Goal: Information Seeking & Learning: Find specific fact

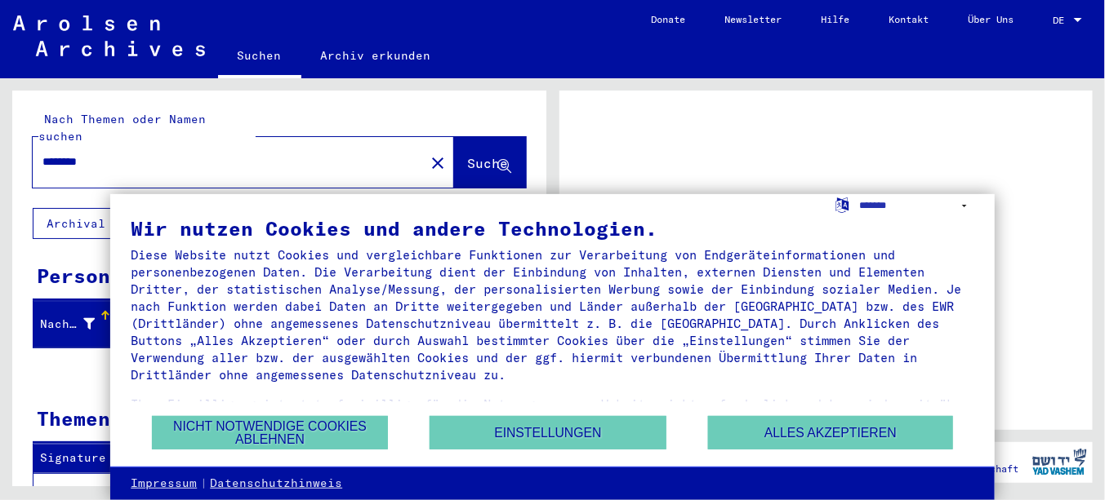
click at [1074, 15] on div at bounding box center [1077, 20] width 15 height 11
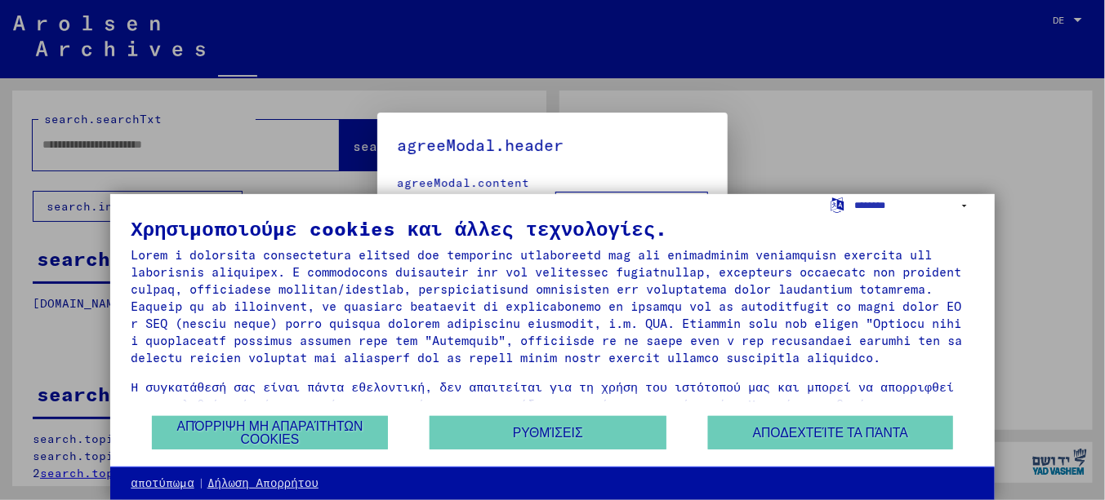
type input "********"
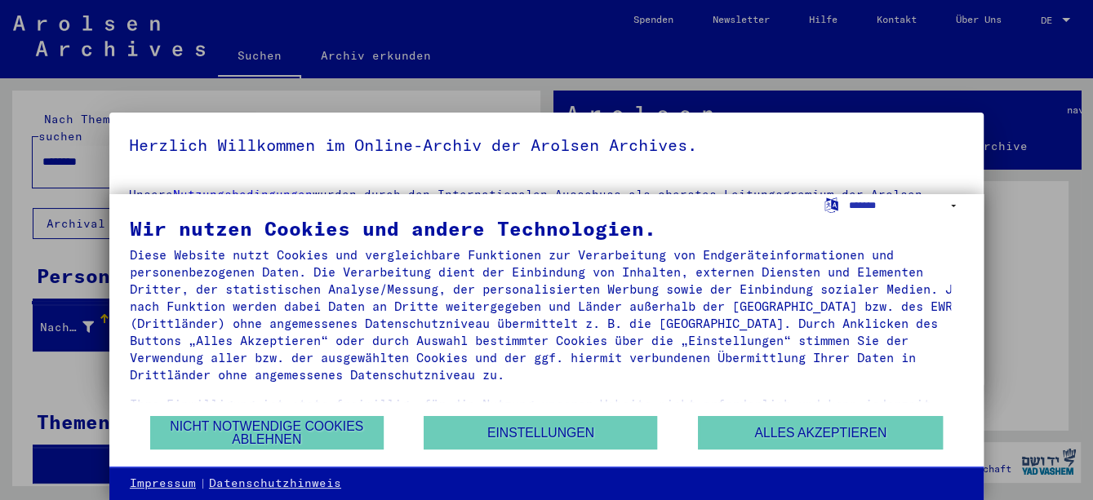
click at [1065, 20] on div at bounding box center [546, 250] width 1093 height 500
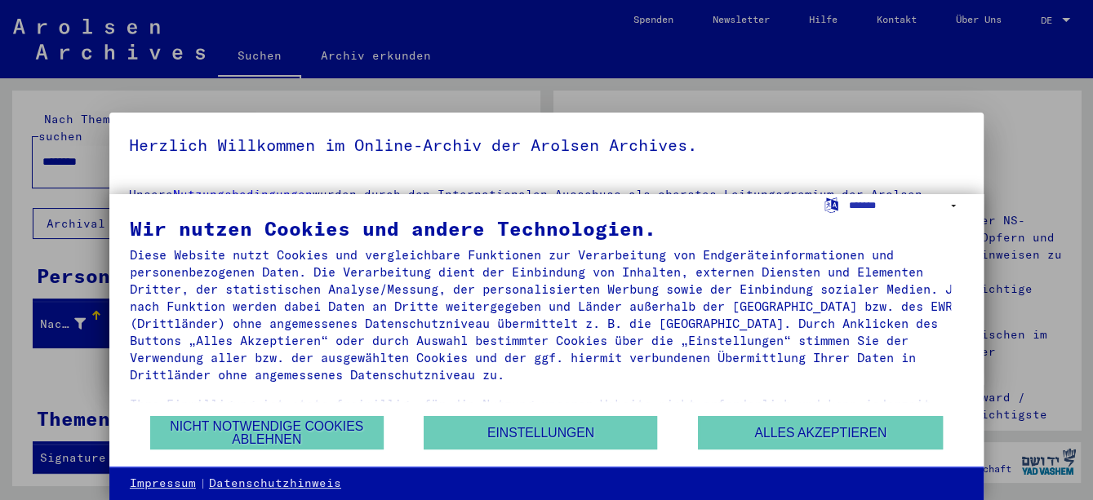
click at [1064, 16] on div at bounding box center [546, 250] width 1093 height 500
drag, startPoint x: 986, startPoint y: 67, endPoint x: 957, endPoint y: 72, distance: 29.8
click at [986, 66] on div at bounding box center [546, 250] width 1093 height 500
click at [952, 202] on select "**********" at bounding box center [906, 206] width 115 height 24
select select "*****"
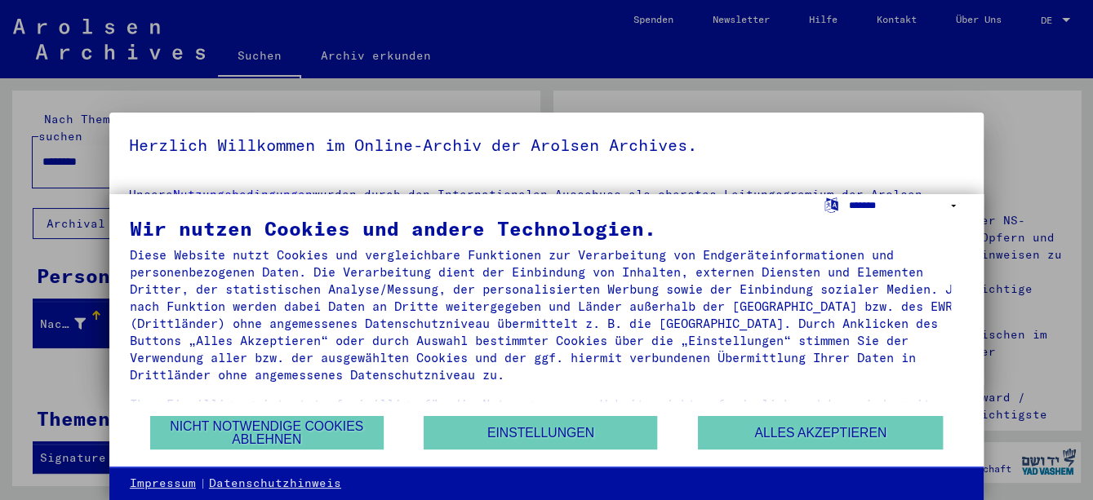
click at [849, 194] on select "**********" at bounding box center [906, 206] width 115 height 24
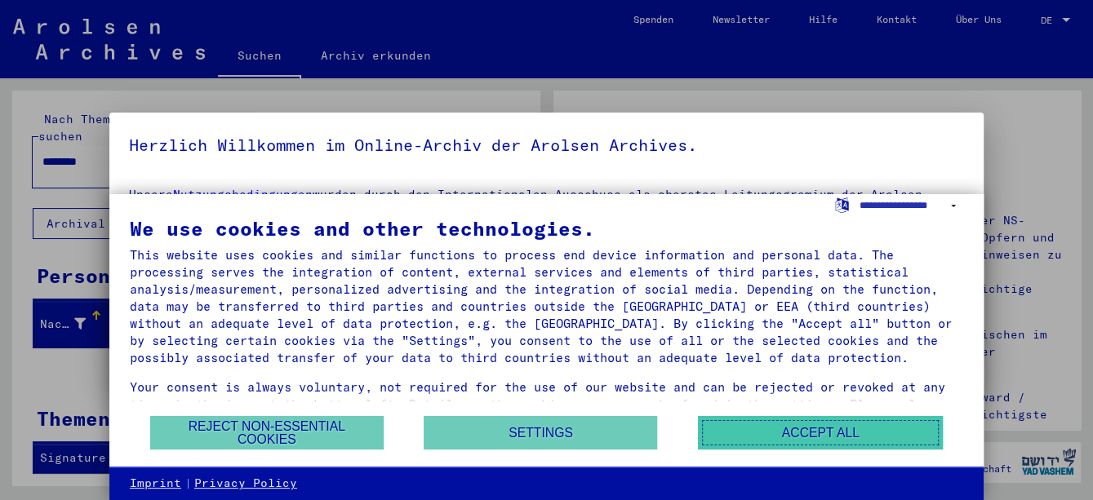
click at [839, 430] on button "Accept all" at bounding box center [820, 432] width 245 height 33
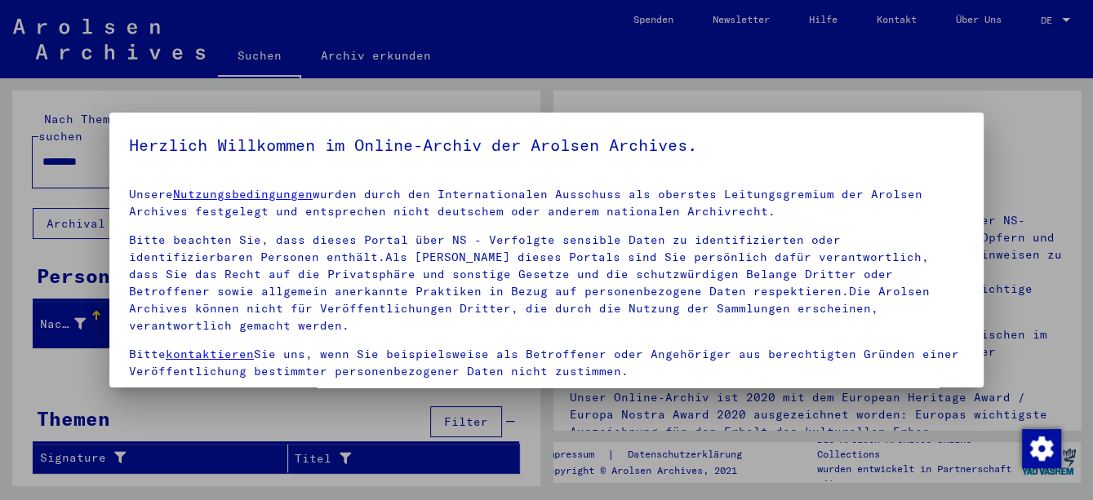
click at [1062, 20] on div at bounding box center [546, 250] width 1093 height 500
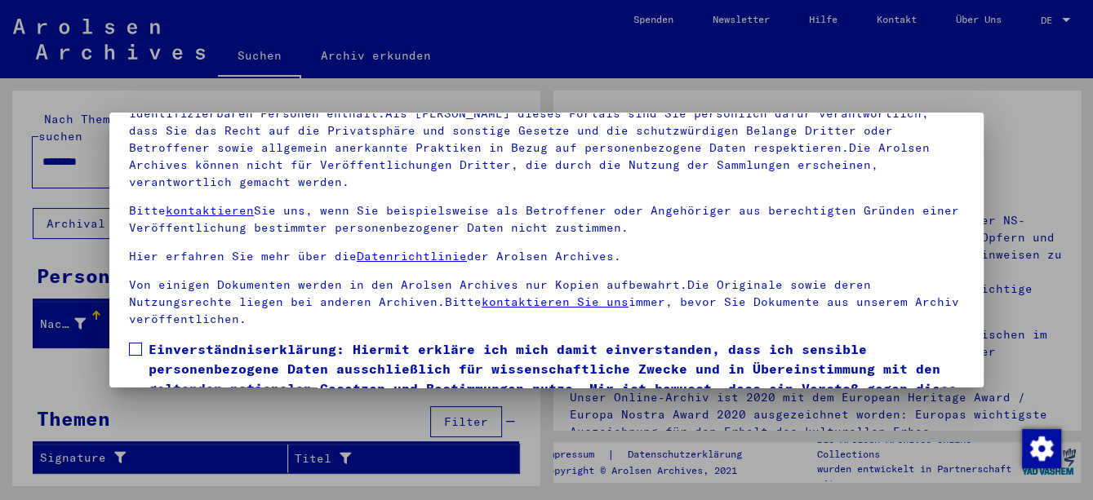
scroll to position [131, 0]
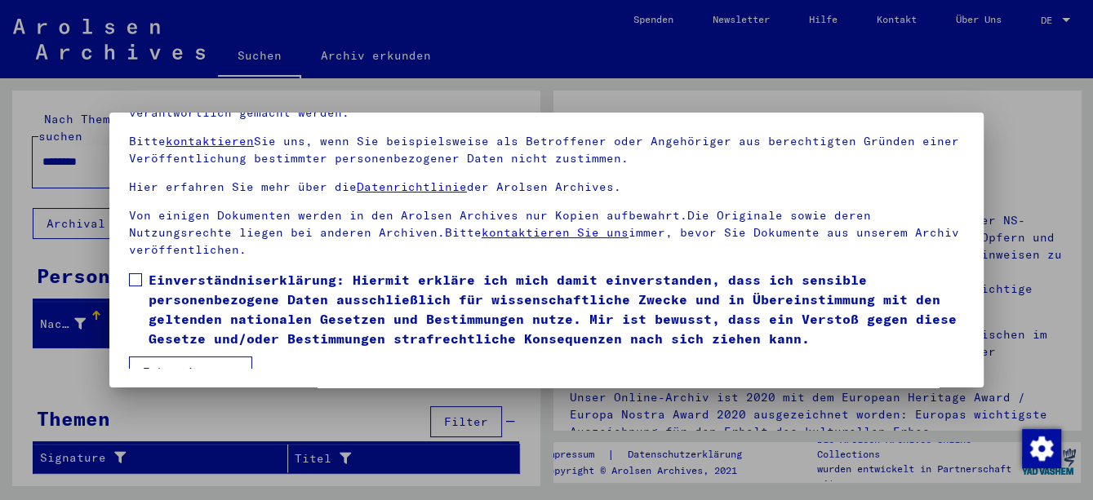
click at [131, 273] on span at bounding box center [135, 279] width 13 height 13
click at [197, 357] on button "Ich stimme zu" at bounding box center [190, 372] width 123 height 31
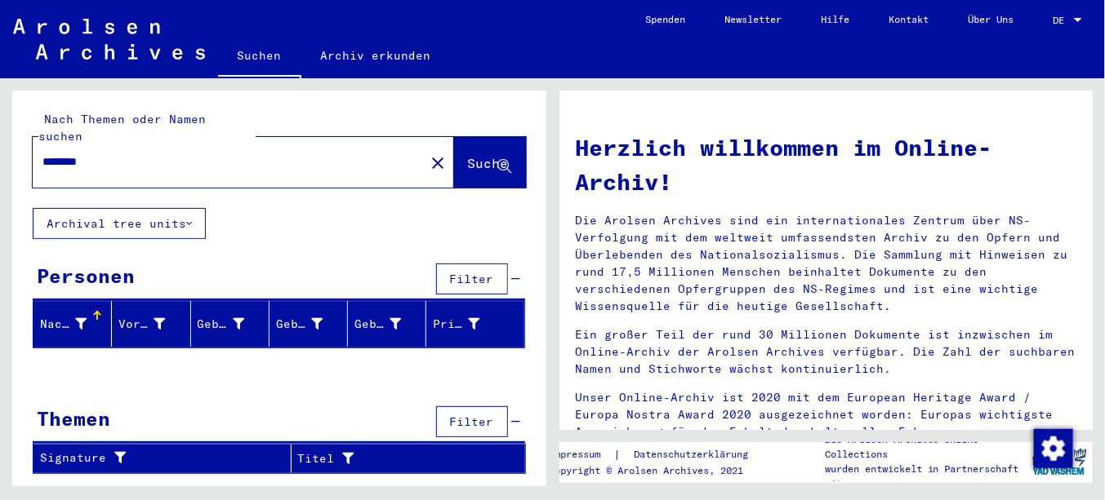
click at [86, 153] on input "********" at bounding box center [223, 161] width 362 height 17
type input "********"
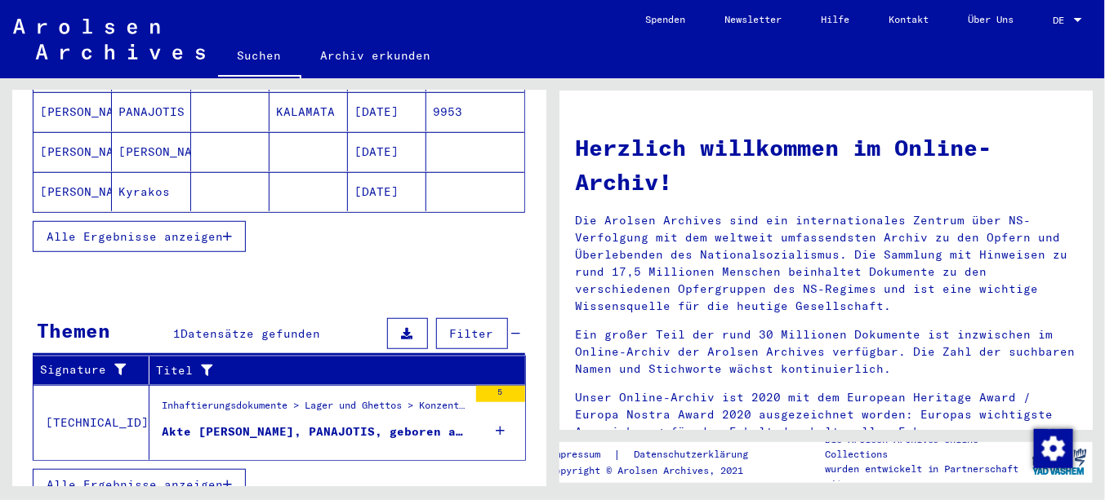
scroll to position [172, 0]
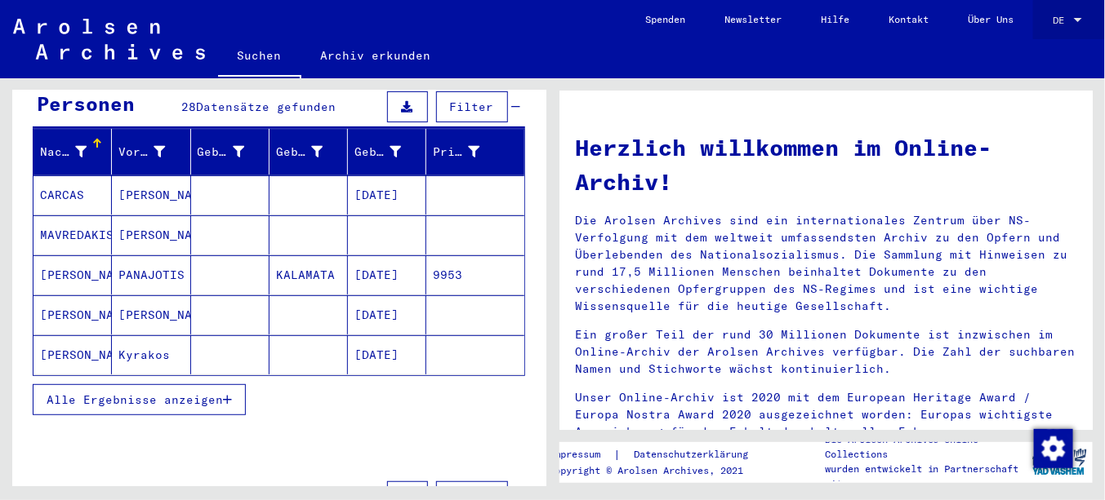
click at [1076, 20] on div at bounding box center [1078, 20] width 8 height 4
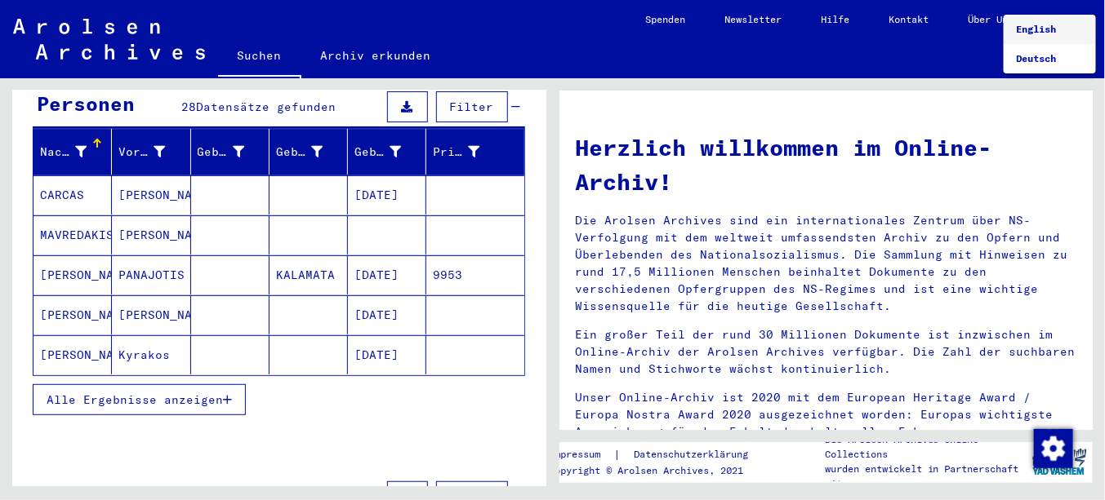
click at [1046, 29] on span "English" at bounding box center [1036, 29] width 40 height 12
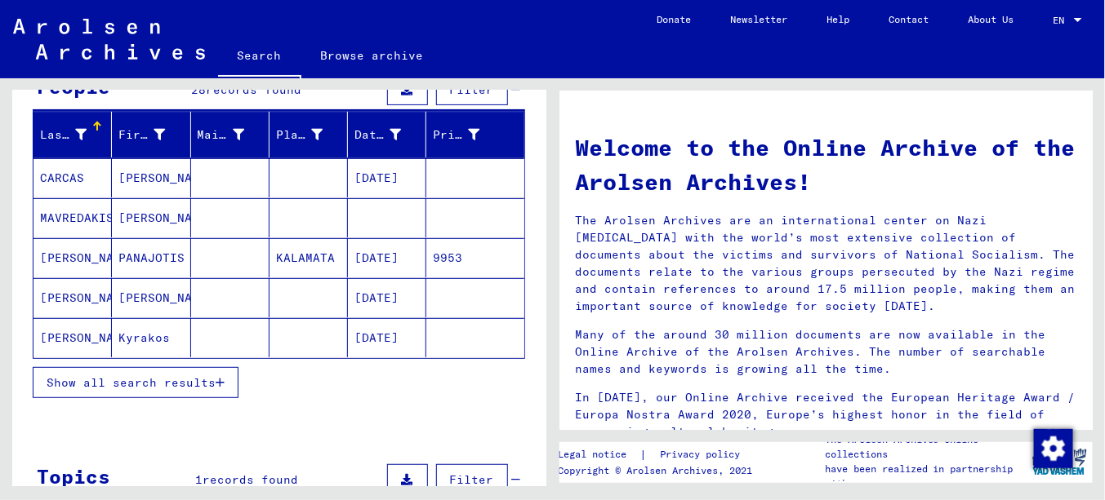
click at [112, 382] on span "Show all search results" at bounding box center [131, 383] width 169 height 15
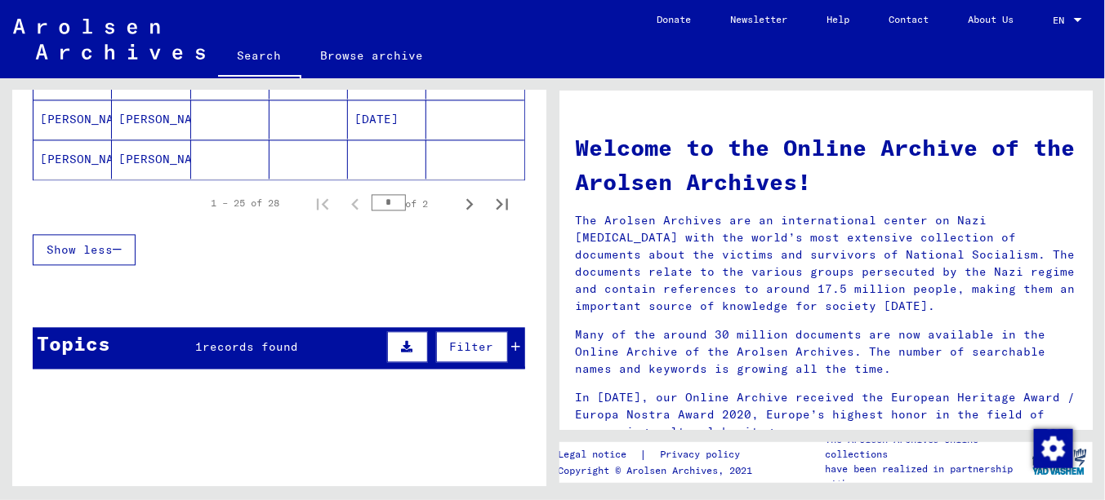
scroll to position [1152, 0]
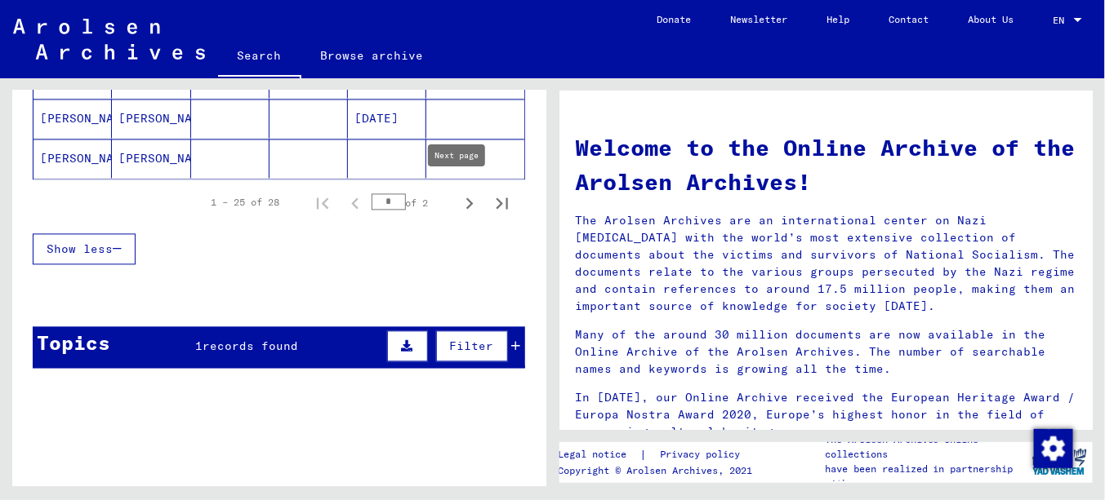
click at [458, 198] on icon "Next page" at bounding box center [469, 203] width 23 height 23
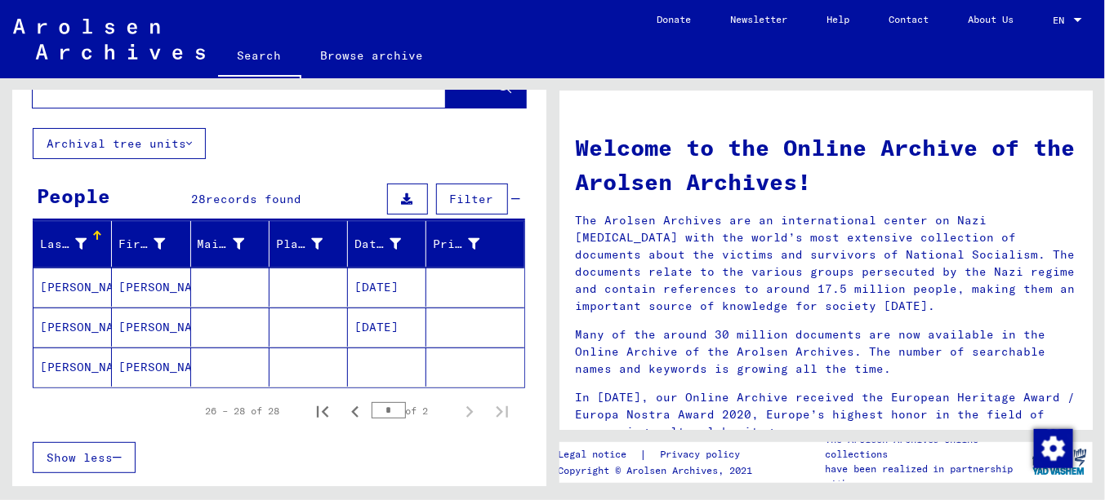
scroll to position [43, 0]
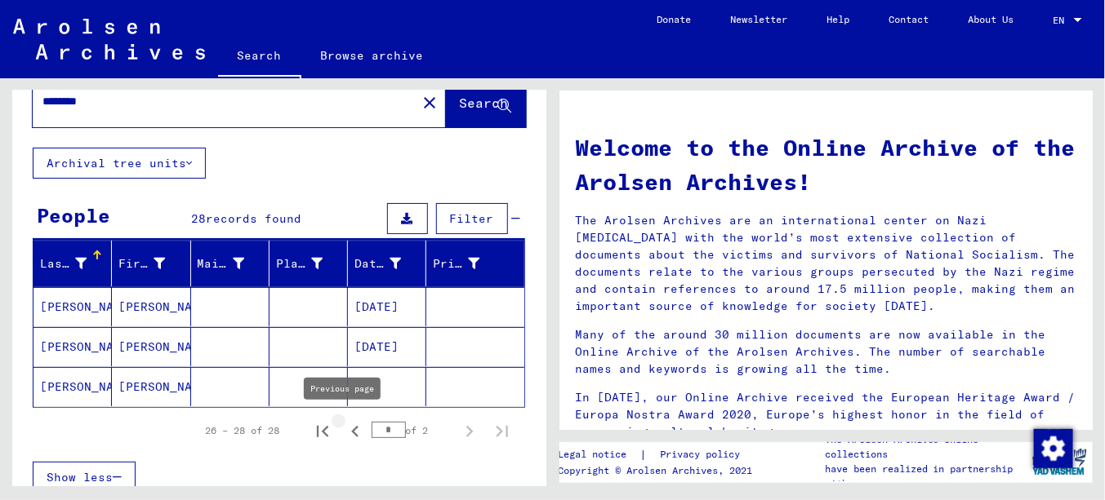
click at [344, 425] on icon "Previous page" at bounding box center [355, 431] width 23 height 23
type input "*"
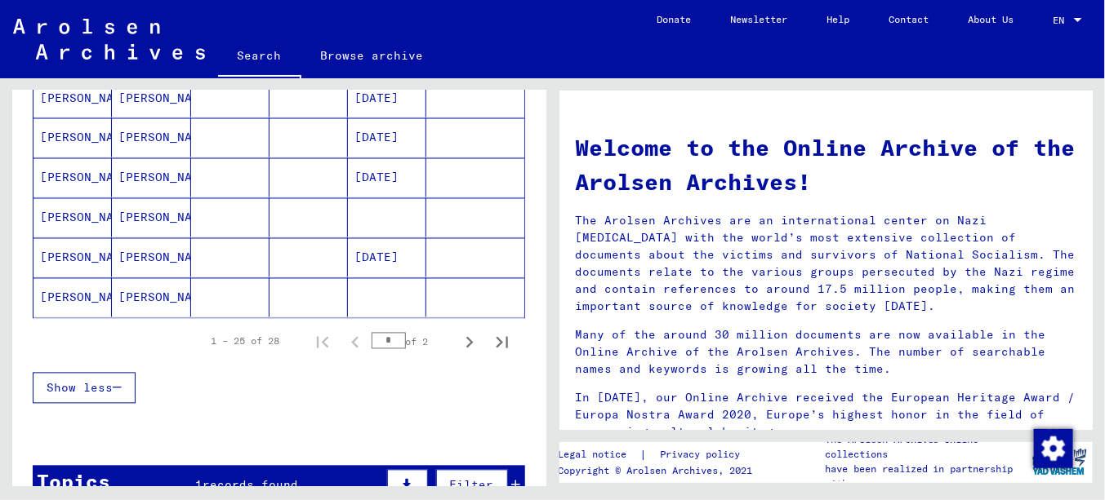
scroll to position [1163, 0]
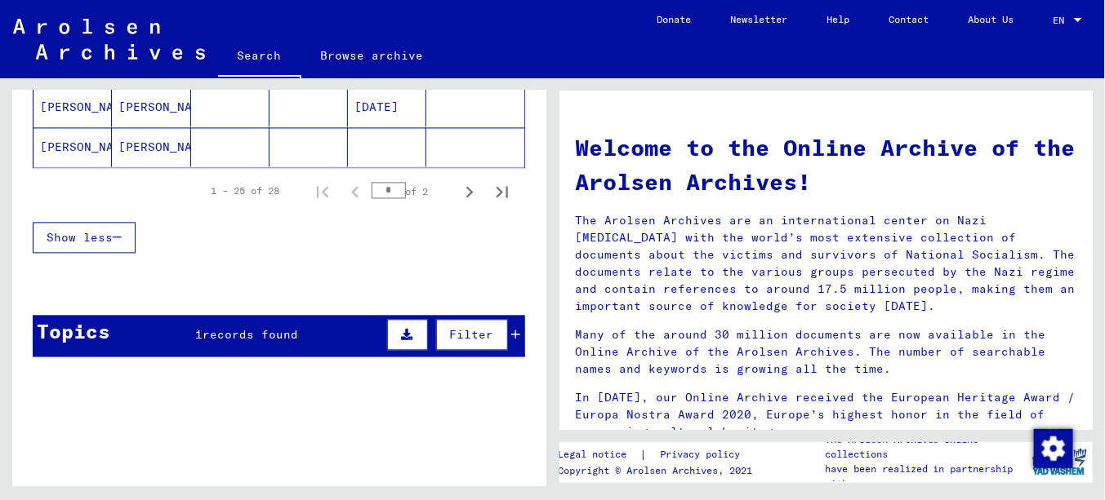
click at [72, 131] on mat-cell "[PERSON_NAME]" at bounding box center [72, 146] width 78 height 39
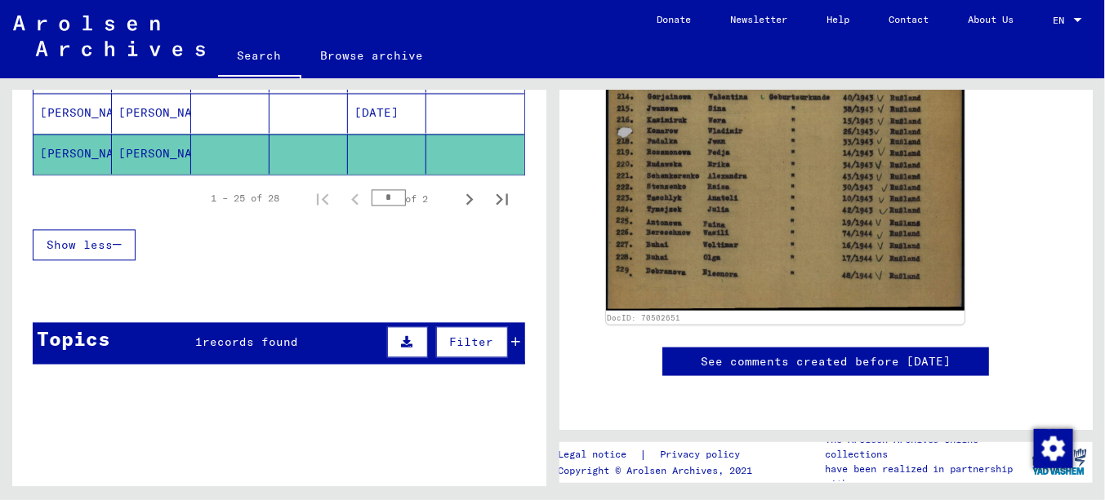
scroll to position [735, 0]
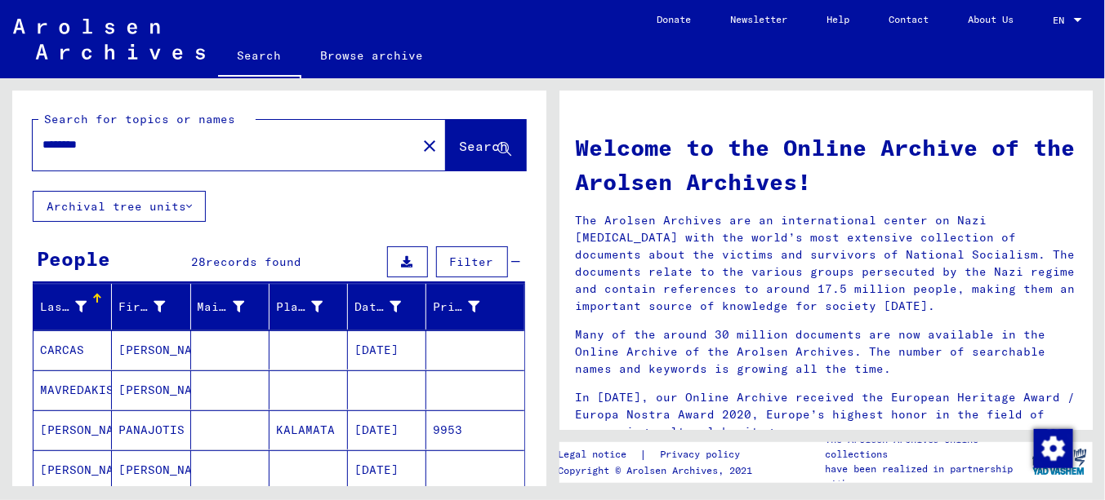
drag, startPoint x: 64, startPoint y: 148, endPoint x: 0, endPoint y: 158, distance: 65.2
click at [0, 158] on div "Search for topics or names ******** close Search Archival tree units People 28 …" at bounding box center [276, 282] width 552 height 408
type input "*"
type input "*********"
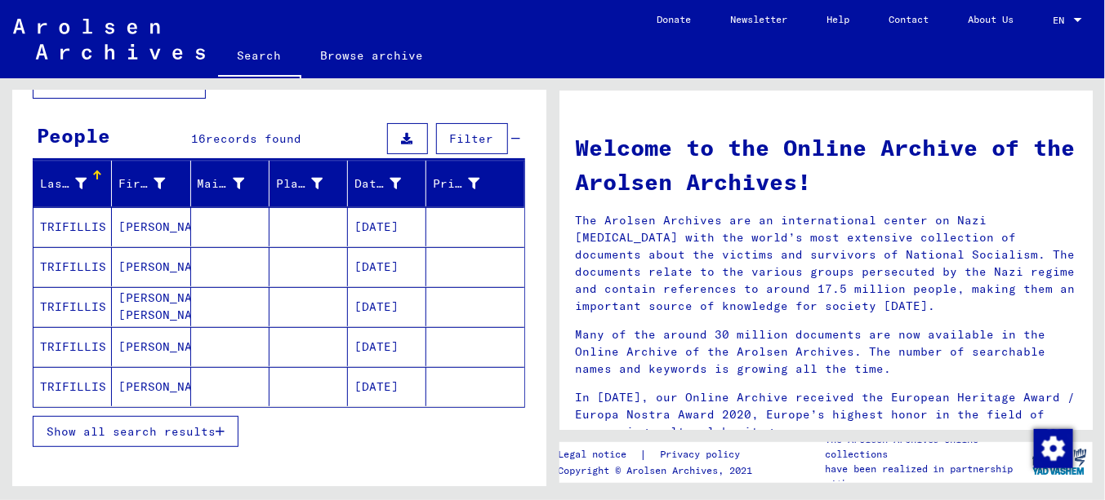
scroll to position [200, 0]
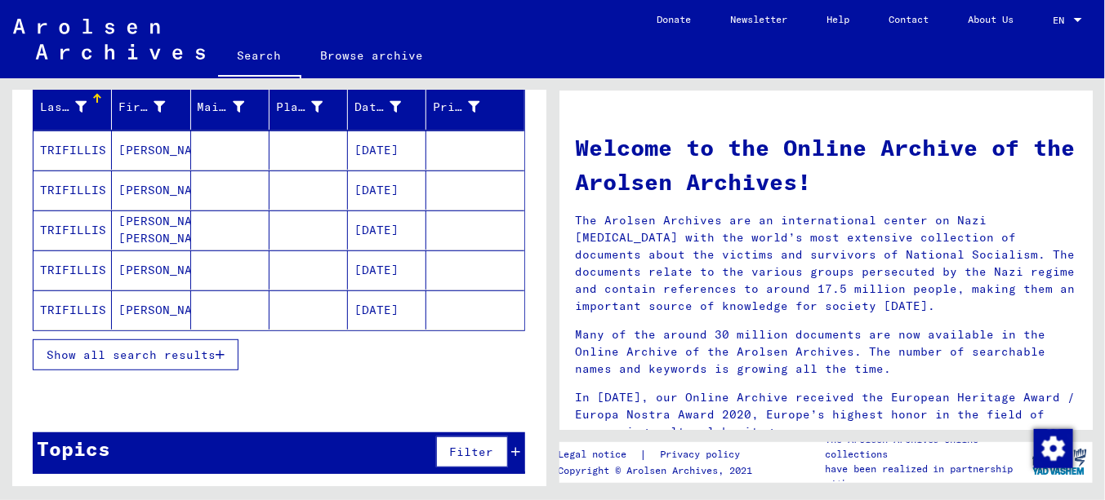
click at [136, 358] on button "Show all search results" at bounding box center [136, 355] width 206 height 31
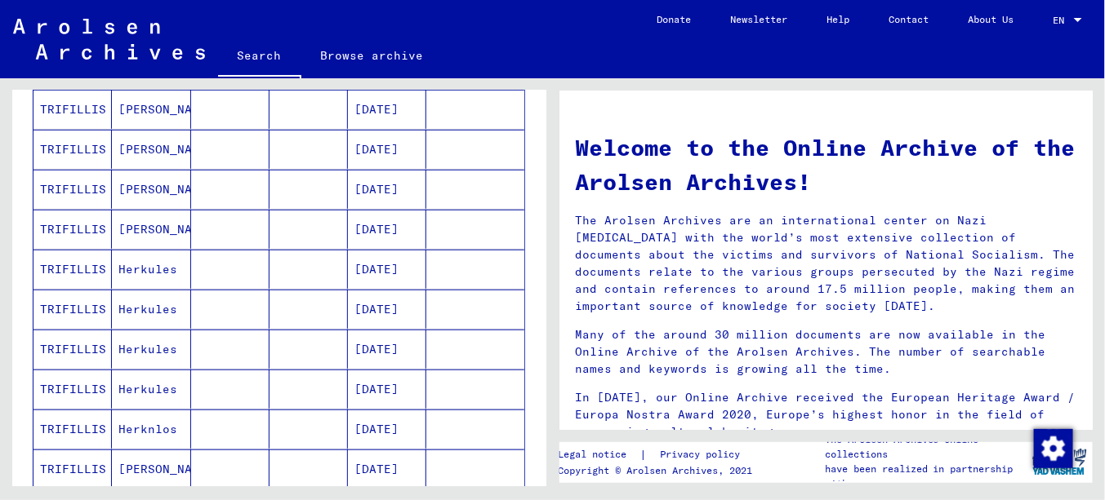
scroll to position [608, 0]
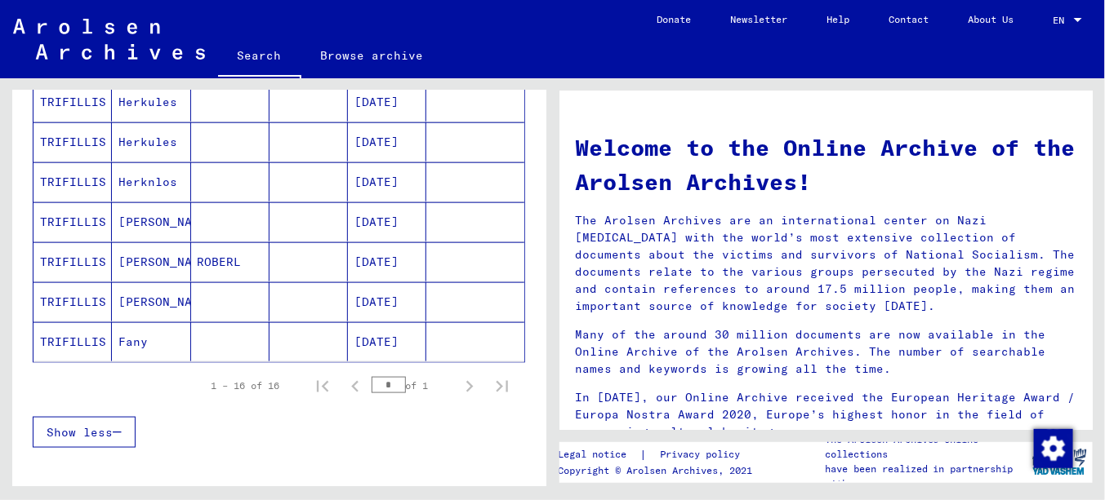
click at [397, 338] on mat-cell "[DATE]" at bounding box center [387, 341] width 78 height 39
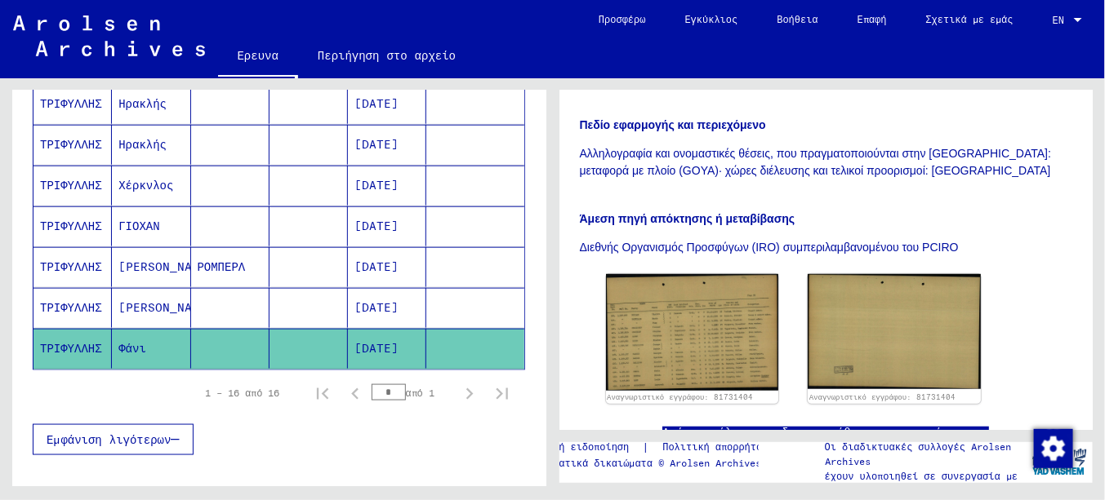
scroll to position [408, 0]
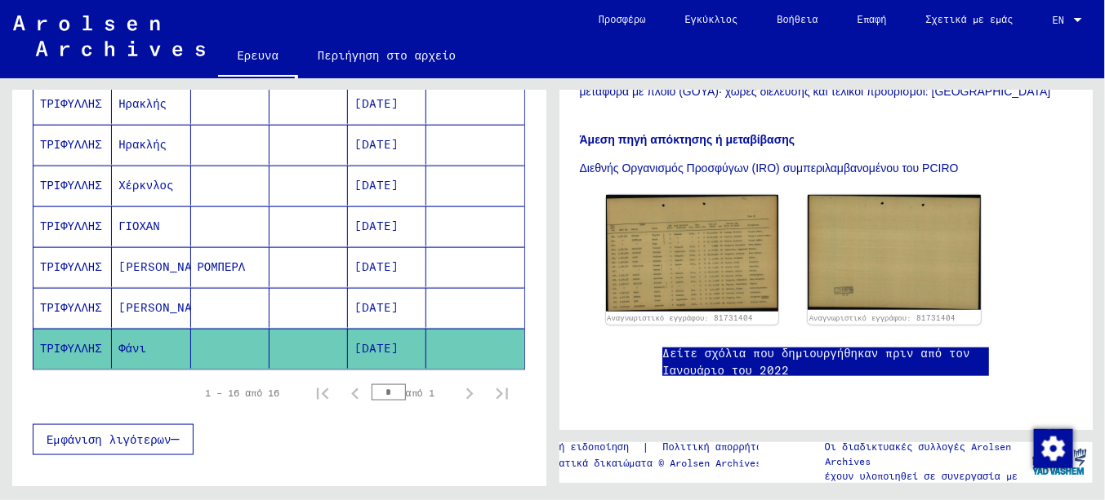
click at [376, 300] on font "[DATE]" at bounding box center [376, 307] width 44 height 15
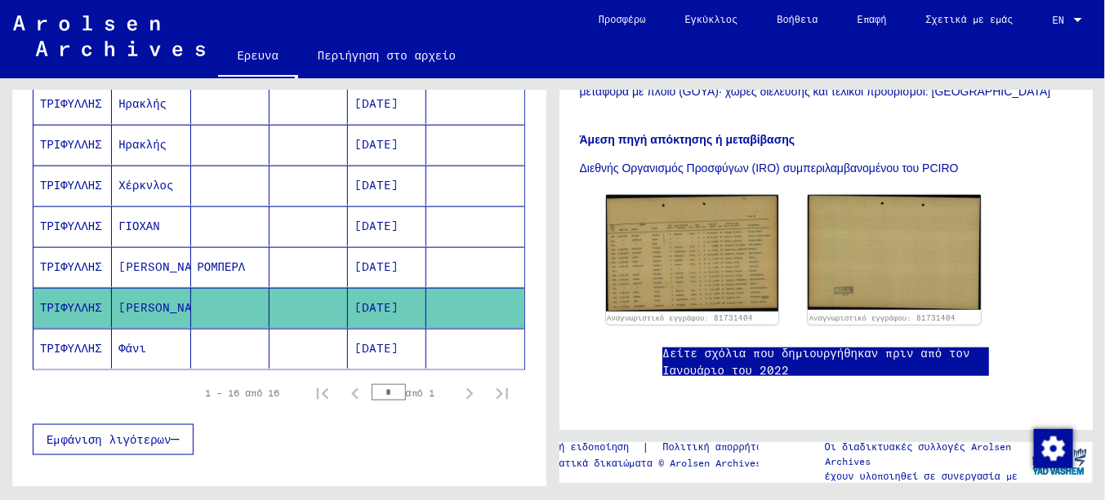
click at [381, 300] on font "[DATE]" at bounding box center [376, 307] width 44 height 15
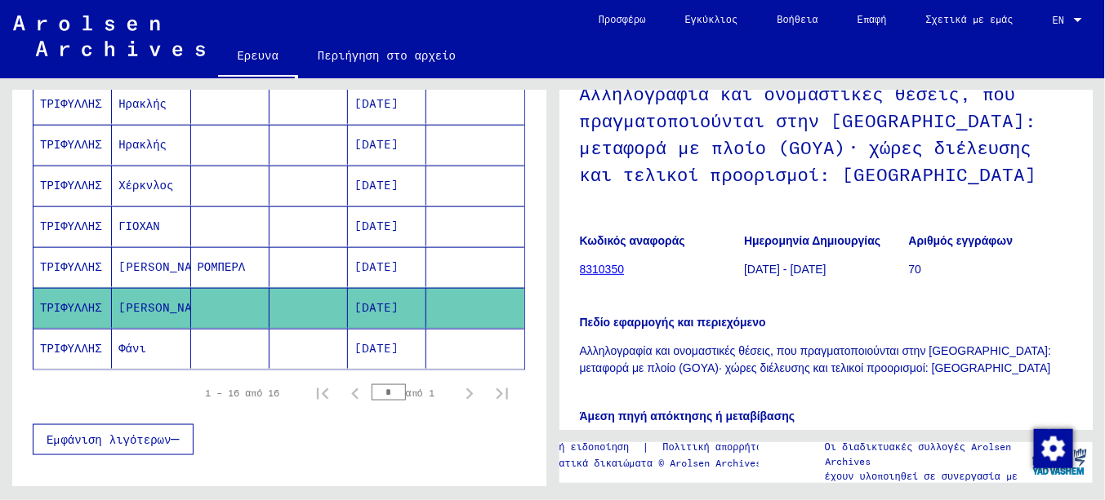
scroll to position [82, 0]
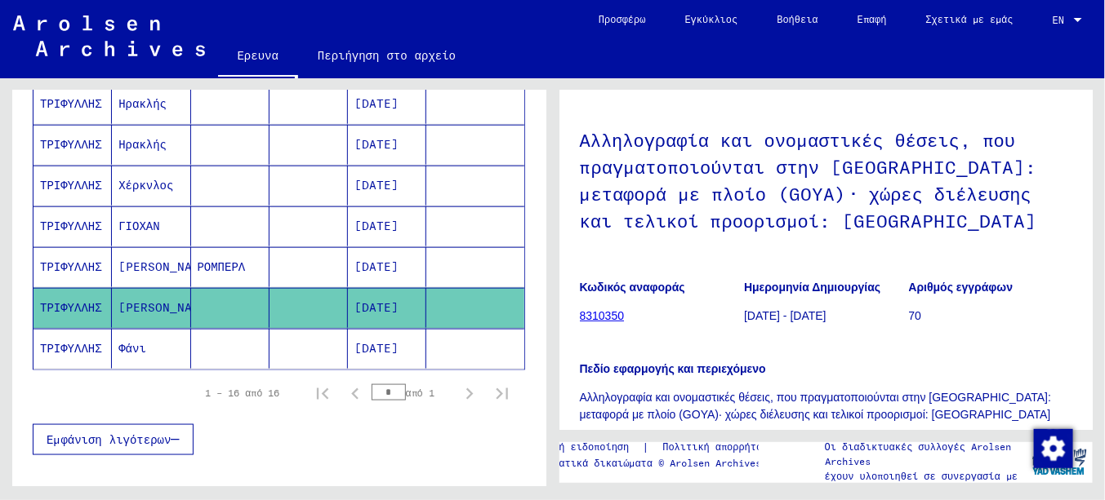
click at [373, 260] on font "[DATE]" at bounding box center [376, 267] width 44 height 15
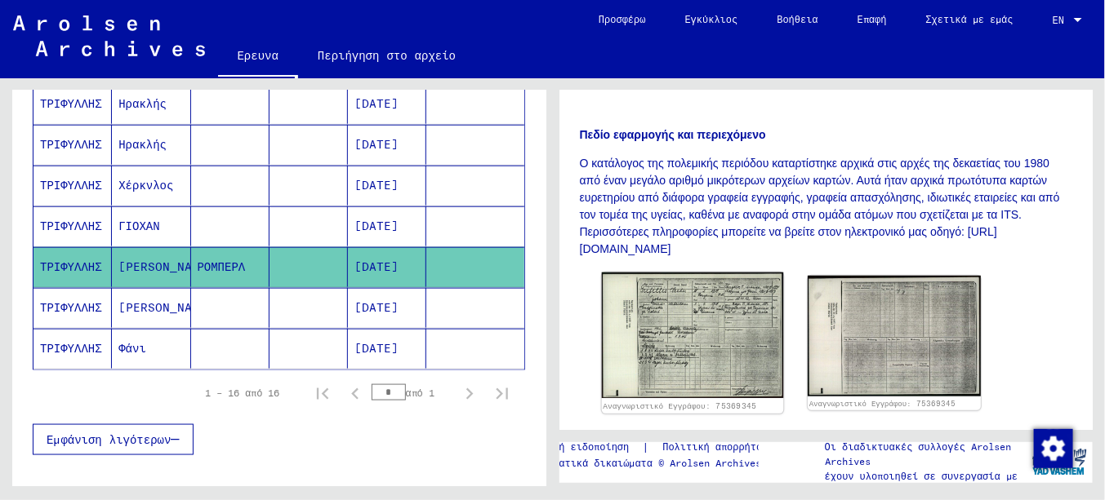
scroll to position [327, 0]
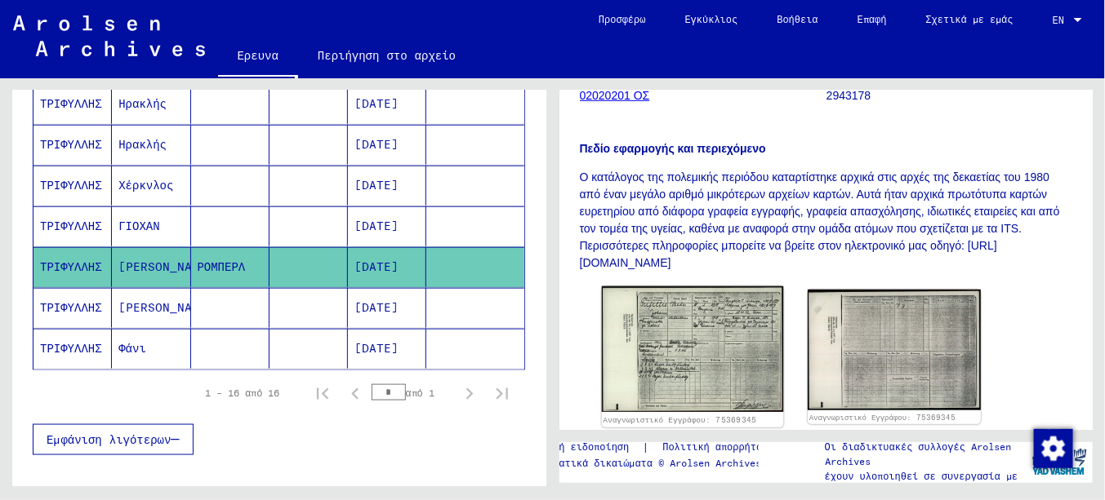
click at [701, 330] on img at bounding box center [691, 350] width 181 height 127
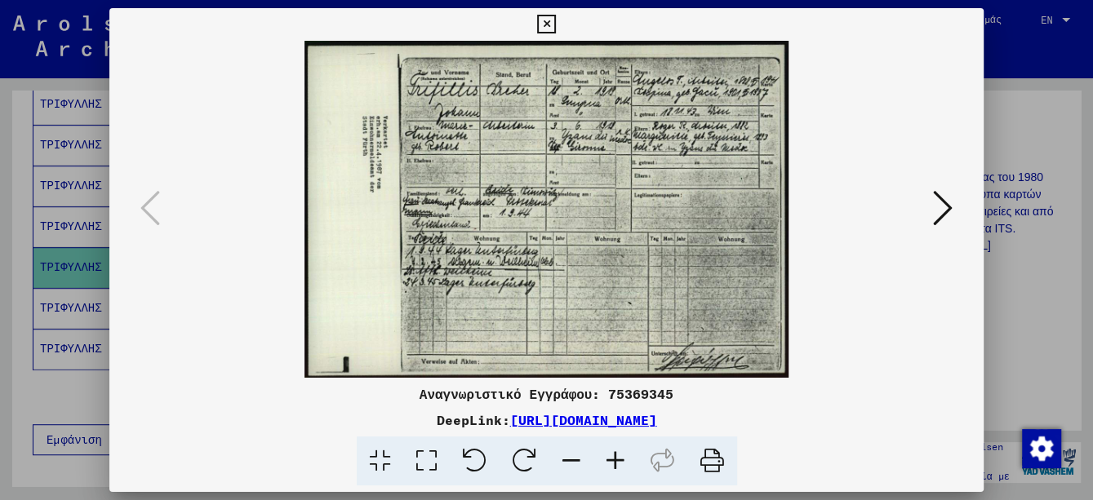
click at [612, 458] on icon at bounding box center [616, 462] width 44 height 50
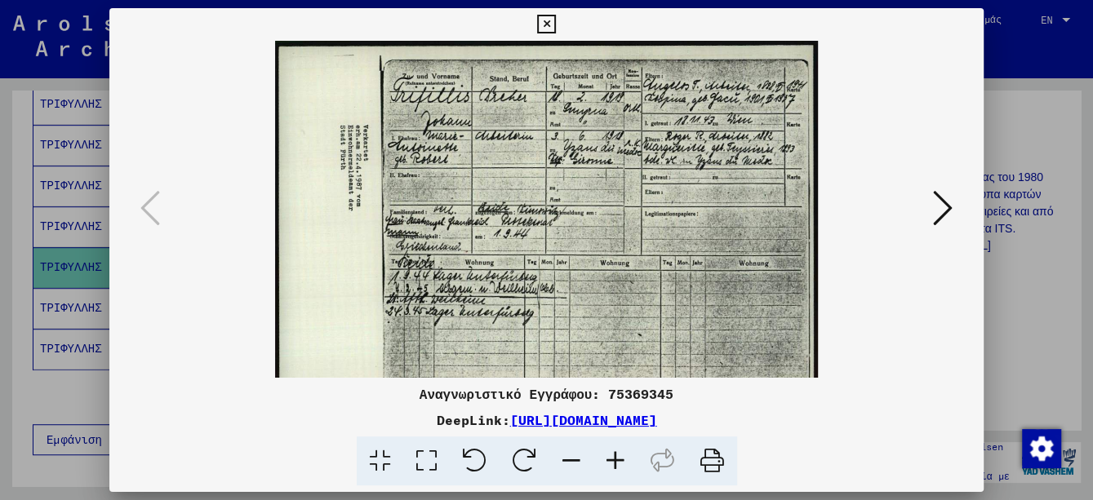
click at [612, 458] on icon at bounding box center [616, 462] width 44 height 50
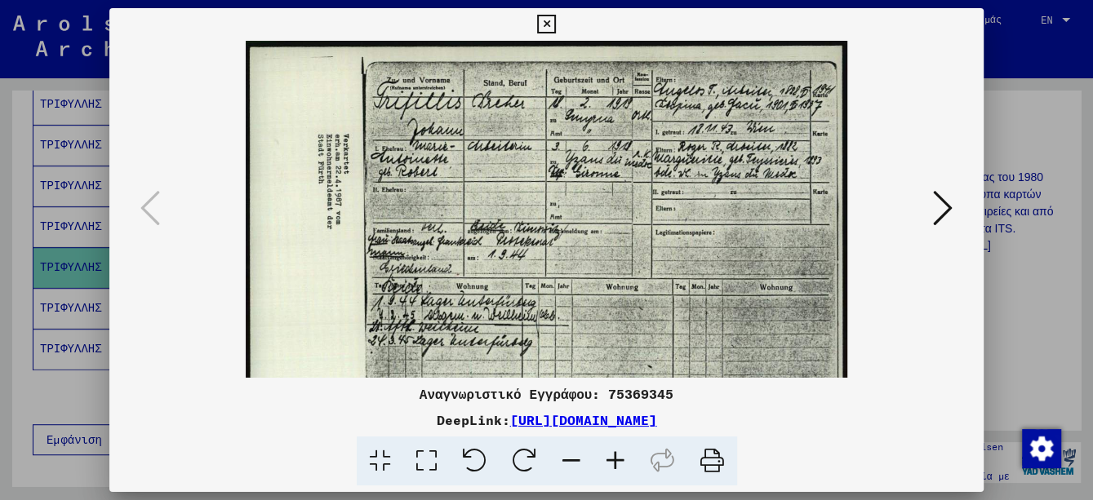
click at [612, 458] on icon at bounding box center [616, 462] width 44 height 50
click at [612, 456] on icon at bounding box center [616, 462] width 44 height 50
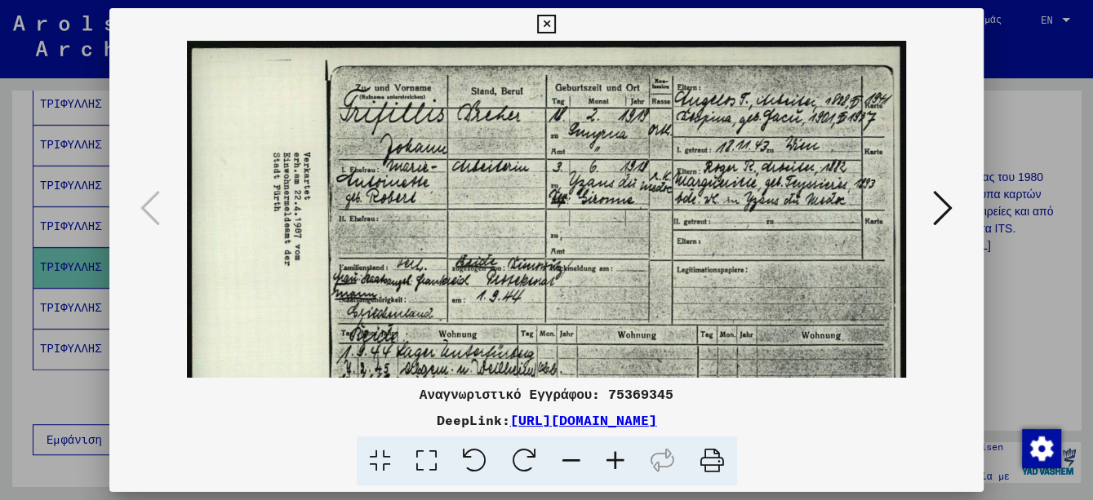
click at [612, 456] on icon at bounding box center [616, 462] width 44 height 50
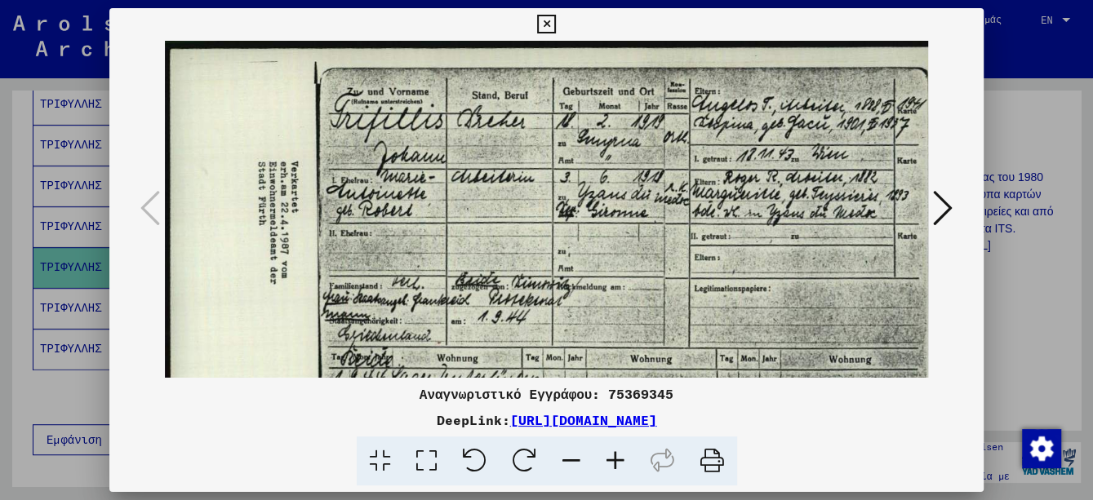
click at [612, 456] on icon at bounding box center [616, 462] width 44 height 50
click at [612, 454] on icon at bounding box center [616, 462] width 44 height 50
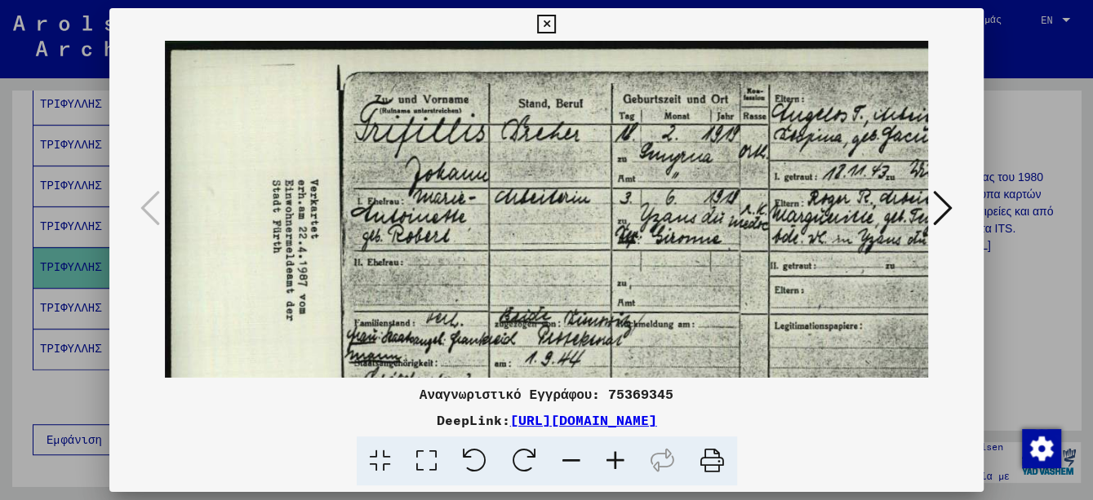
drag, startPoint x: 544, startPoint y: 25, endPoint x: 534, endPoint y: 36, distance: 14.4
click at [545, 24] on icon at bounding box center [546, 25] width 19 height 20
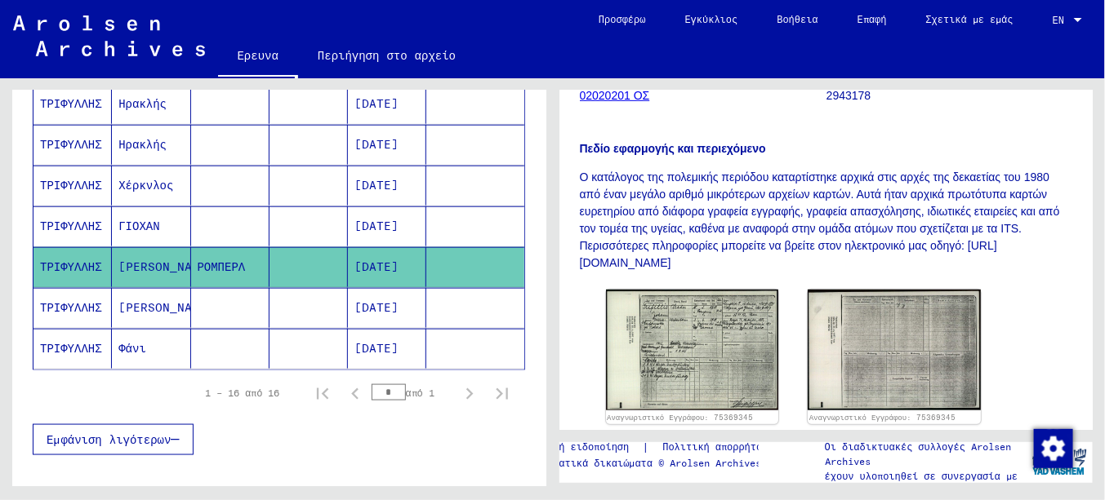
click at [128, 219] on font "ΓΙΟΧΑΝ" at bounding box center [138, 226] width 41 height 15
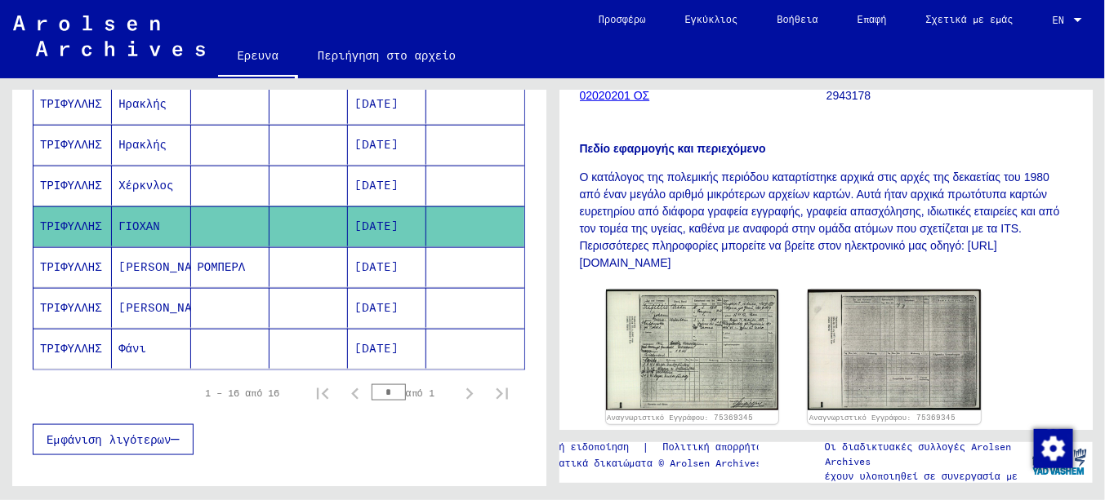
click at [128, 219] on font "ΓΙΟΧΑΝ" at bounding box center [138, 226] width 41 height 15
click at [85, 219] on font "ΤΡΙΦΥΛΛΗΣ" at bounding box center [71, 226] width 62 height 15
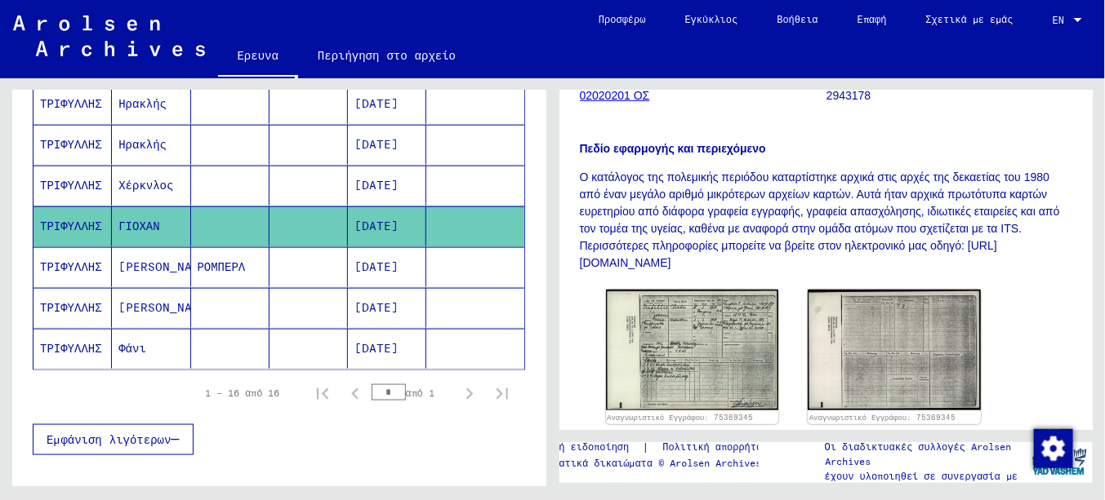
click at [396, 220] on font "[DATE]" at bounding box center [376, 226] width 44 height 15
click at [373, 178] on font "[DATE]" at bounding box center [376, 185] width 44 height 15
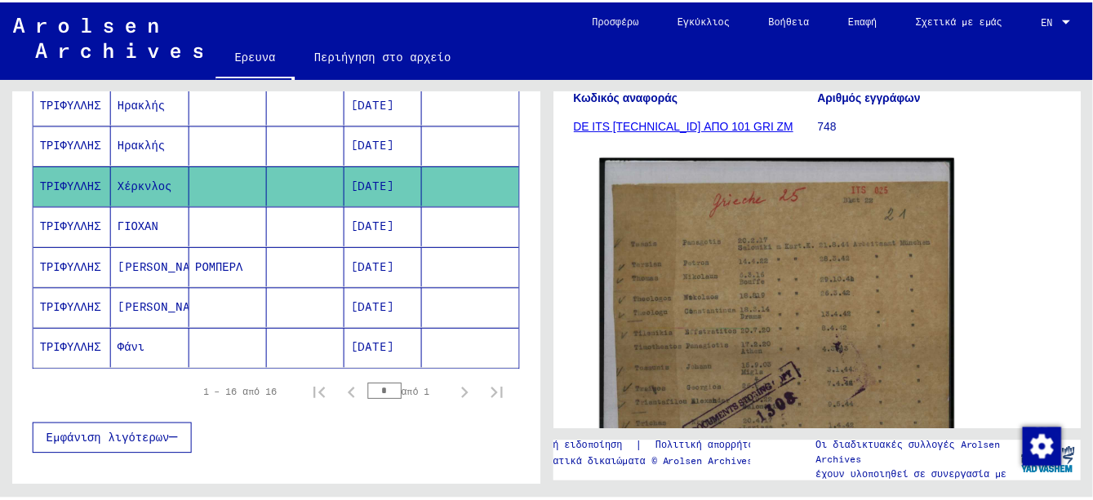
scroll to position [327, 0]
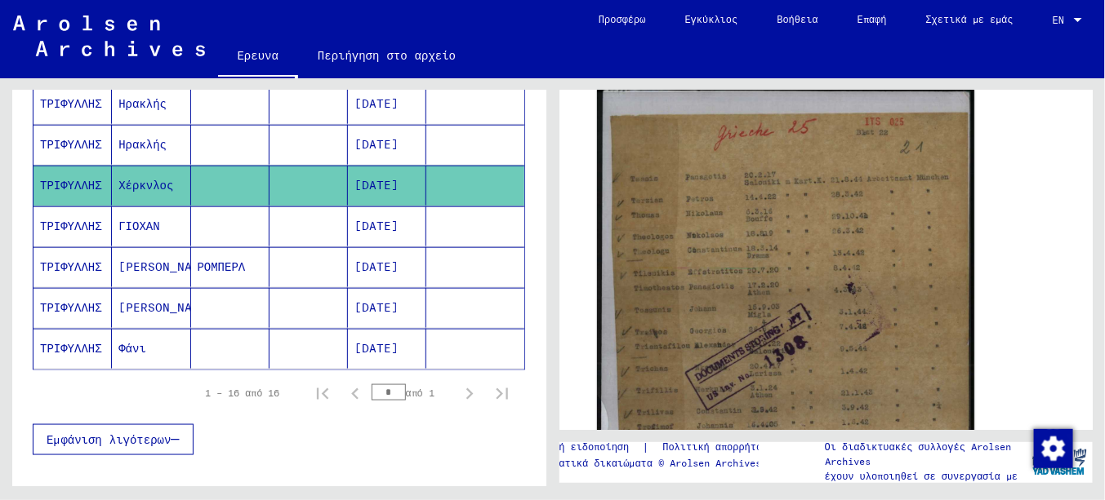
click at [721, 310] on img at bounding box center [785, 350] width 376 height 524
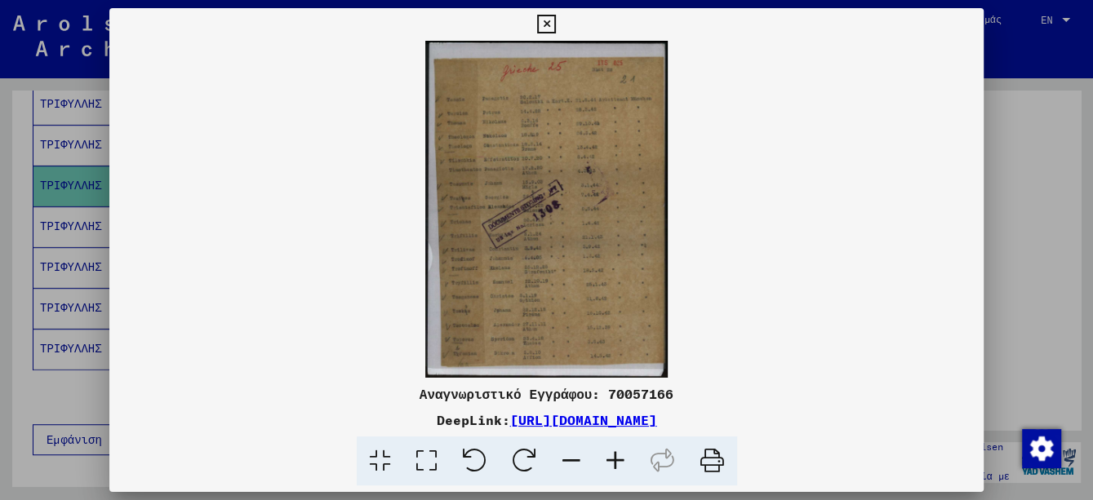
click at [621, 457] on icon at bounding box center [616, 462] width 44 height 50
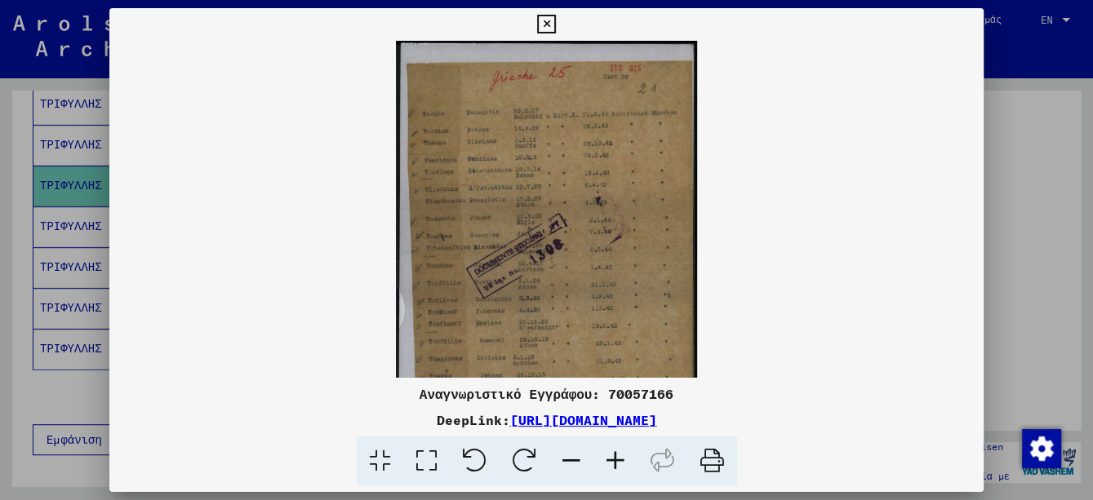
click at [621, 457] on icon at bounding box center [616, 462] width 44 height 50
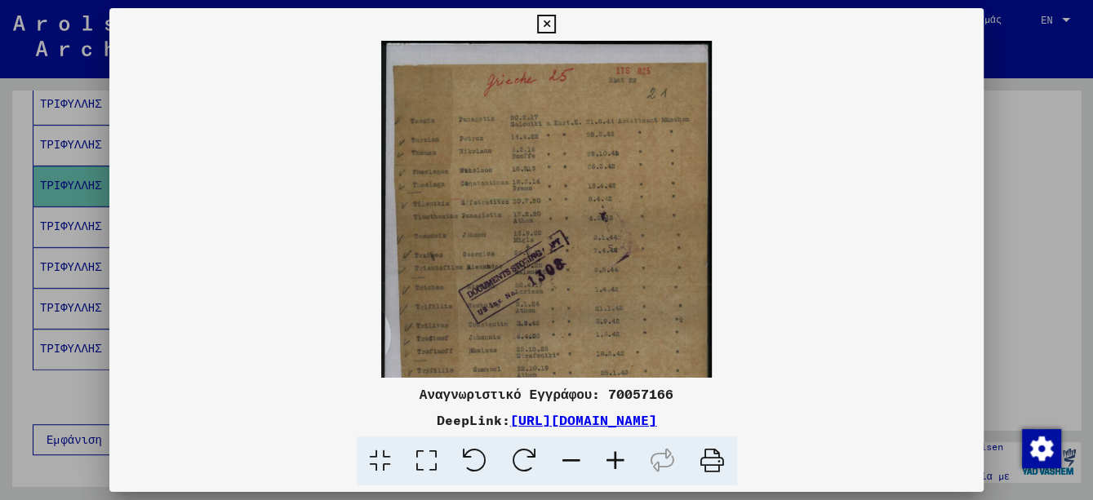
click at [621, 457] on icon at bounding box center [616, 462] width 44 height 50
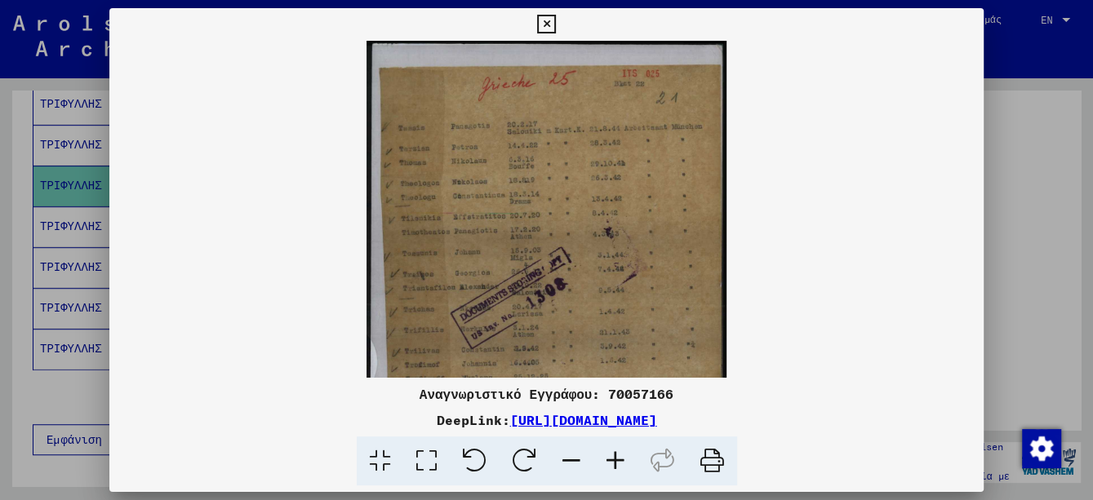
click at [621, 457] on icon at bounding box center [616, 462] width 44 height 50
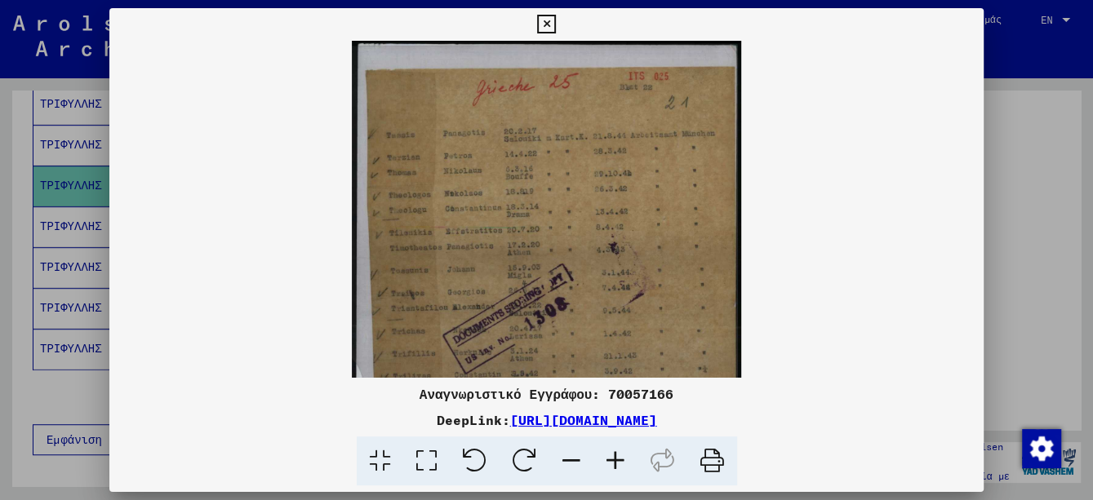
click at [621, 457] on icon at bounding box center [616, 462] width 44 height 50
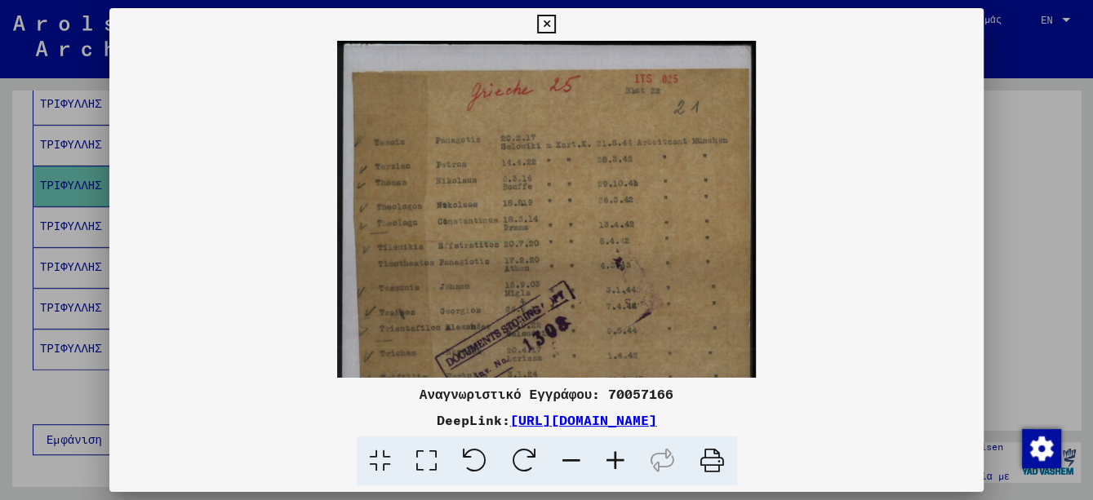
click at [621, 456] on icon at bounding box center [616, 462] width 44 height 50
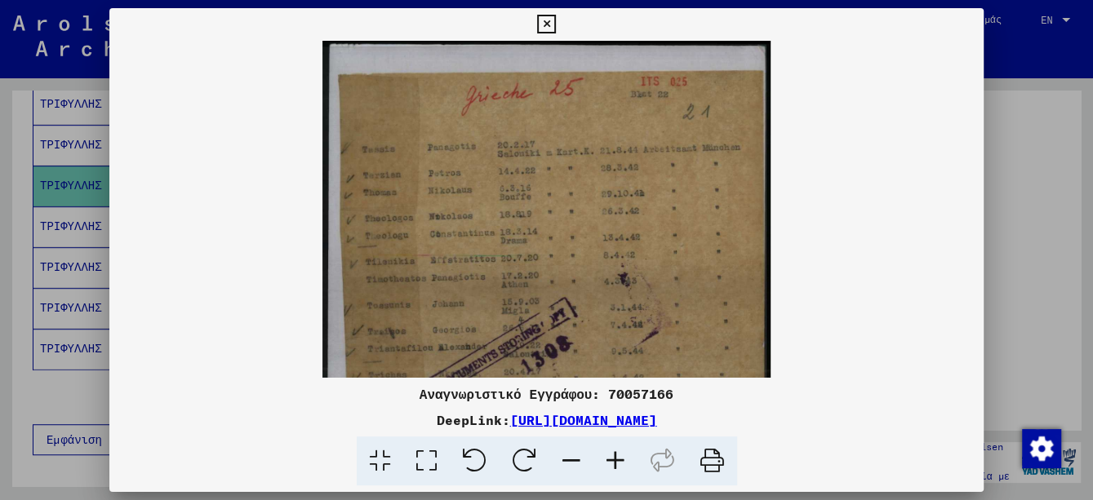
click at [621, 456] on icon at bounding box center [616, 462] width 44 height 50
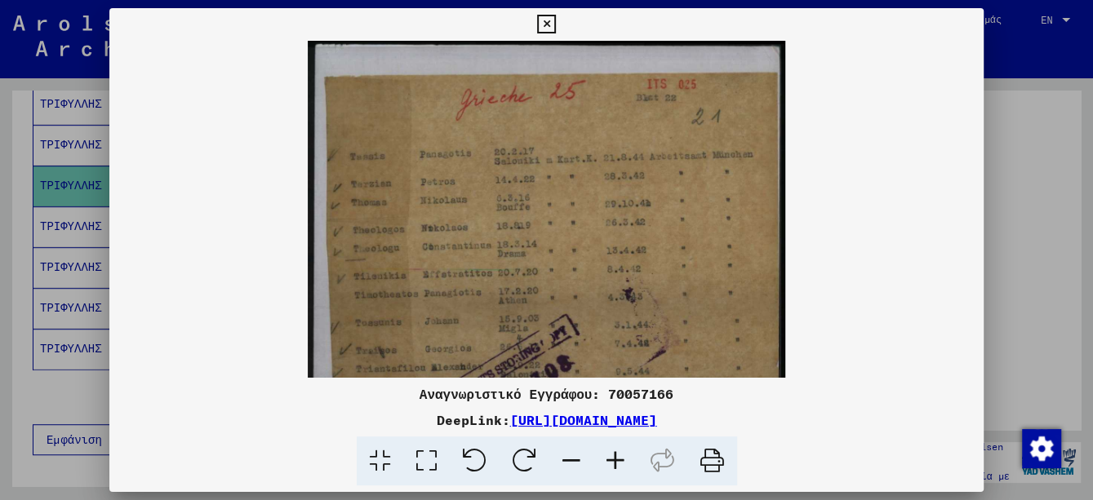
click at [621, 456] on icon at bounding box center [616, 462] width 44 height 50
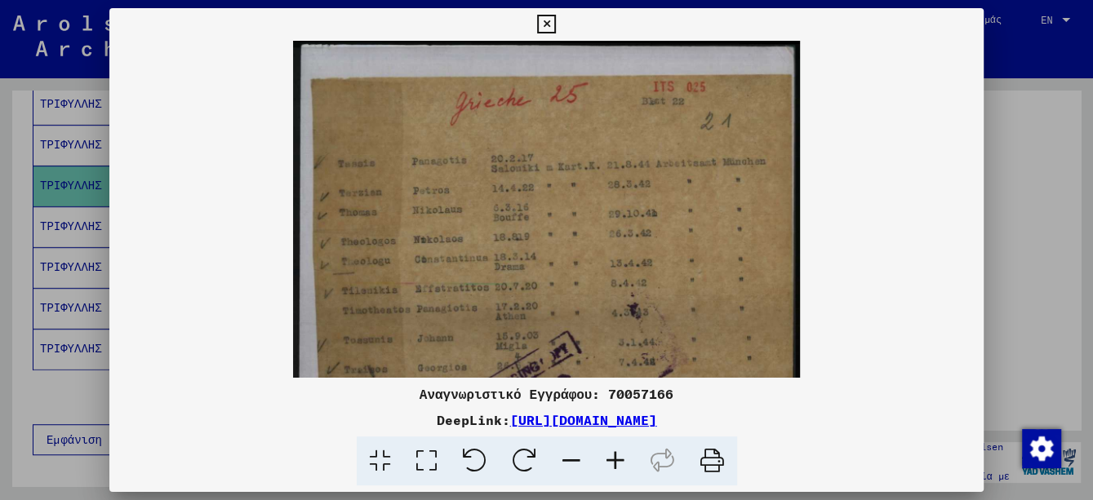
click at [621, 456] on icon at bounding box center [616, 462] width 44 height 50
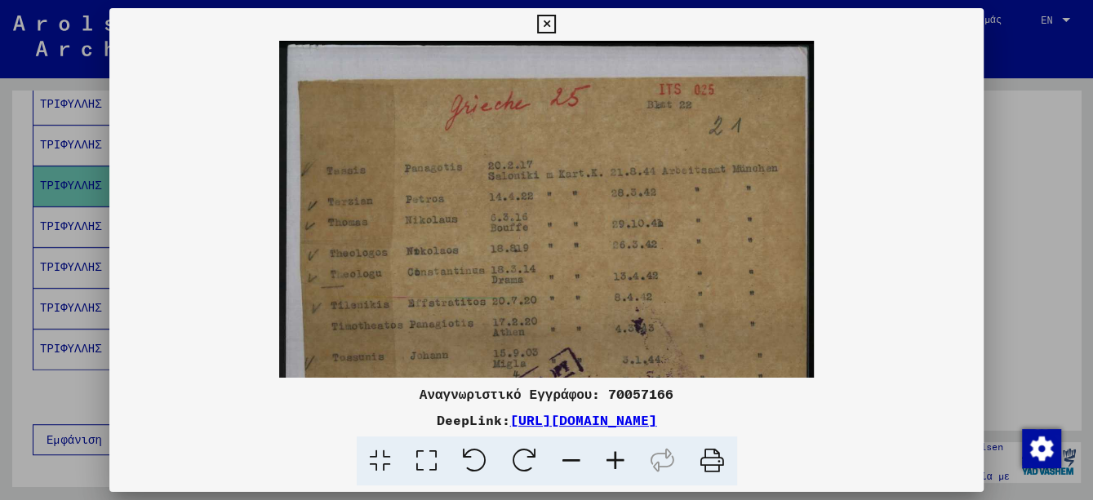
click at [621, 456] on icon at bounding box center [616, 462] width 44 height 50
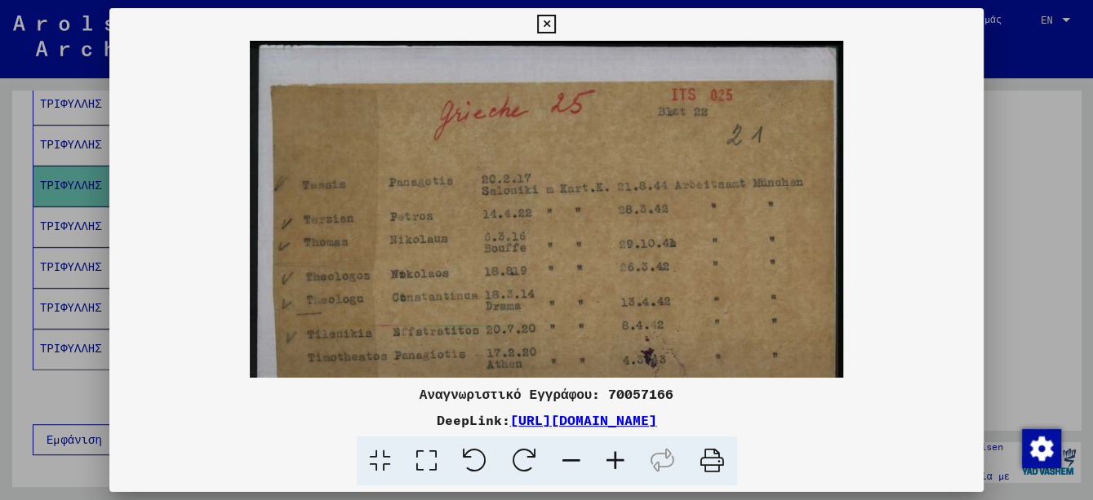
click at [621, 456] on icon at bounding box center [616, 462] width 44 height 50
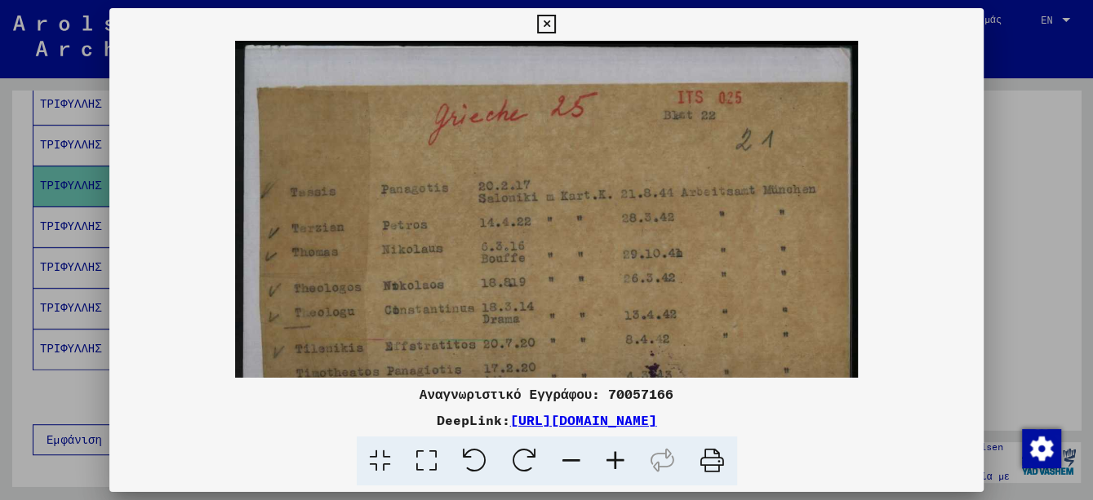
click at [621, 456] on icon at bounding box center [616, 462] width 44 height 50
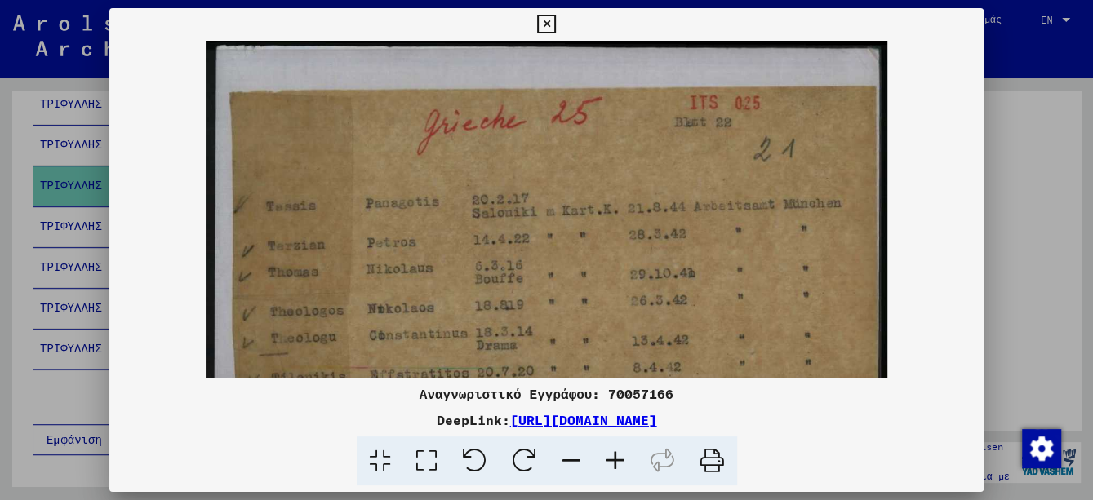
click at [621, 456] on icon at bounding box center [616, 462] width 44 height 50
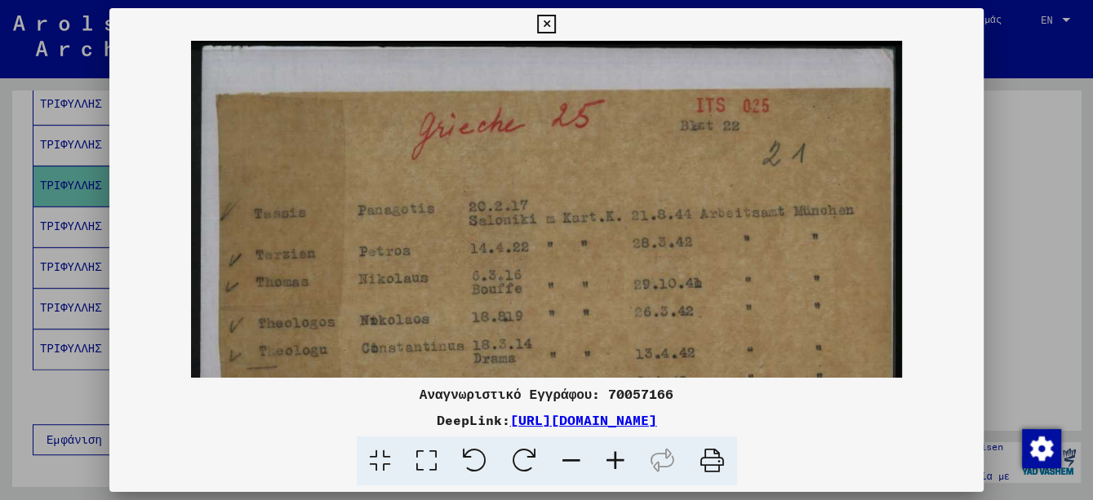
click at [621, 456] on icon at bounding box center [616, 462] width 44 height 50
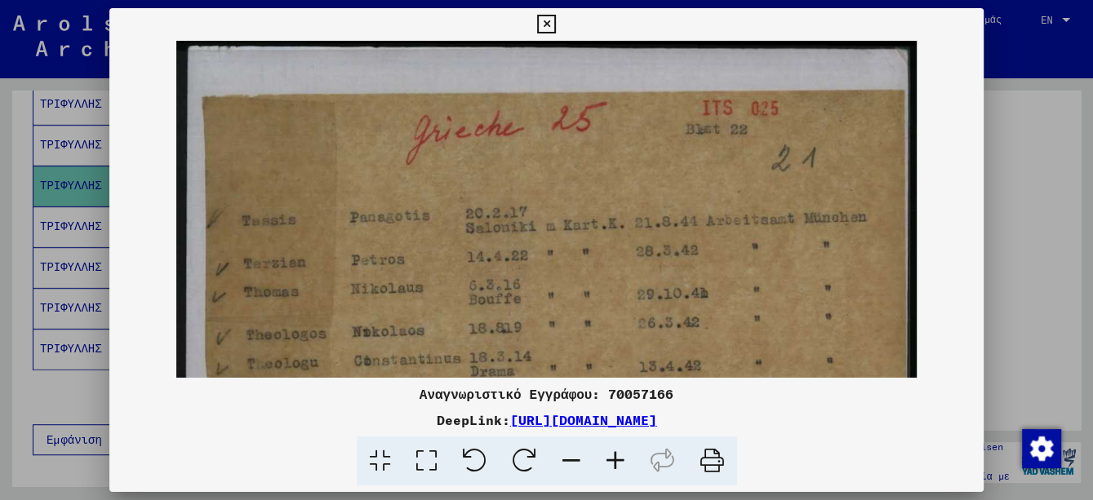
click at [621, 456] on icon at bounding box center [616, 462] width 44 height 50
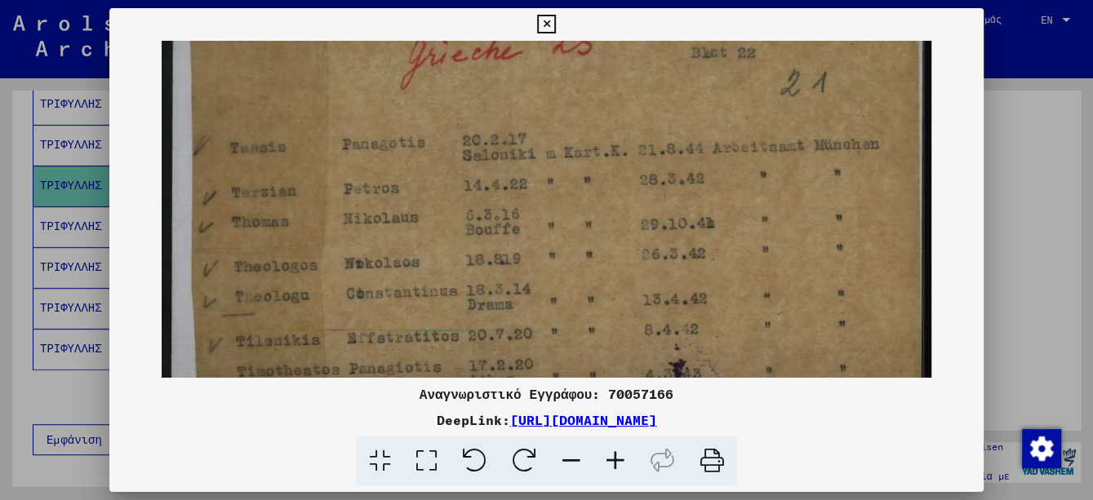
scroll to position [86, 0]
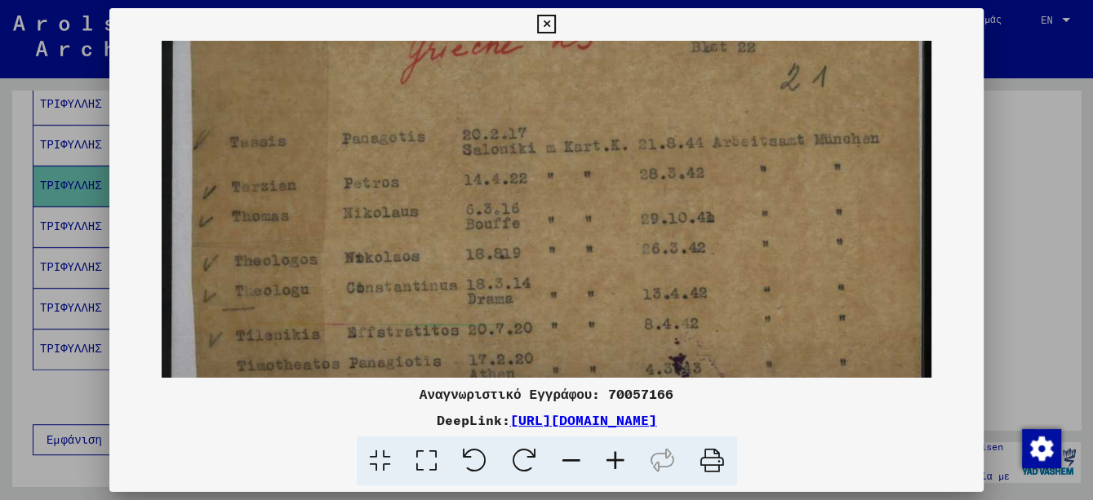
drag, startPoint x: 429, startPoint y: 300, endPoint x: 452, endPoint y: 212, distance: 91.3
click at [452, 212] on img at bounding box center [547, 491] width 770 height 1072
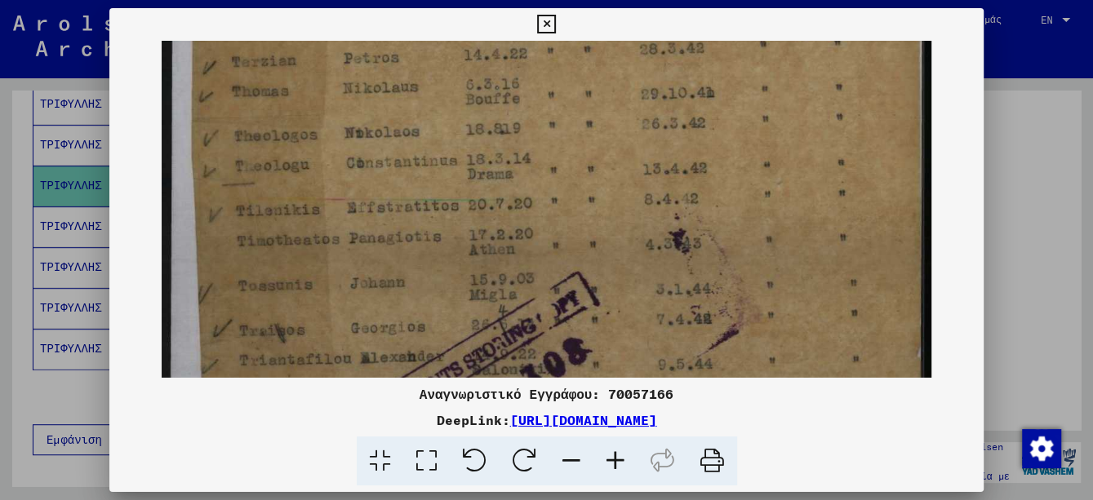
scroll to position [217, 0]
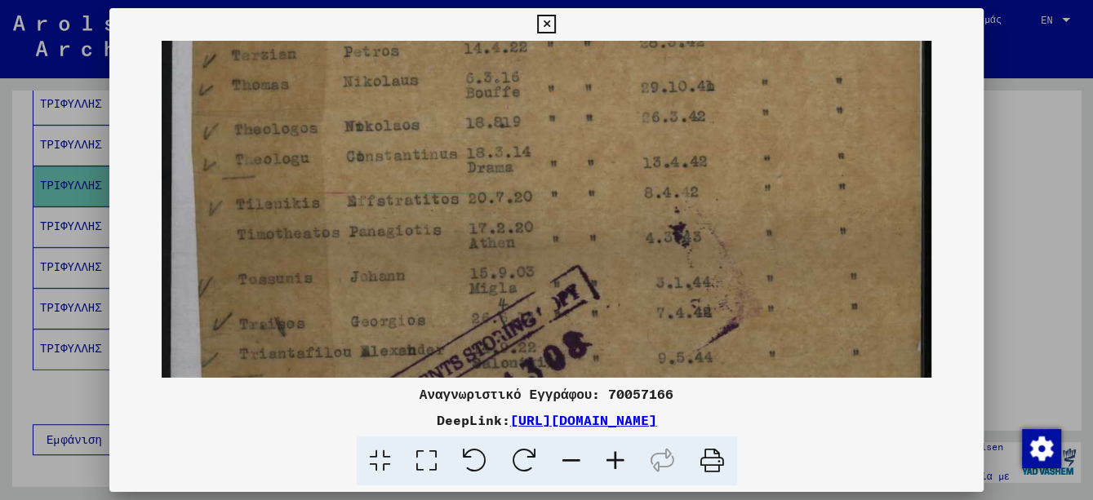
drag, startPoint x: 451, startPoint y: 297, endPoint x: 451, endPoint y: 162, distance: 135.5
click at [451, 162] on img at bounding box center [547, 360] width 770 height 1072
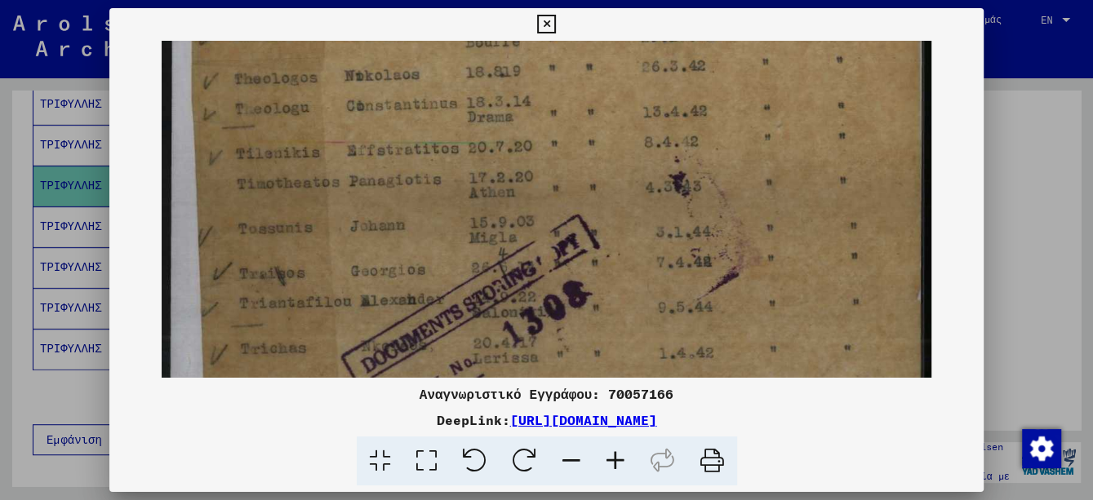
scroll to position [301, 0]
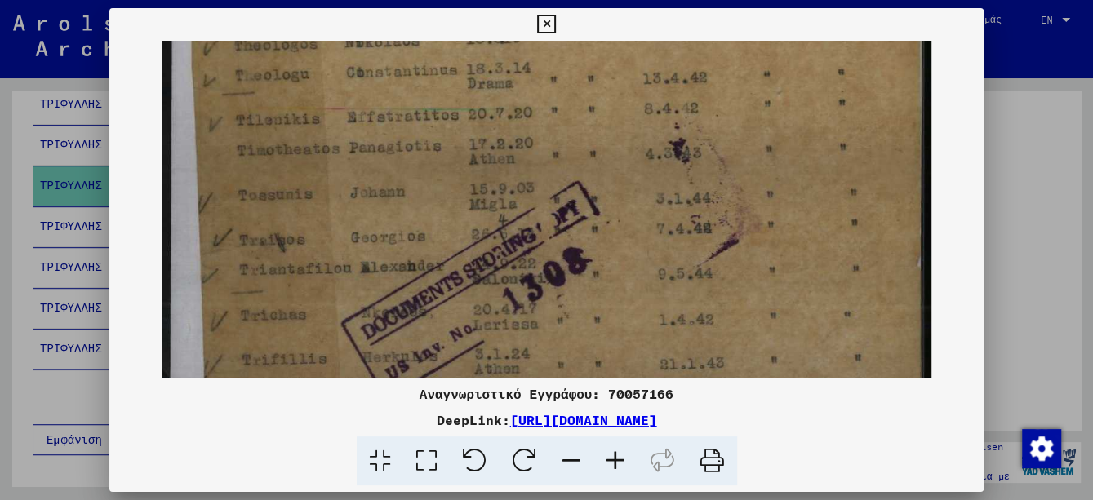
drag, startPoint x: 478, startPoint y: 291, endPoint x: 471, endPoint y: 207, distance: 84.3
click at [471, 207] on img at bounding box center [547, 276] width 770 height 1072
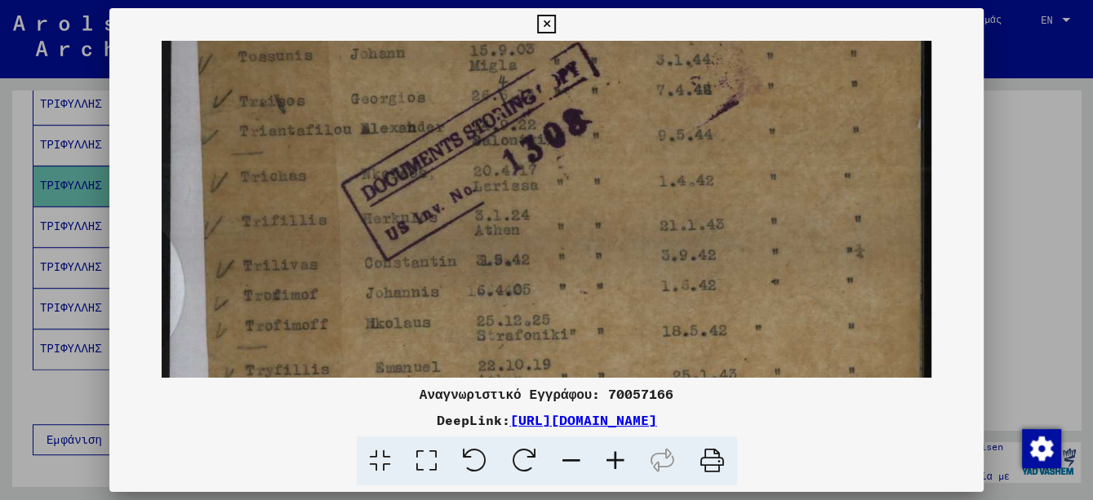
scroll to position [470, 0]
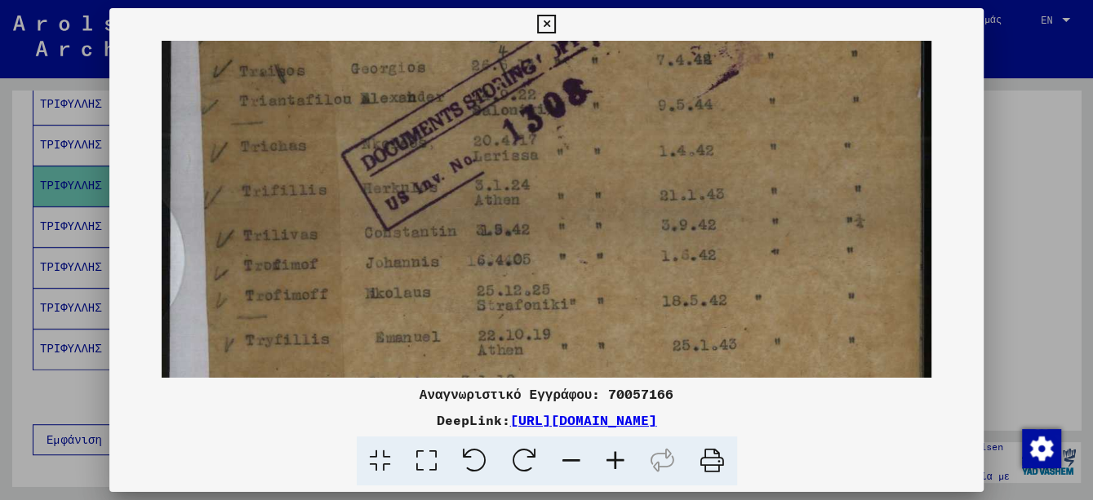
drag, startPoint x: 480, startPoint y: 273, endPoint x: 474, endPoint y: 140, distance: 133.2
click at [474, 140] on img at bounding box center [547, 107] width 770 height 1072
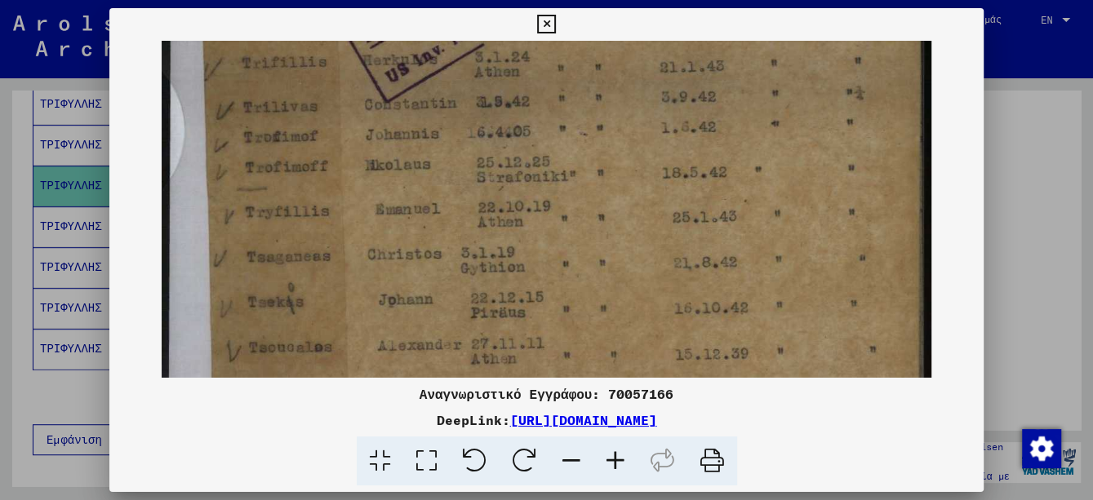
scroll to position [600, 0]
drag, startPoint x: 649, startPoint y: 235, endPoint x: 669, endPoint y: 105, distance: 131.4
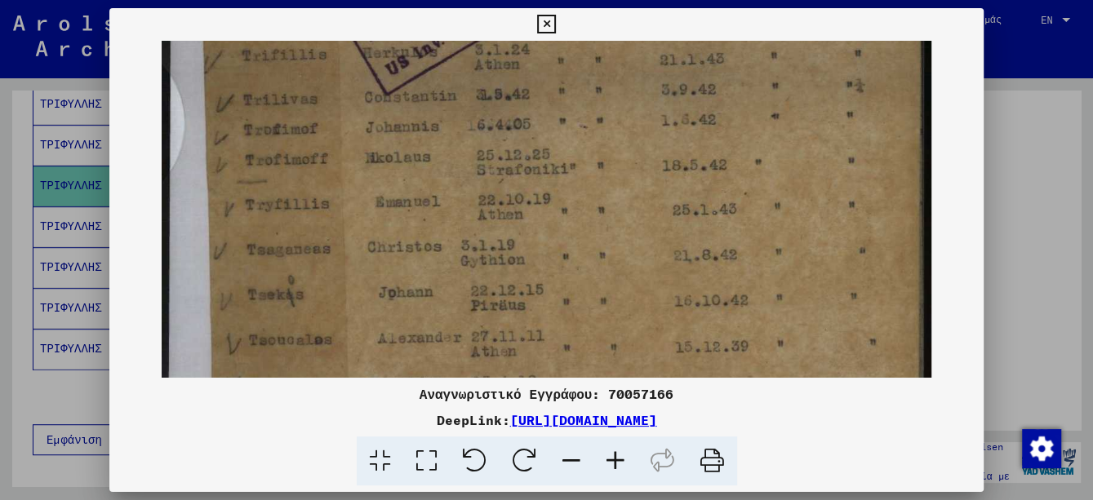
scroll to position [622, 0]
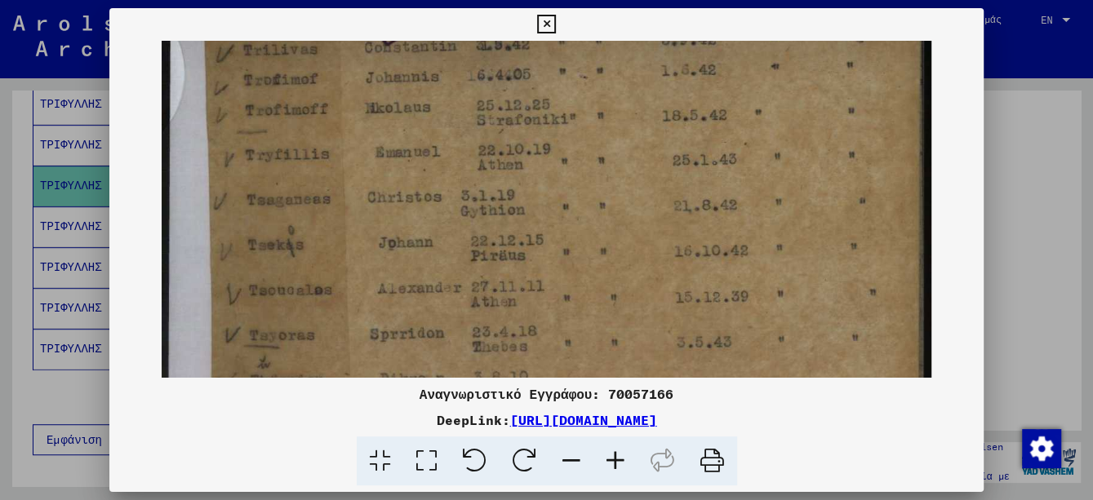
drag, startPoint x: 655, startPoint y: 233, endPoint x: 653, endPoint y: 175, distance: 58.0
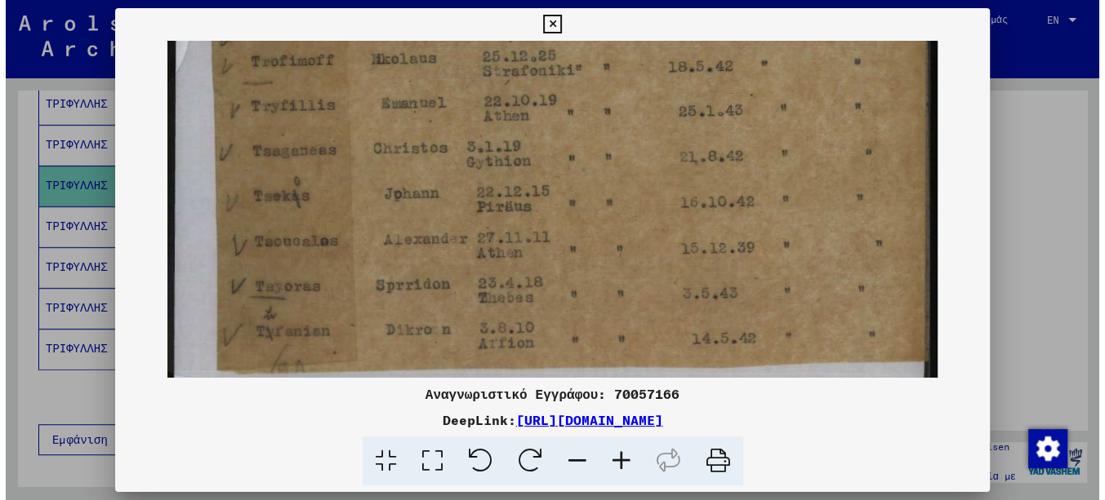
scroll to position [735, 0]
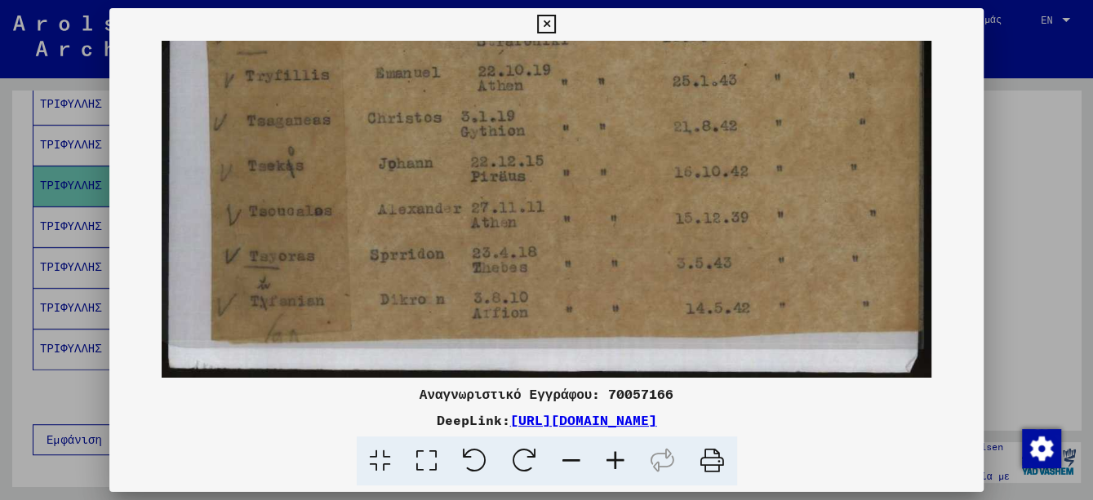
drag, startPoint x: 637, startPoint y: 256, endPoint x: 641, endPoint y: 186, distance: 70.3
click at [548, 16] on icon at bounding box center [546, 25] width 19 height 20
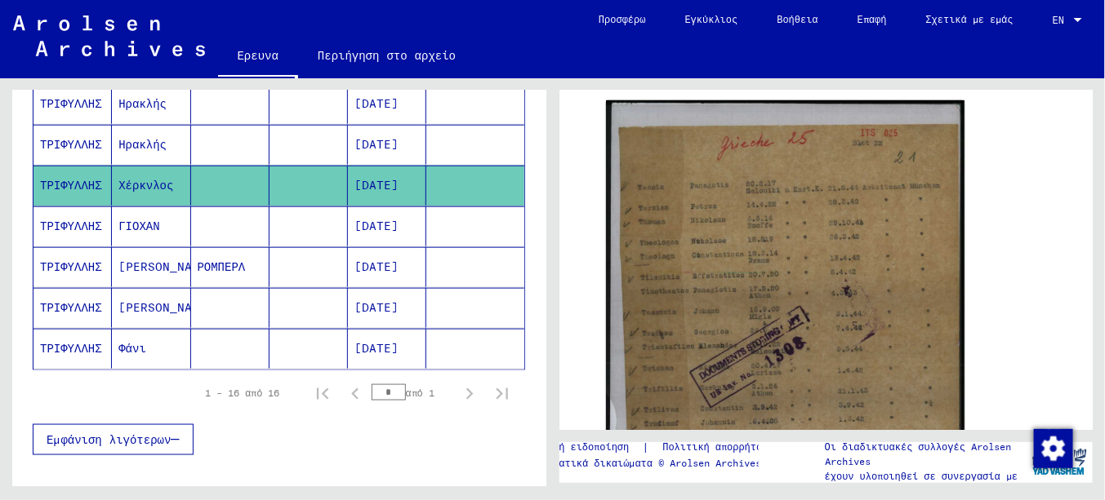
scroll to position [451, 0]
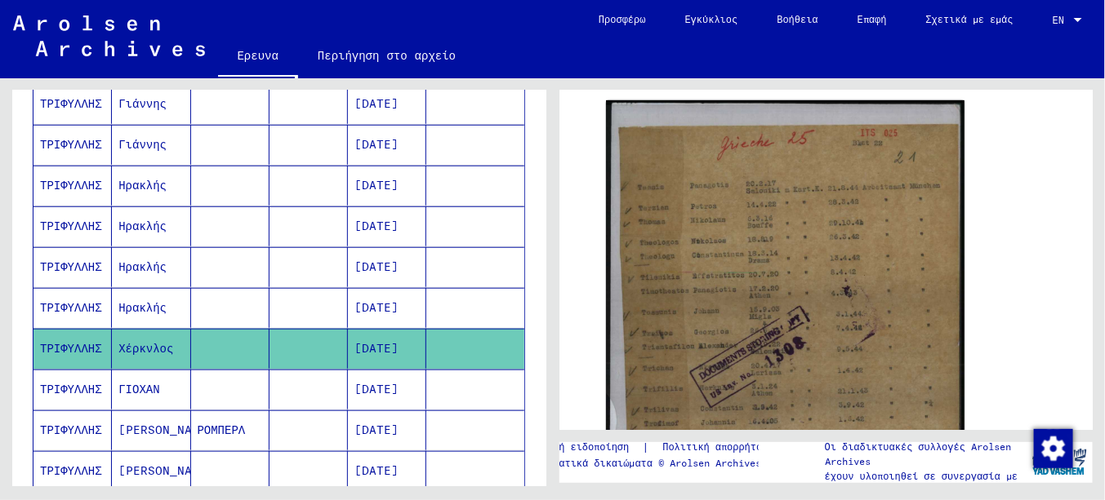
click at [383, 305] on font "[DATE]" at bounding box center [376, 307] width 44 height 15
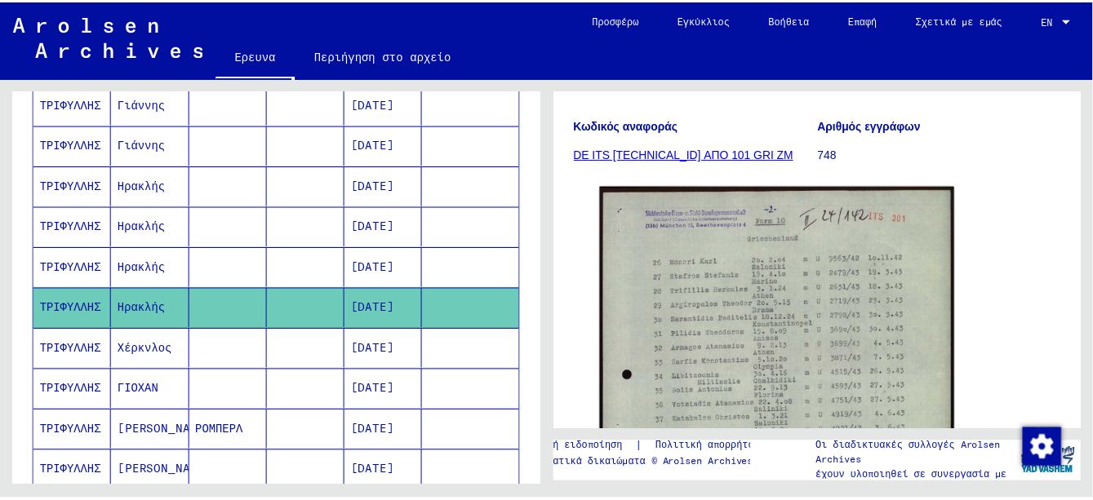
scroll to position [245, 0]
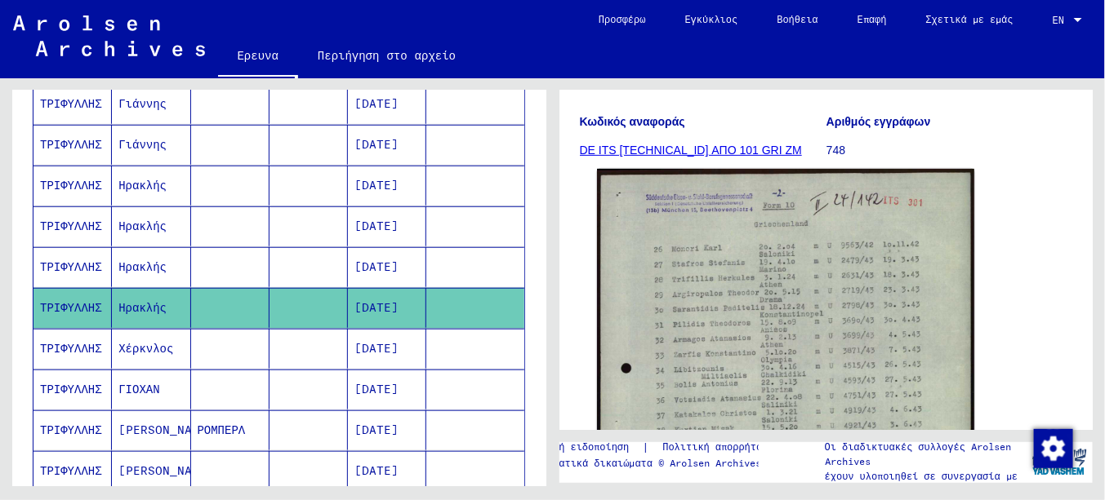
click at [767, 309] on img at bounding box center [785, 436] width 376 height 534
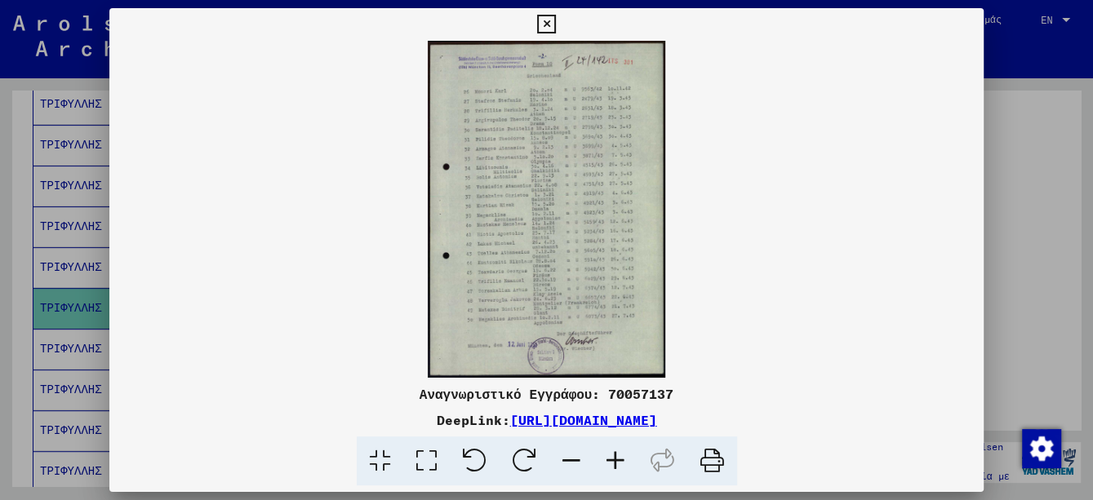
click at [615, 460] on icon at bounding box center [616, 462] width 44 height 50
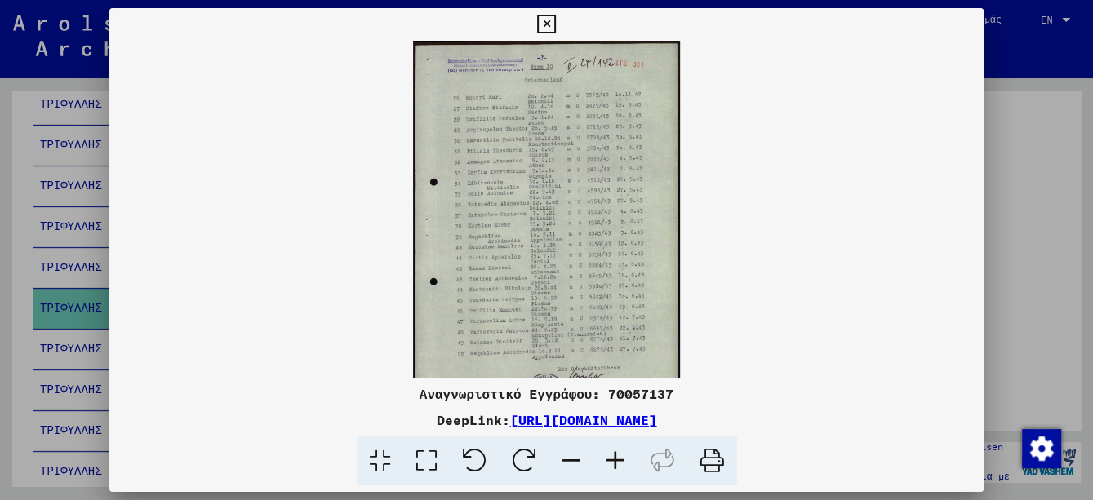
click at [614, 460] on icon at bounding box center [616, 462] width 44 height 50
click at [612, 459] on icon at bounding box center [616, 462] width 44 height 50
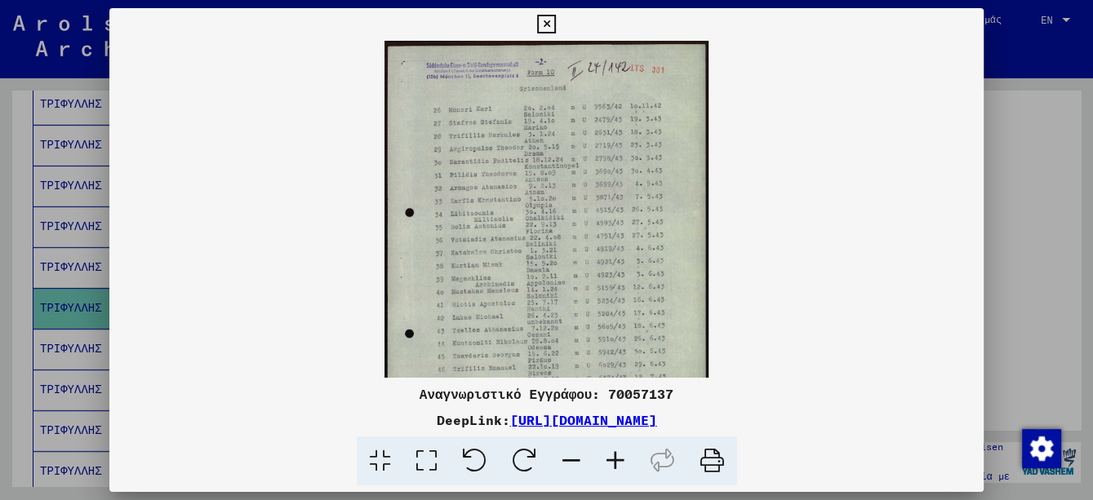
click at [612, 459] on icon at bounding box center [616, 462] width 44 height 50
click at [612, 458] on icon at bounding box center [616, 462] width 44 height 50
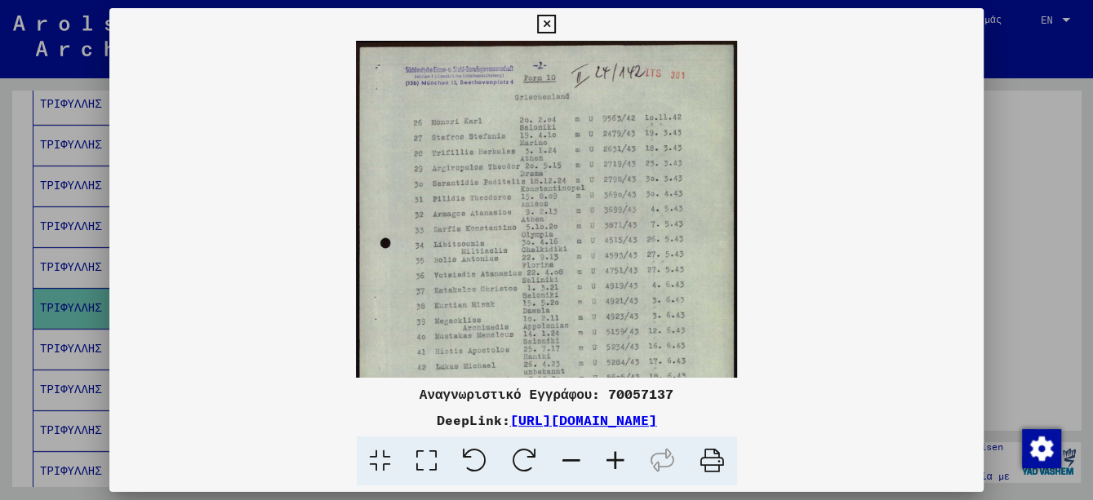
click at [612, 458] on icon at bounding box center [616, 462] width 44 height 50
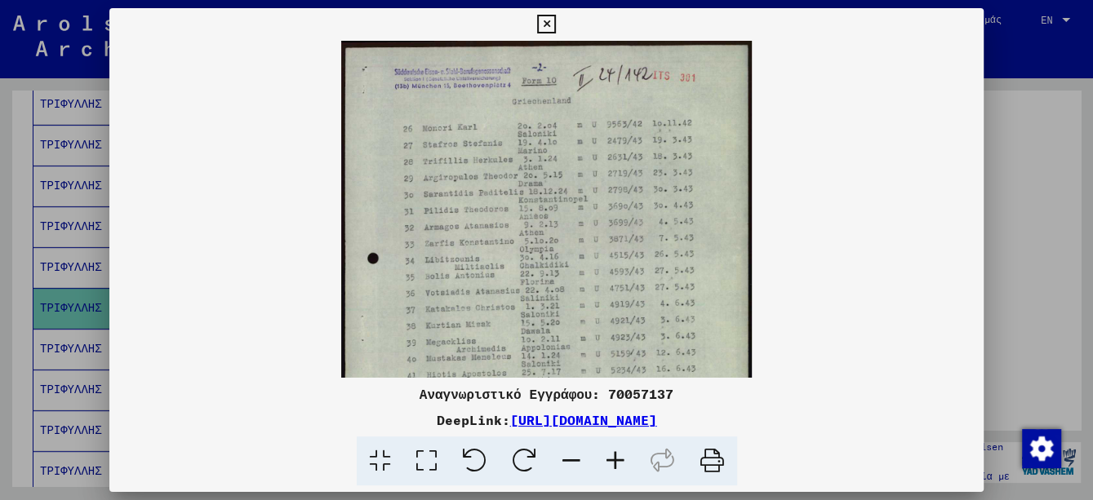
click at [611, 457] on icon at bounding box center [616, 462] width 44 height 50
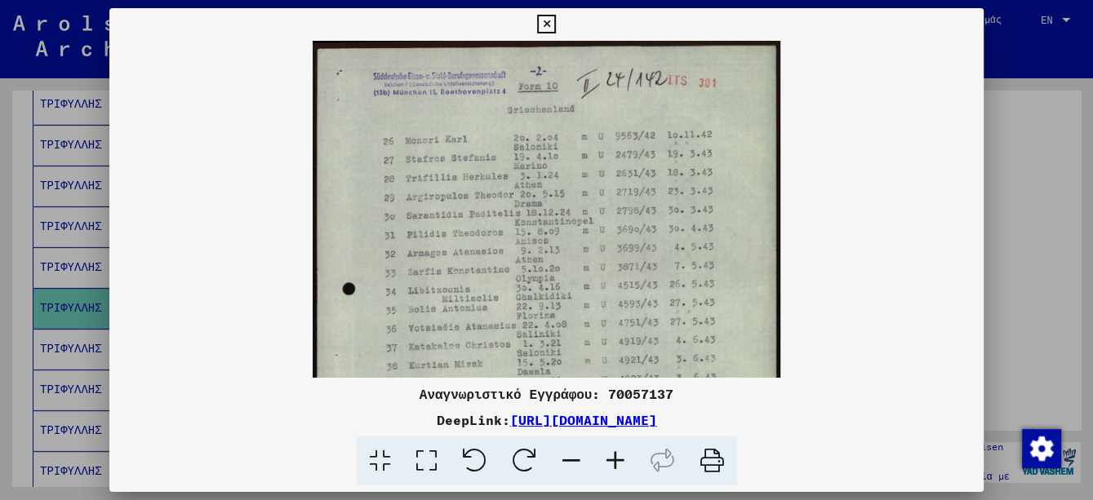
click at [611, 457] on icon at bounding box center [616, 462] width 44 height 50
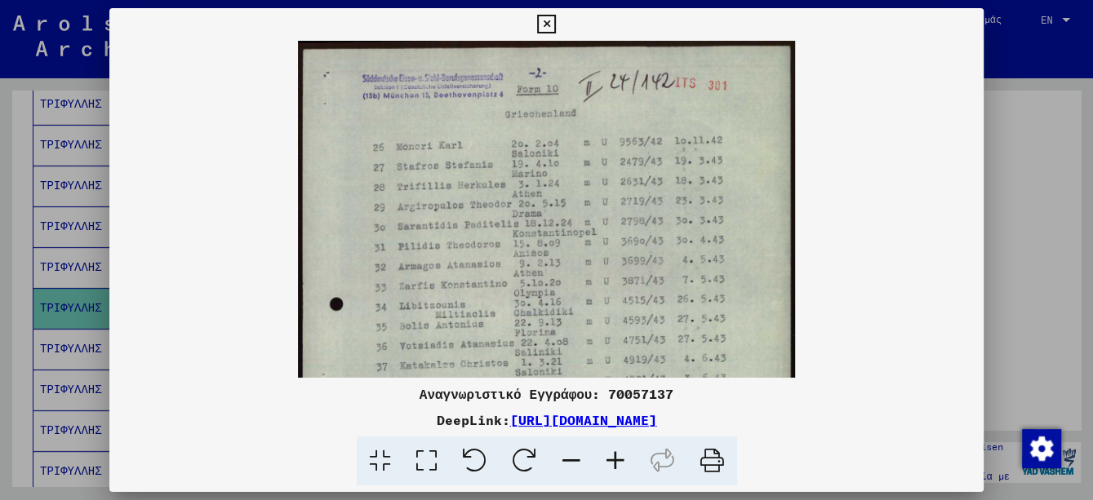
click at [611, 456] on icon at bounding box center [616, 462] width 44 height 50
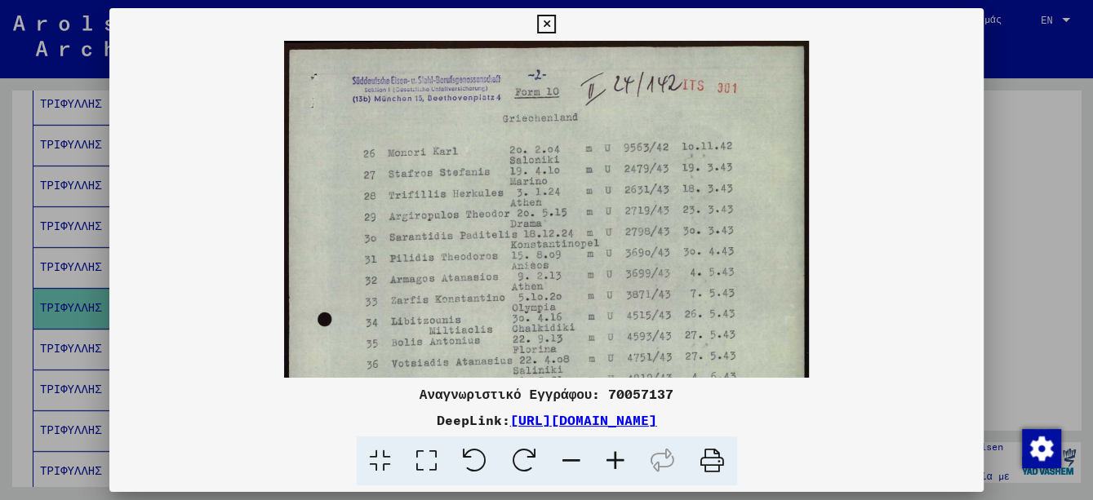
click at [611, 456] on icon at bounding box center [616, 462] width 44 height 50
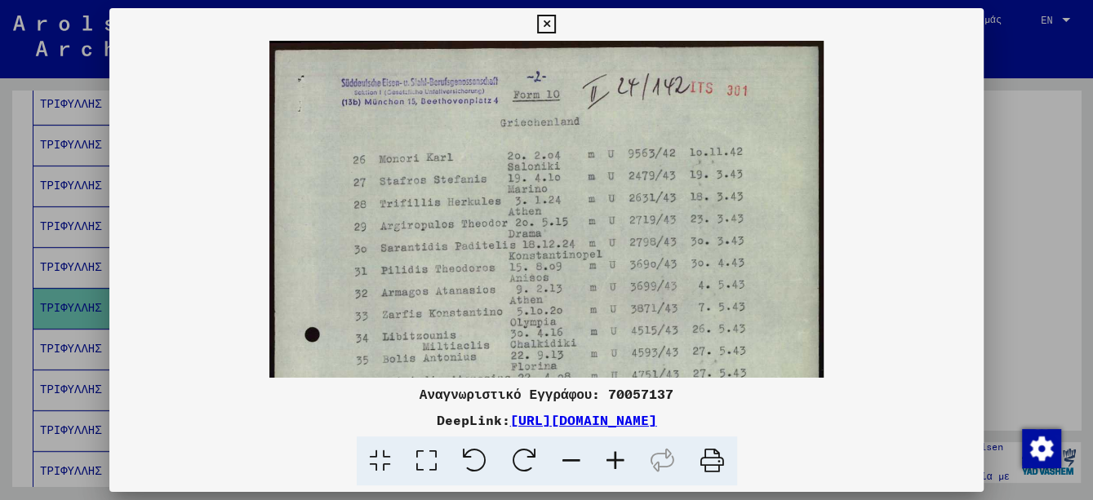
click at [611, 456] on icon at bounding box center [616, 462] width 44 height 50
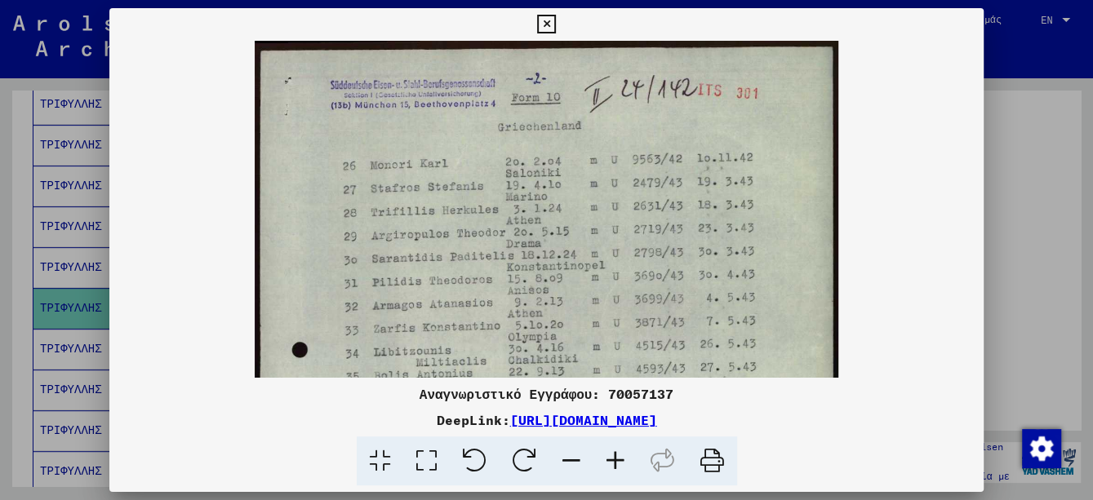
click at [610, 456] on icon at bounding box center [616, 462] width 44 height 50
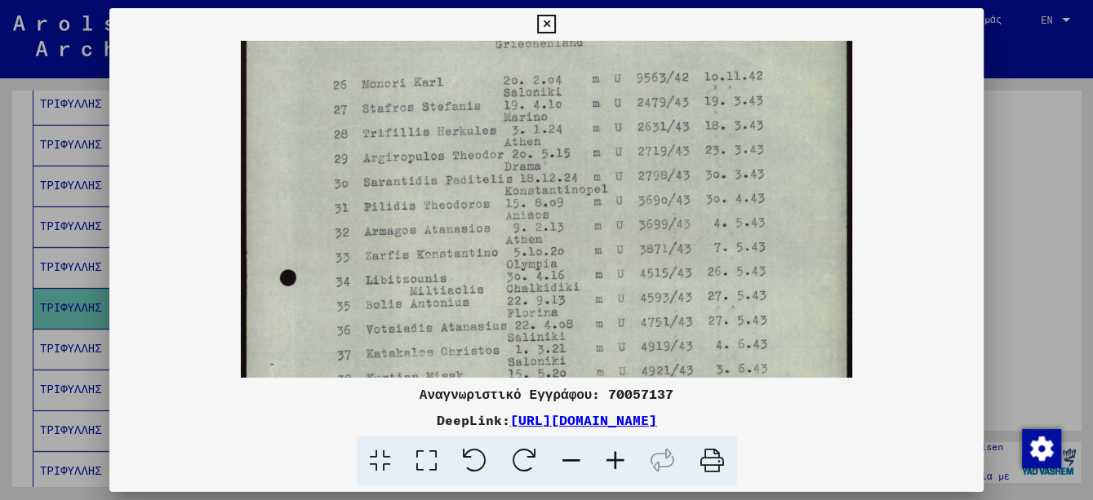
drag, startPoint x: 621, startPoint y: 330, endPoint x: 629, endPoint y: 242, distance: 87.7
click at [629, 242] on img at bounding box center [547, 387] width 612 height 868
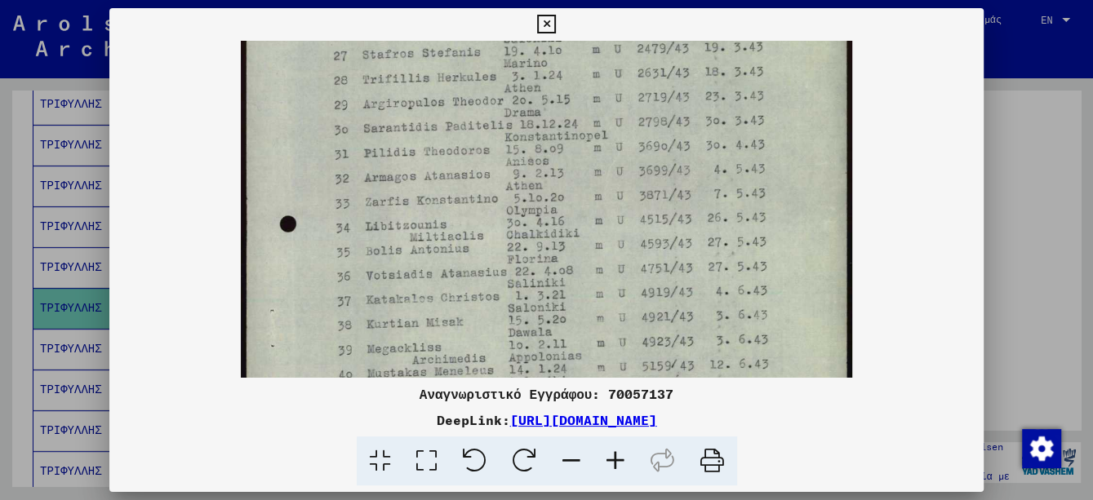
drag, startPoint x: 645, startPoint y: 301, endPoint x: 641, endPoint y: 247, distance: 54.8
click at [641, 247] on img at bounding box center [547, 334] width 612 height 868
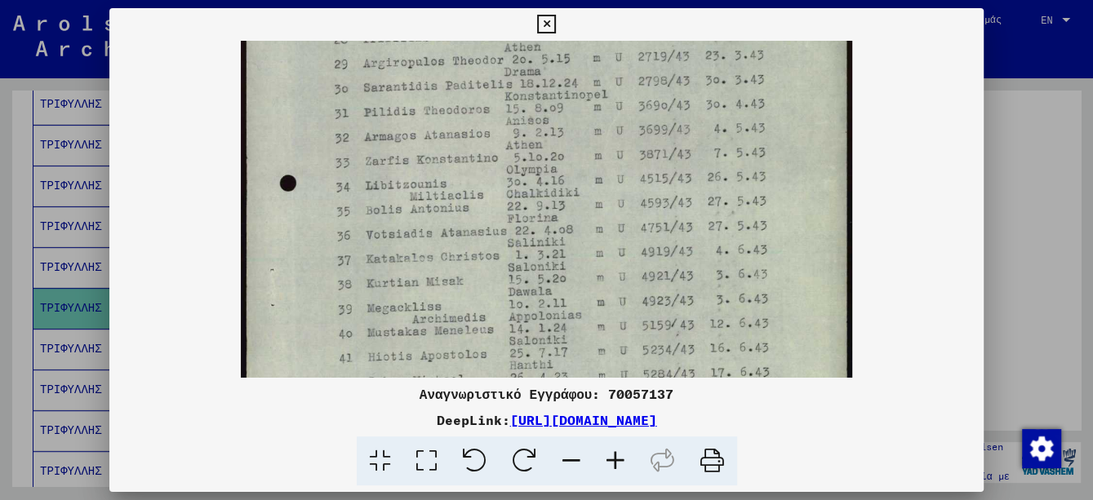
drag, startPoint x: 639, startPoint y: 321, endPoint x: 637, endPoint y: 265, distance: 56.4
click at [637, 265] on img at bounding box center [547, 293] width 612 height 868
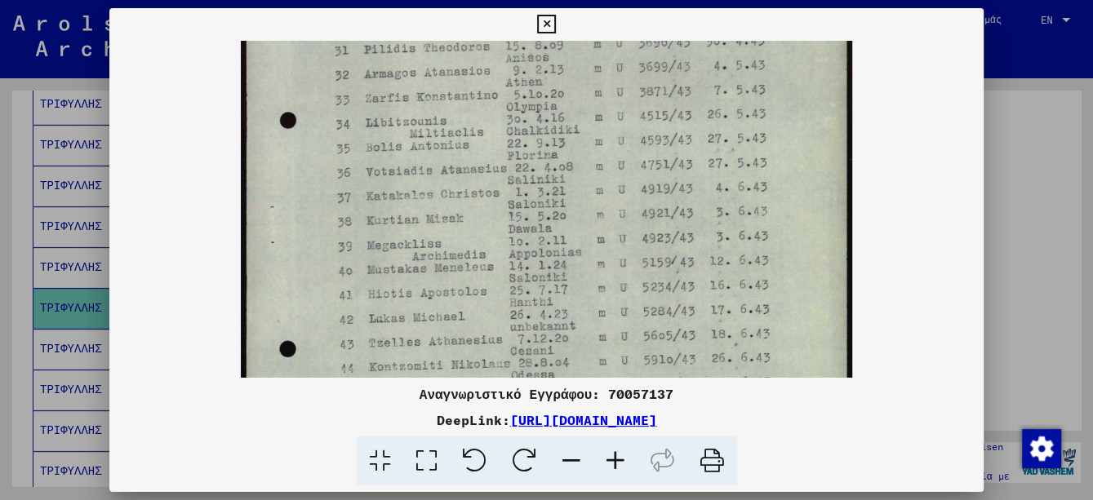
drag, startPoint x: 641, startPoint y: 301, endPoint x: 641, endPoint y: 268, distance: 33.5
click at [641, 269] on img at bounding box center [547, 230] width 612 height 868
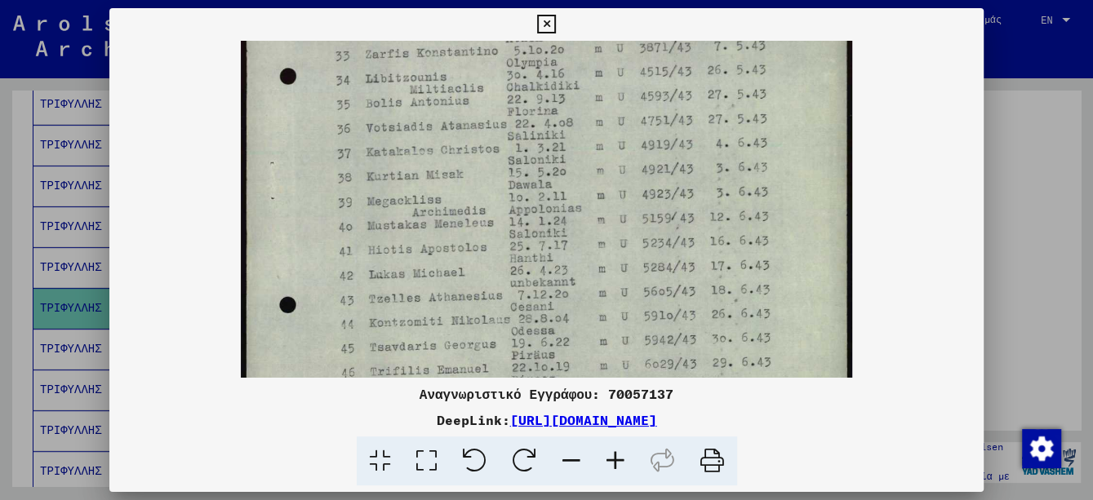
click at [641, 247] on img at bounding box center [547, 186] width 612 height 868
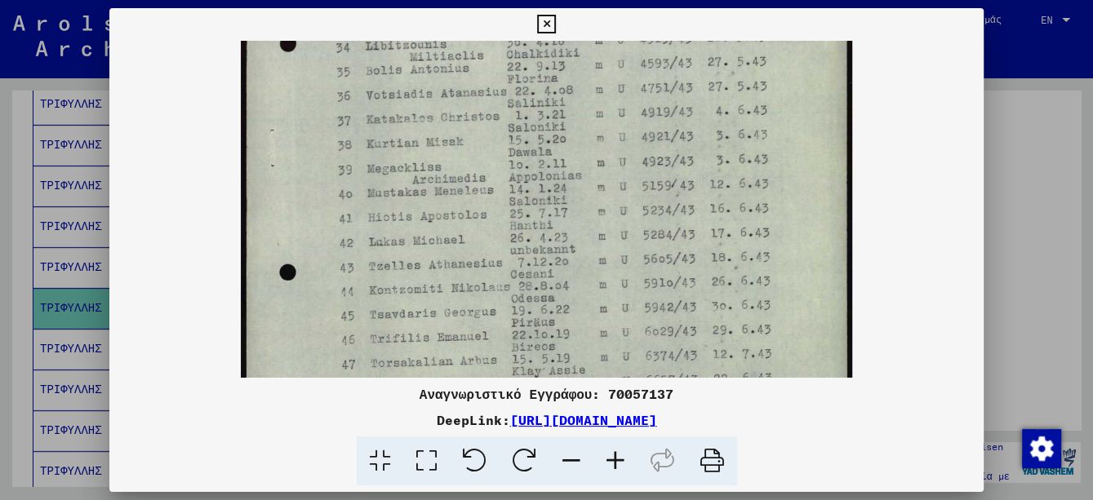
click at [639, 256] on img at bounding box center [547, 153] width 612 height 868
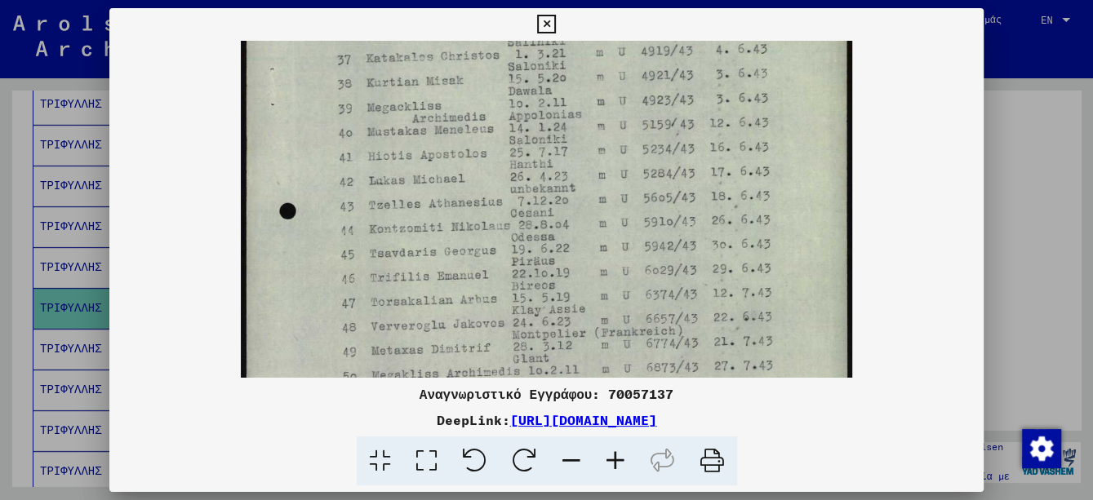
drag, startPoint x: 632, startPoint y: 301, endPoint x: 634, endPoint y: 250, distance: 51.5
click at [634, 240] on img at bounding box center [547, 92] width 612 height 868
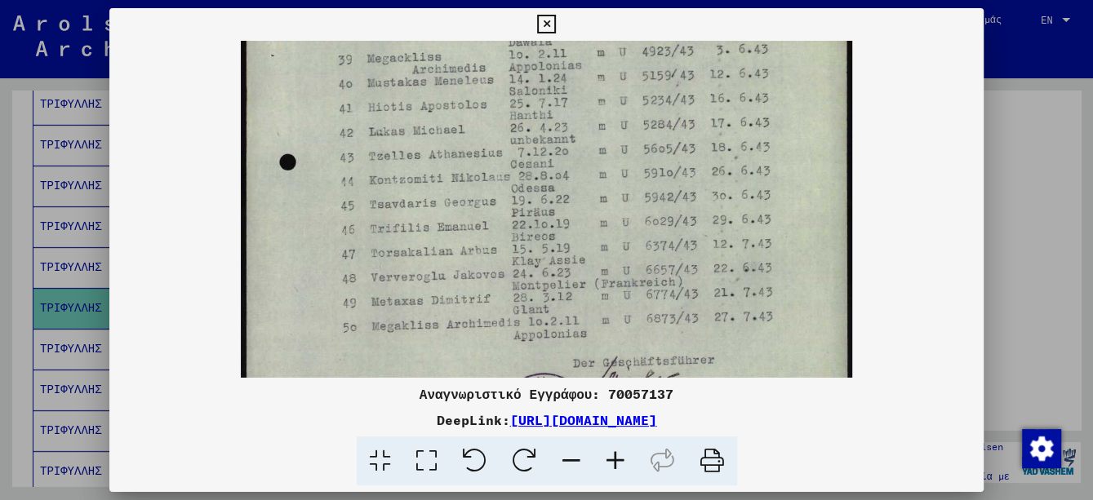
drag, startPoint x: 635, startPoint y: 267, endPoint x: 634, endPoint y: 256, distance: 10.7
click at [634, 256] on img at bounding box center [547, 43] width 612 height 868
drag, startPoint x: 631, startPoint y: 282, endPoint x: 631, endPoint y: 266, distance: 15.5
click at [631, 266] on img at bounding box center [547, 43] width 612 height 868
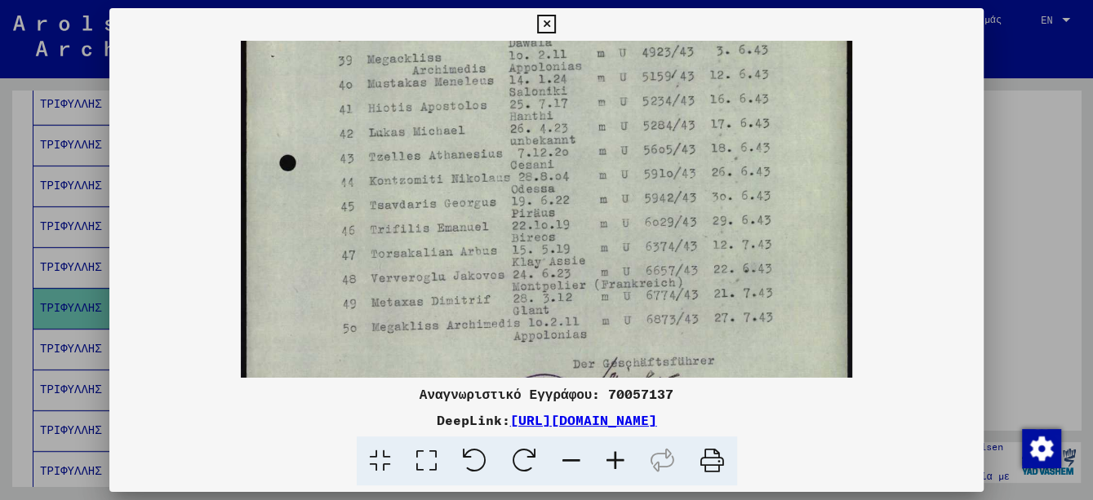
drag, startPoint x: 619, startPoint y: 239, endPoint x: 619, endPoint y: 269, distance: 29.4
click at [619, 269] on img at bounding box center [547, 44] width 612 height 868
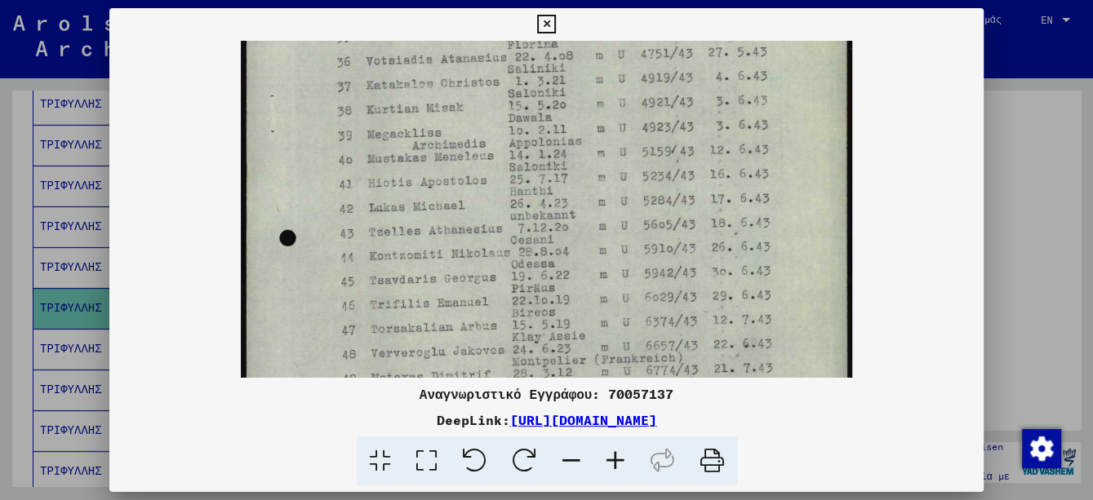
drag, startPoint x: 617, startPoint y: 165, endPoint x: 608, endPoint y: 241, distance: 76.5
click at [608, 241] on img at bounding box center [547, 119] width 612 height 868
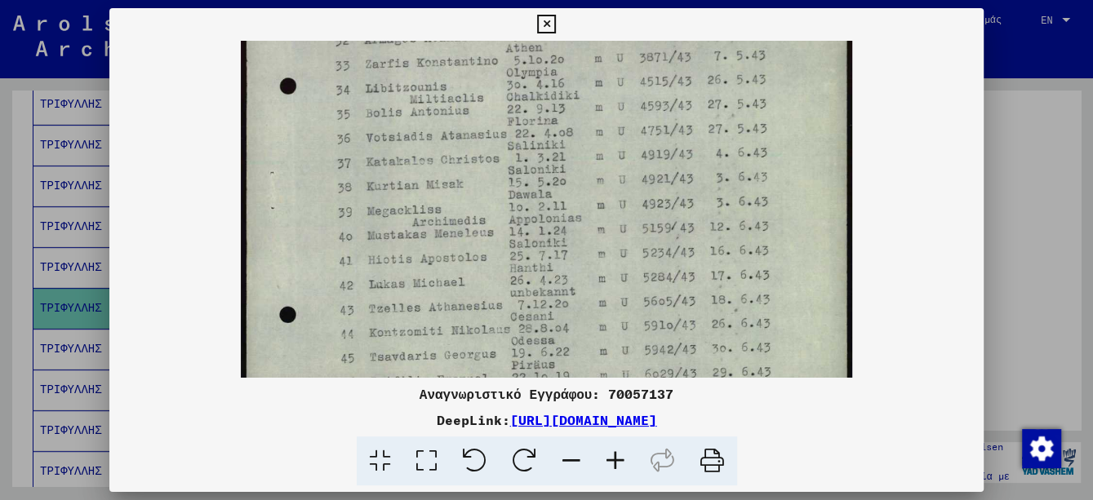
drag, startPoint x: 628, startPoint y: 146, endPoint x: 631, endPoint y: 222, distance: 76.0
click at [631, 222] on img at bounding box center [547, 196] width 612 height 868
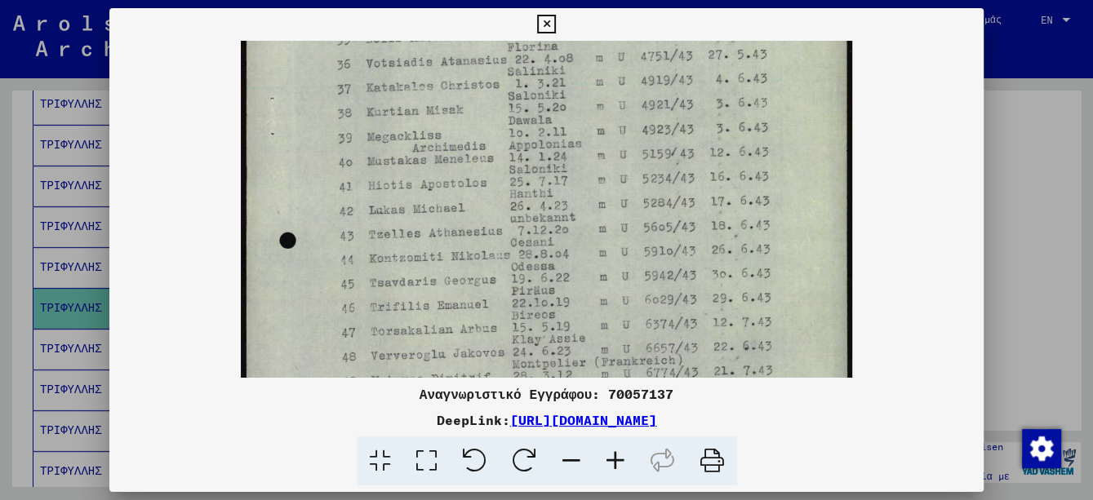
drag, startPoint x: 635, startPoint y: 158, endPoint x: 631, endPoint y: 83, distance: 74.4
click at [631, 83] on img at bounding box center [547, 121] width 612 height 868
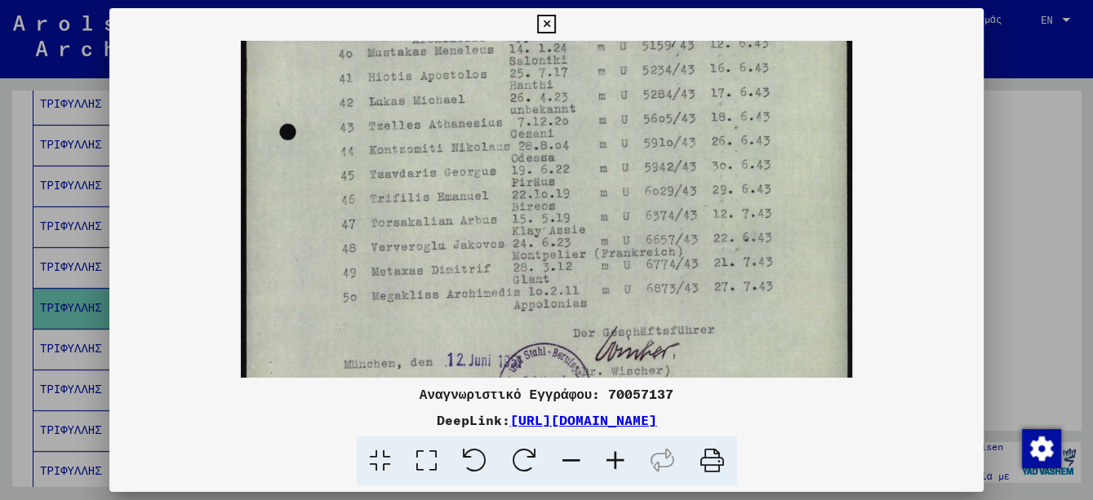
scroll to position [491, 0]
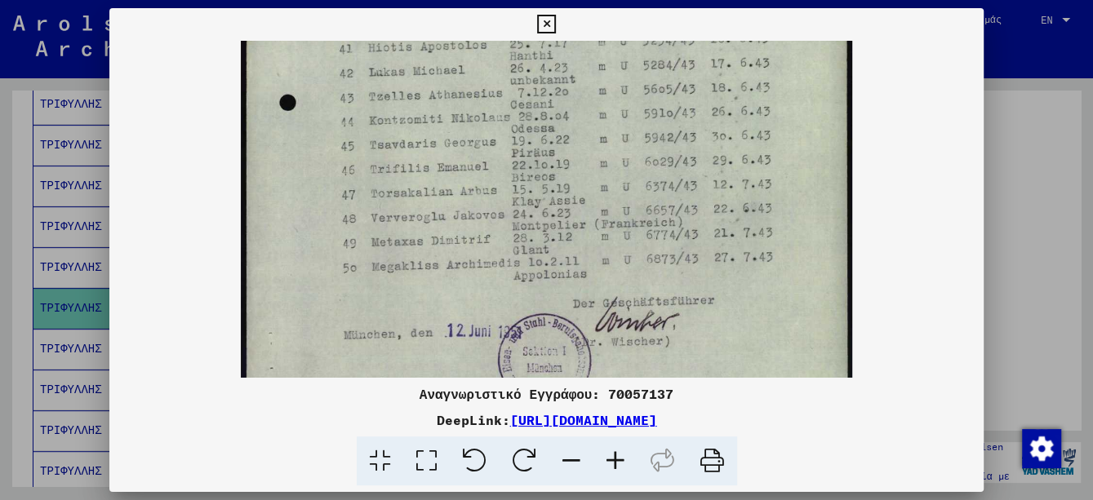
drag, startPoint x: 642, startPoint y: 270, endPoint x: 642, endPoint y: 133, distance: 137.2
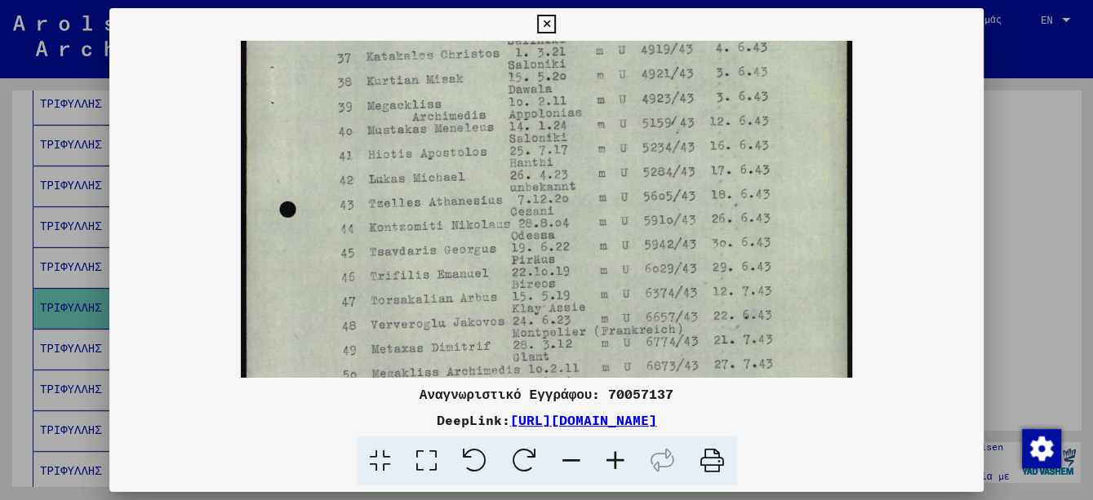
drag, startPoint x: 631, startPoint y: 126, endPoint x: 635, endPoint y: 228, distance: 102.1
click at [635, 228] on img at bounding box center [547, 90] width 612 height 868
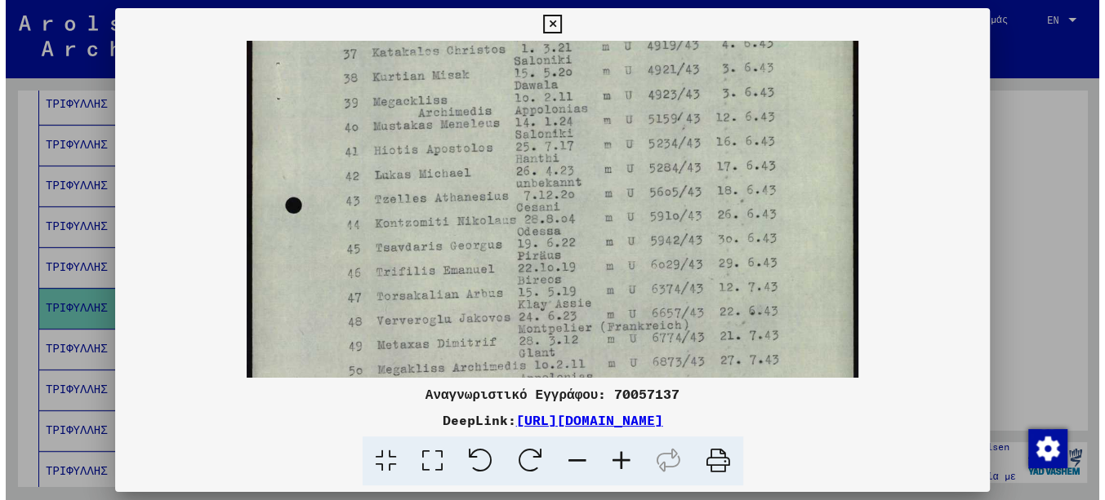
scroll to position [385, 0]
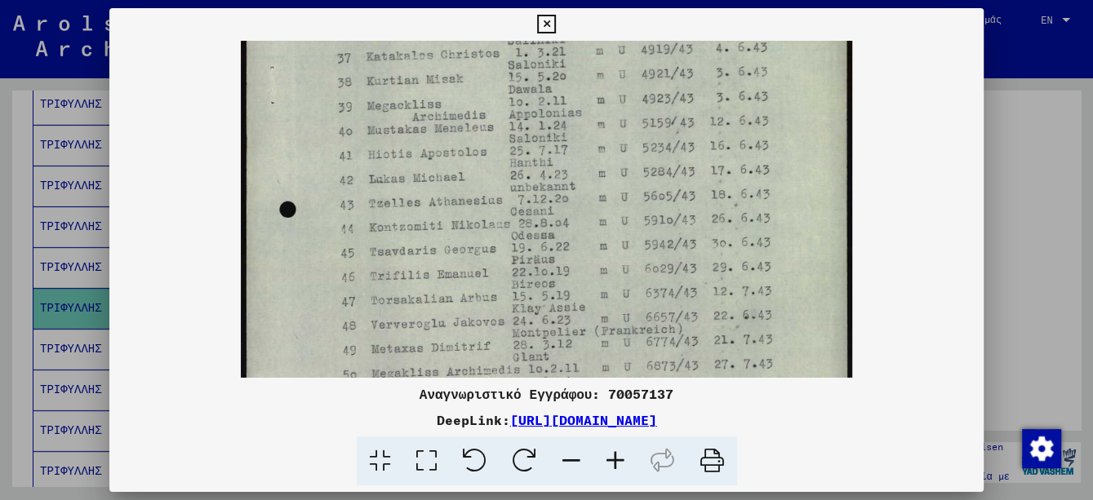
click at [647, 114] on img at bounding box center [547, 90] width 612 height 868
drag, startPoint x: 544, startPoint y: 21, endPoint x: 509, endPoint y: 42, distance: 41.0
click at [545, 21] on icon at bounding box center [546, 25] width 19 height 20
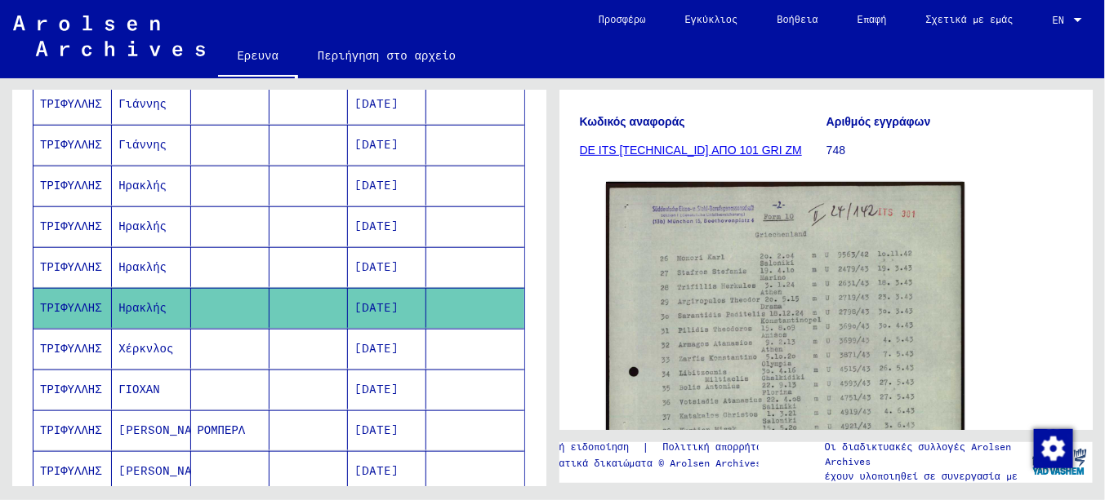
scroll to position [369, 0]
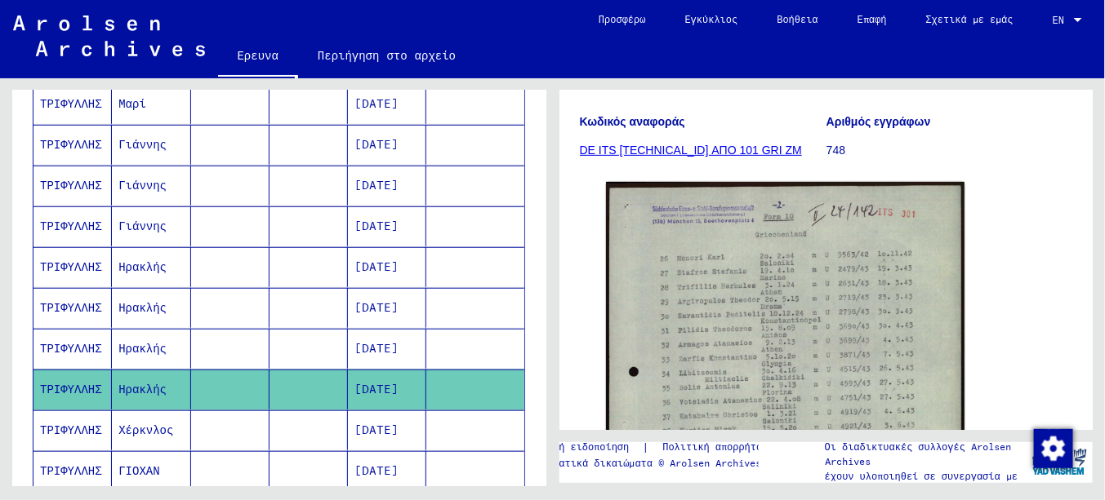
click at [126, 224] on font "Γιάννης" at bounding box center [142, 226] width 48 height 15
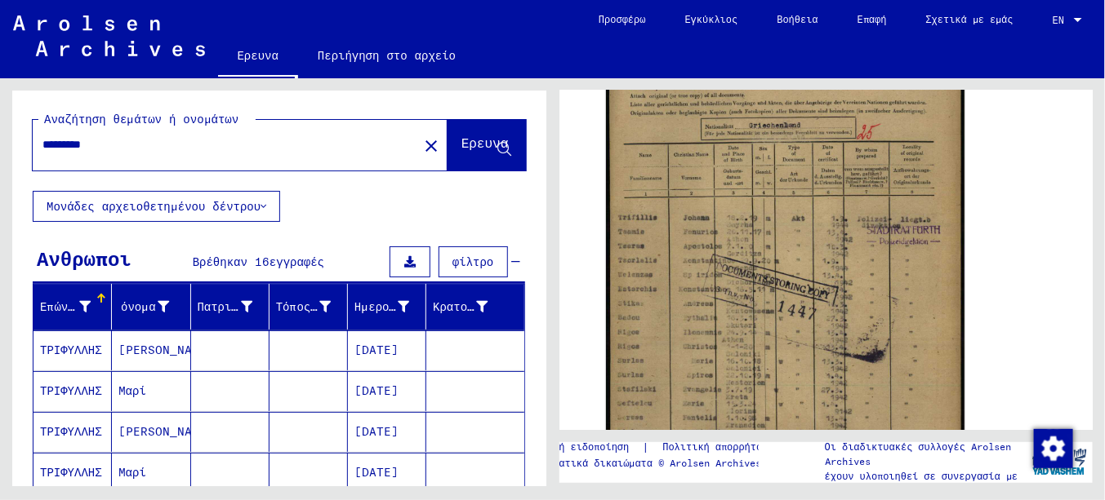
click at [118, 354] on font "[PERSON_NAME]" at bounding box center [166, 350] width 96 height 15
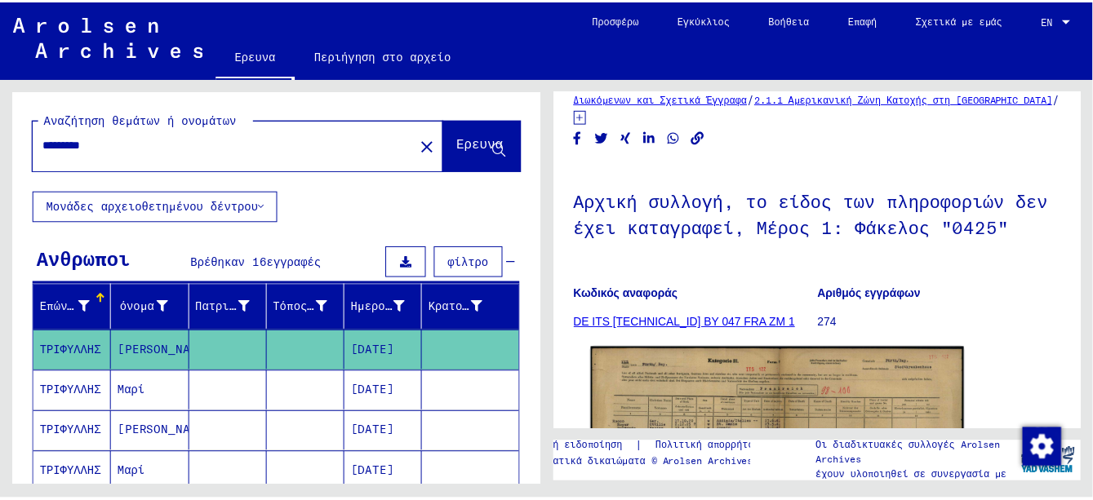
scroll to position [245, 0]
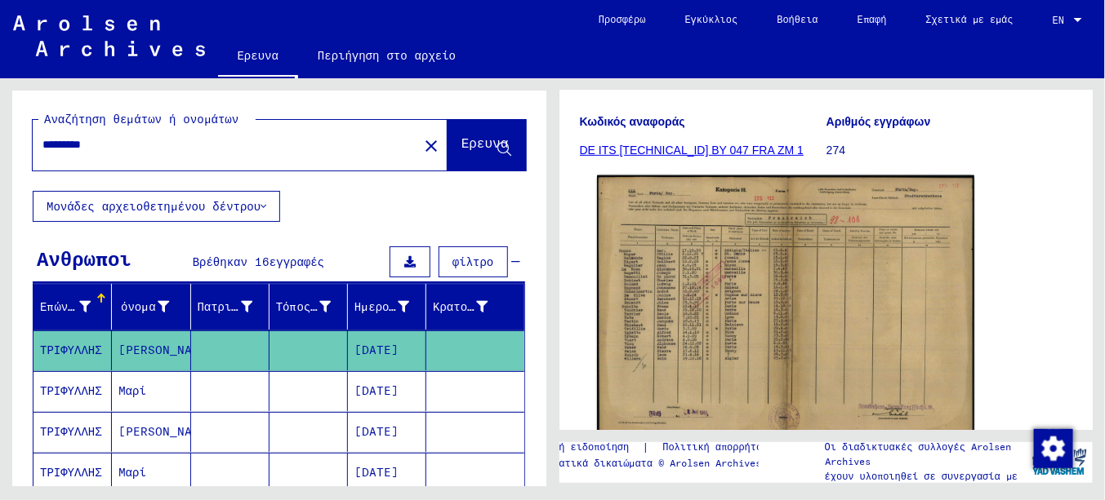
click at [671, 321] on img at bounding box center [785, 309] width 376 height 267
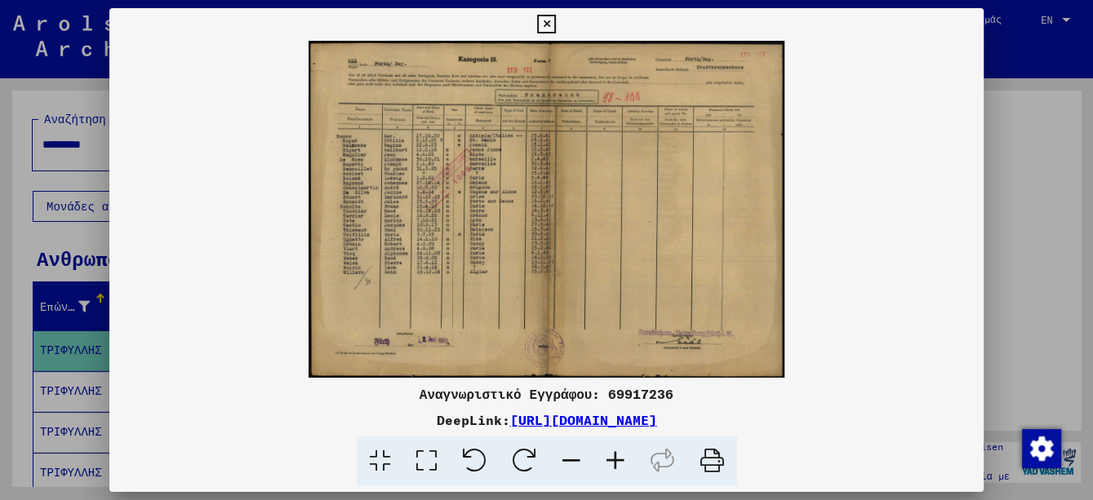
click at [619, 459] on icon at bounding box center [616, 462] width 44 height 50
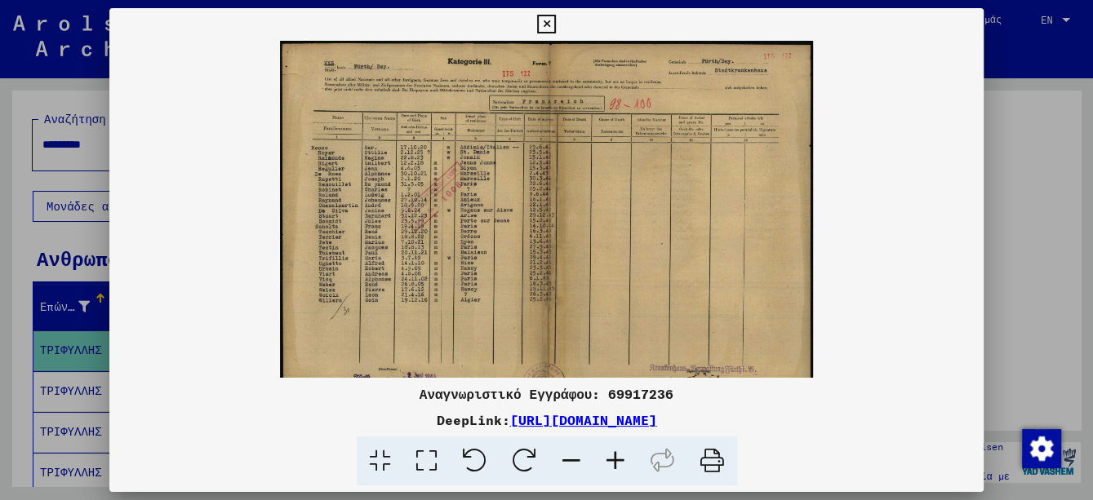
click at [619, 459] on icon at bounding box center [616, 462] width 44 height 50
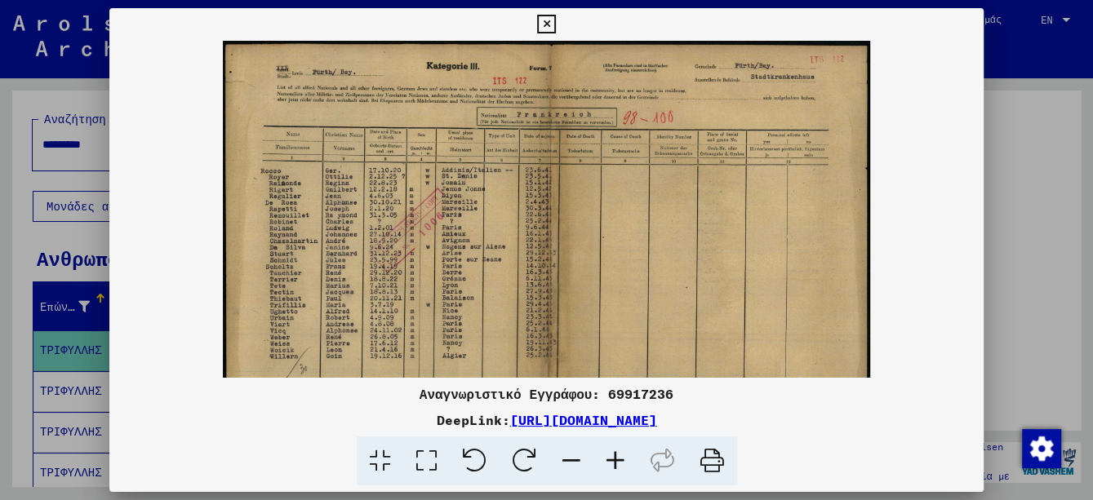
click at [619, 459] on icon at bounding box center [616, 462] width 44 height 50
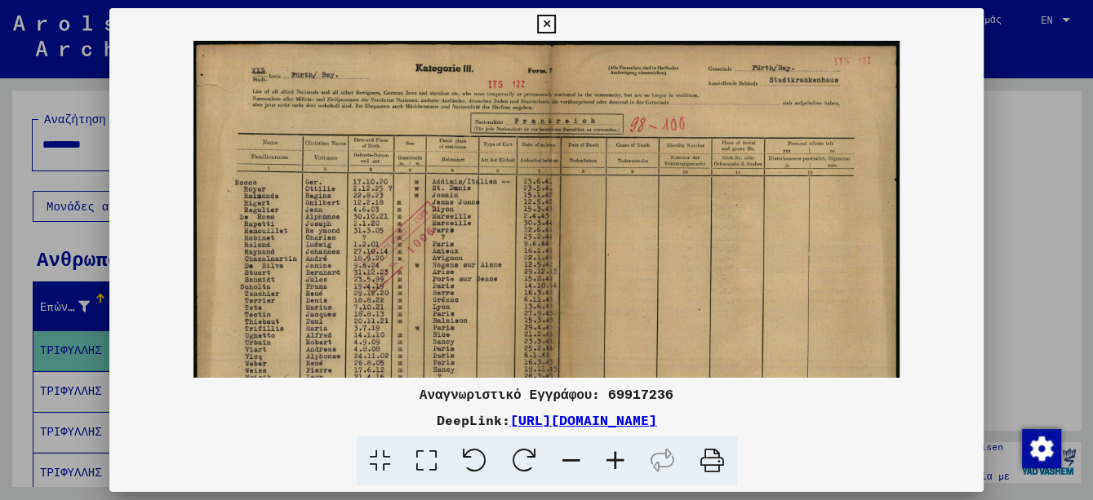
click at [619, 458] on icon at bounding box center [616, 462] width 44 height 50
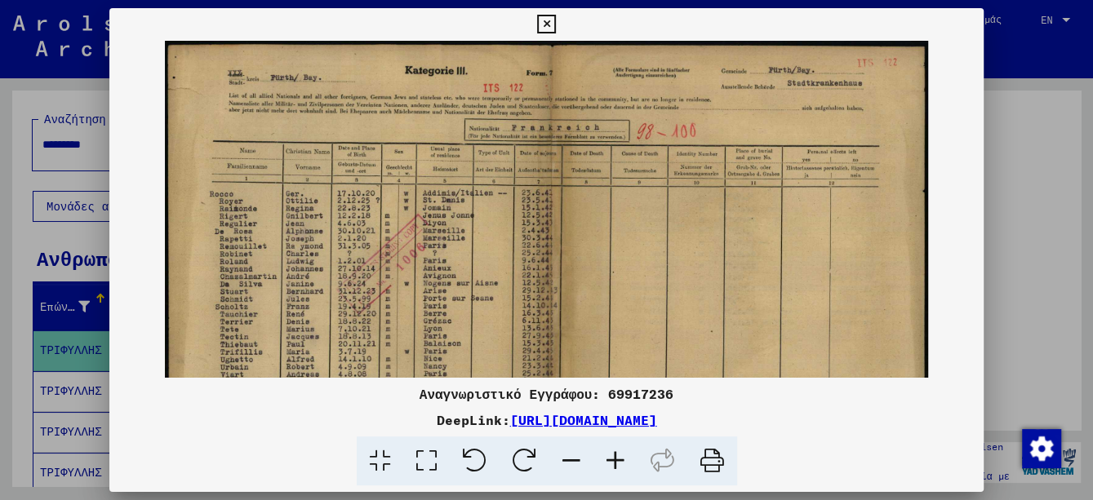
click at [619, 457] on icon at bounding box center [616, 462] width 44 height 50
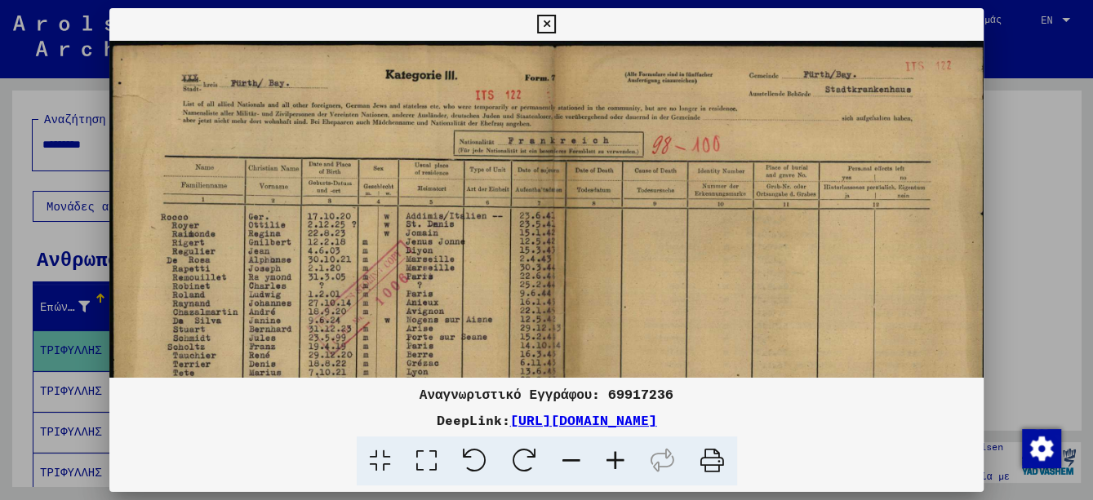
click at [619, 457] on icon at bounding box center [616, 462] width 44 height 50
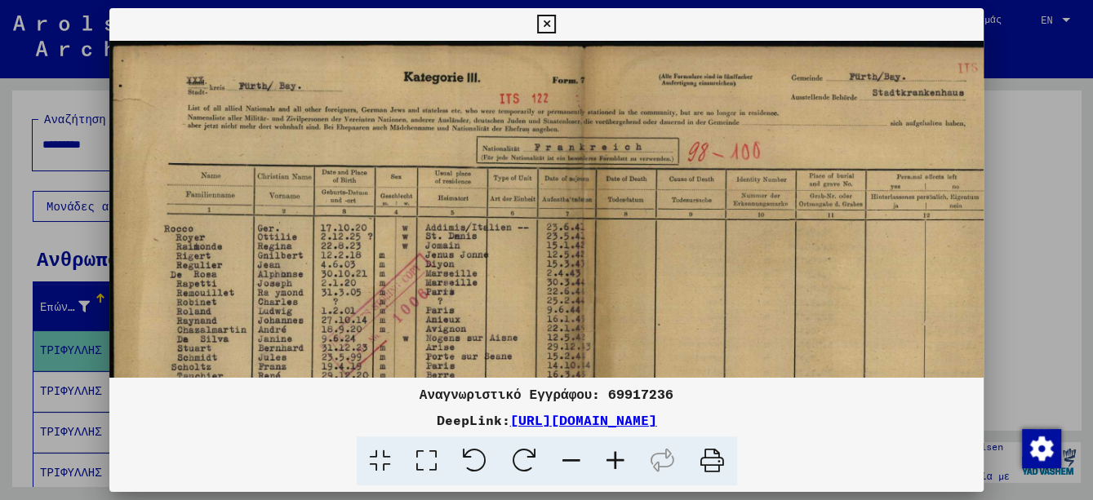
click at [619, 457] on icon at bounding box center [616, 462] width 44 height 50
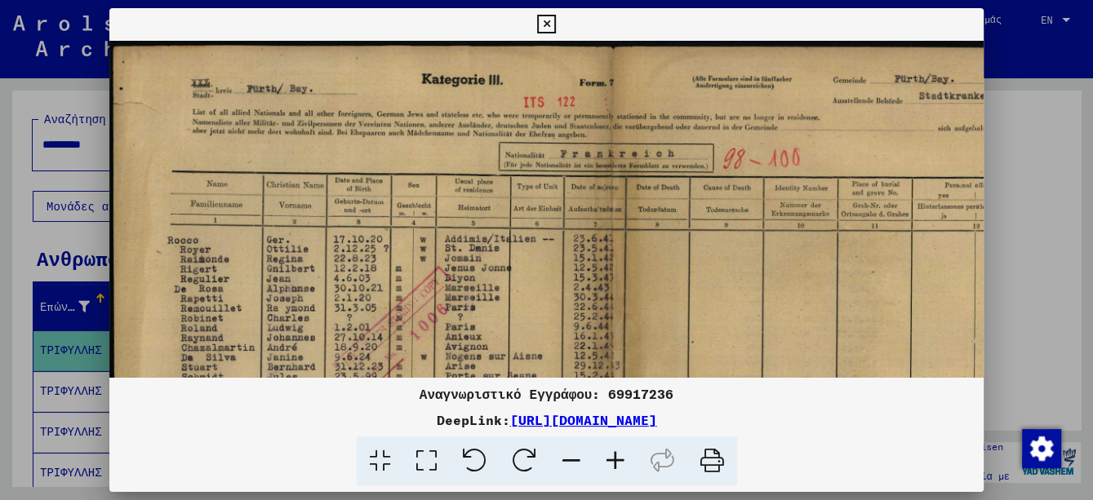
click at [619, 457] on icon at bounding box center [616, 462] width 44 height 50
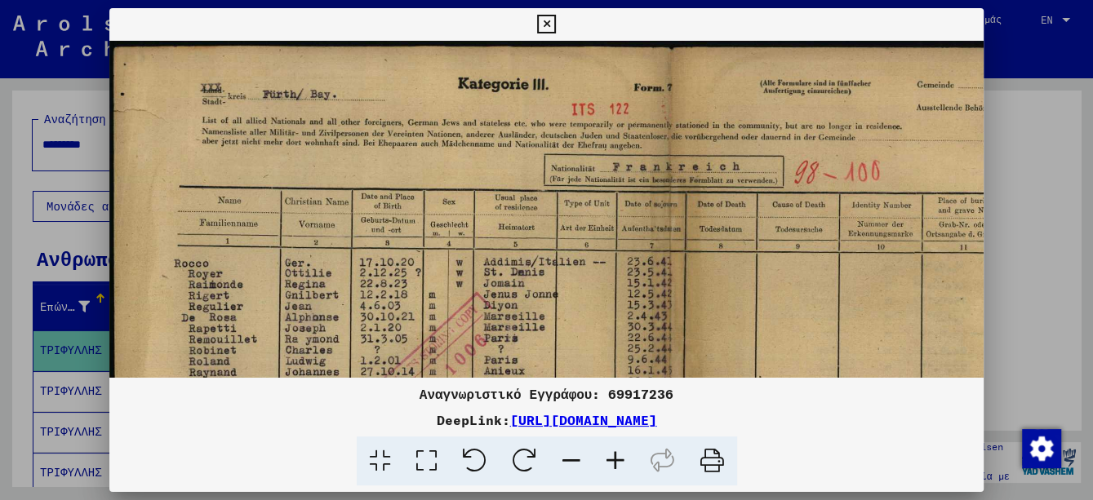
click at [619, 456] on icon at bounding box center [616, 462] width 44 height 50
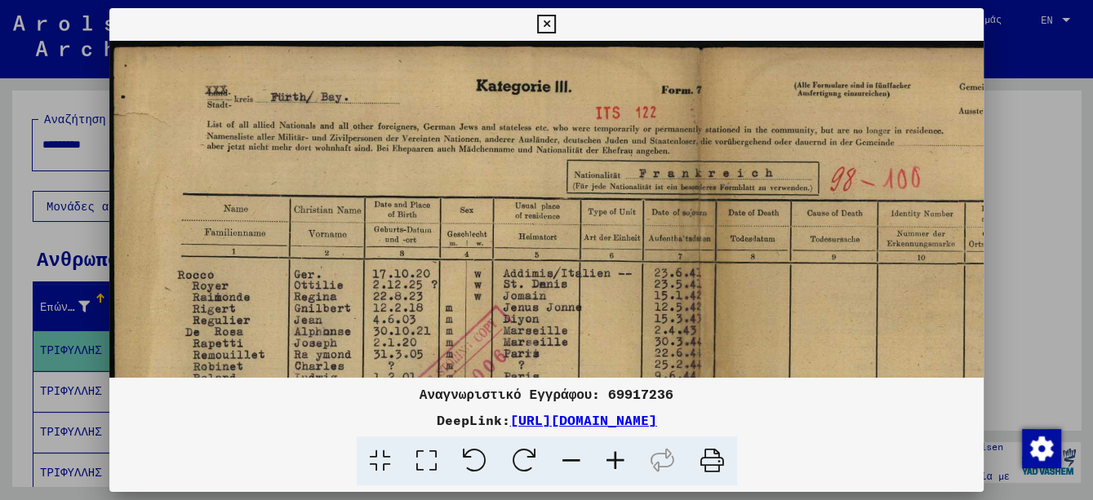
click at [619, 456] on icon at bounding box center [616, 462] width 44 height 50
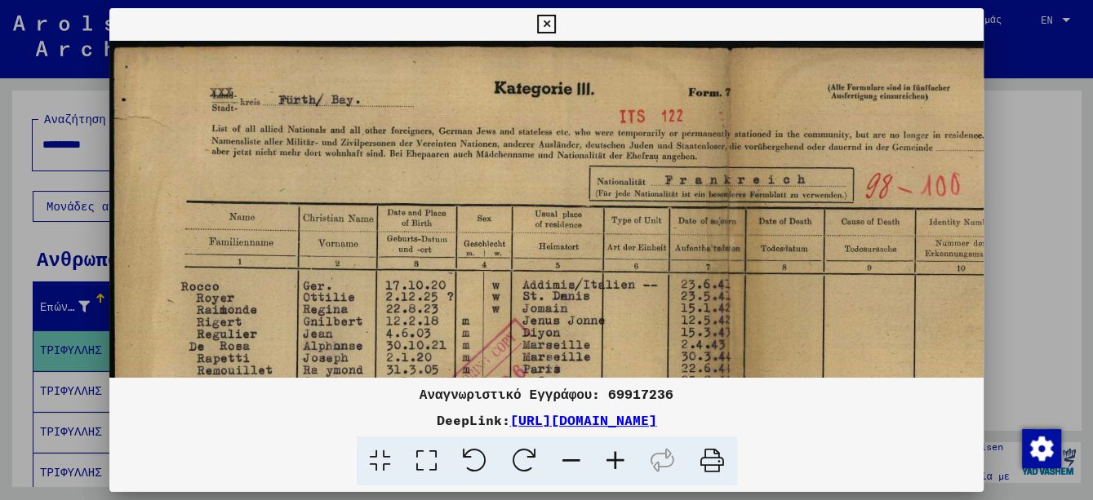
click at [619, 456] on icon at bounding box center [616, 462] width 44 height 50
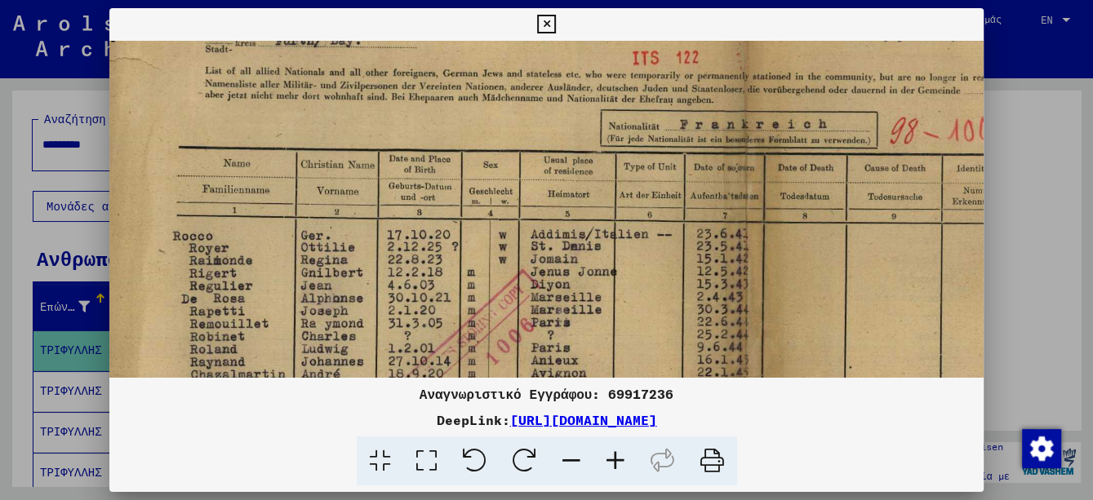
scroll to position [63, 11]
drag, startPoint x: 627, startPoint y: 301, endPoint x: 613, endPoint y: 238, distance: 64.4
click at [613, 238] on img at bounding box center [738, 432] width 1281 height 909
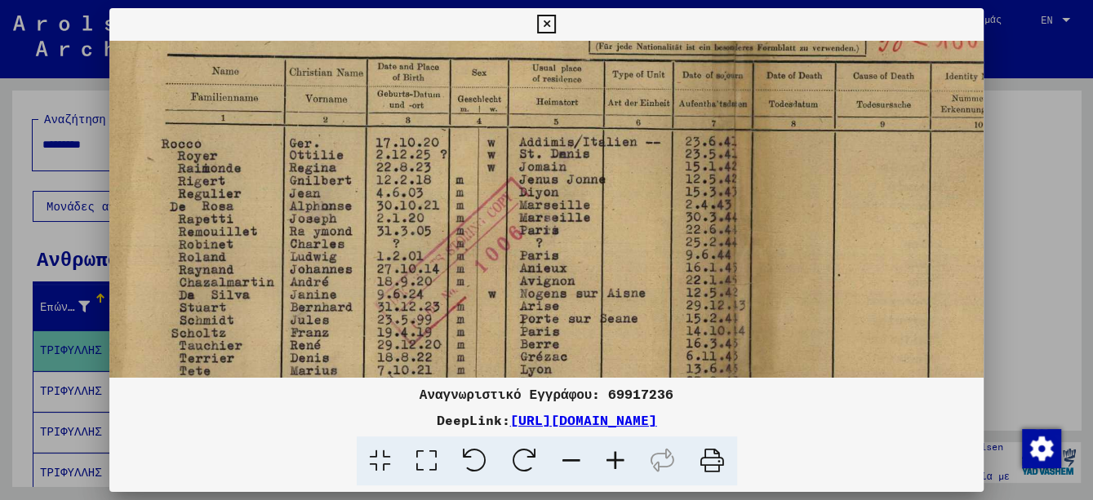
drag, startPoint x: 613, startPoint y: 238, endPoint x: 599, endPoint y: 109, distance: 129.7
click at [599, 109] on img at bounding box center [727, 341] width 1281 height 909
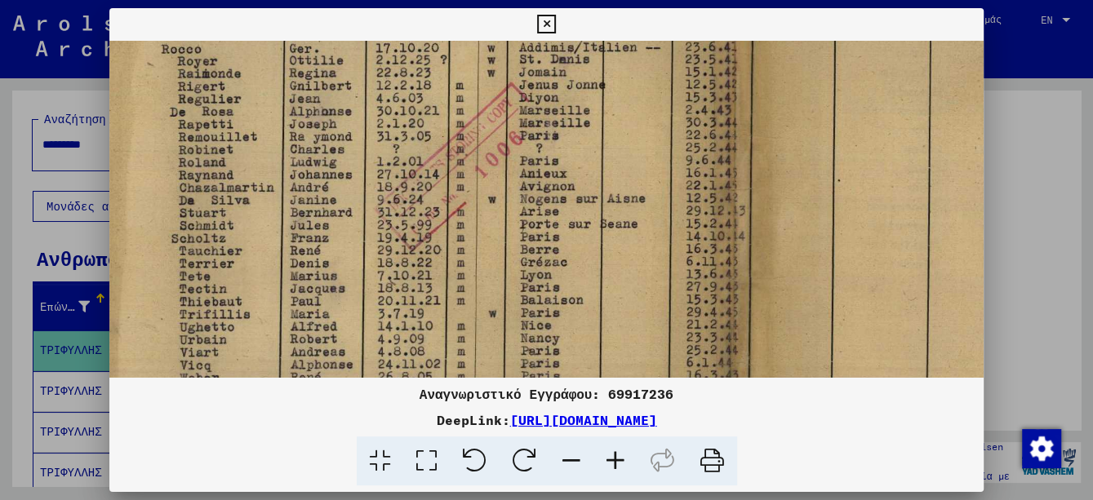
scroll to position [274, 20]
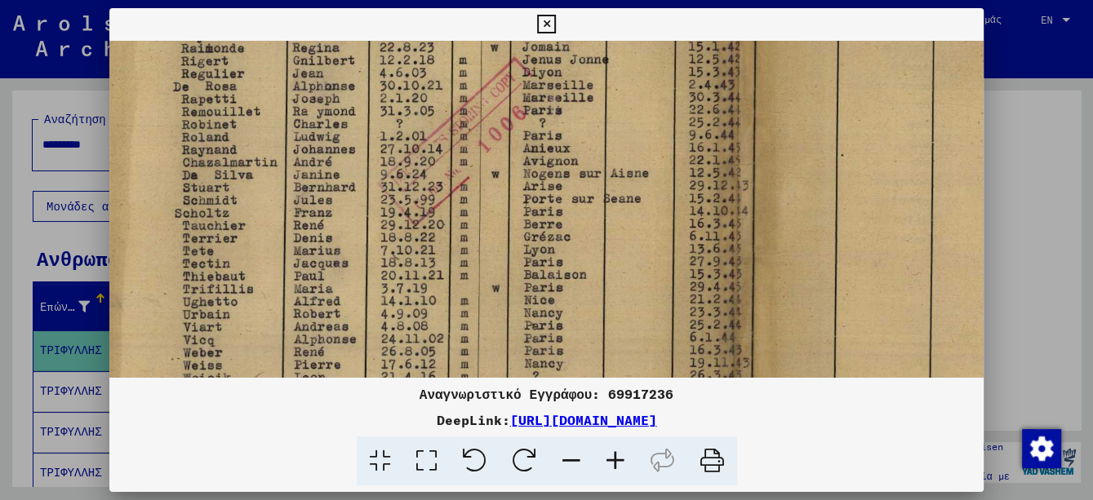
drag, startPoint x: 587, startPoint y: 241, endPoint x: 589, endPoint y: 224, distance: 17.3
click at [589, 224] on img at bounding box center [730, 221] width 1281 height 909
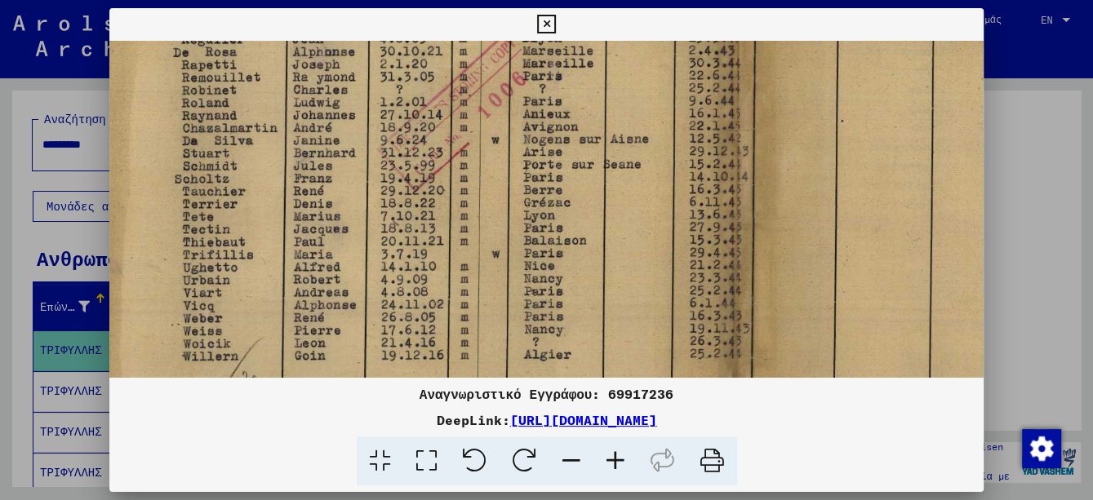
scroll to position [309, 20]
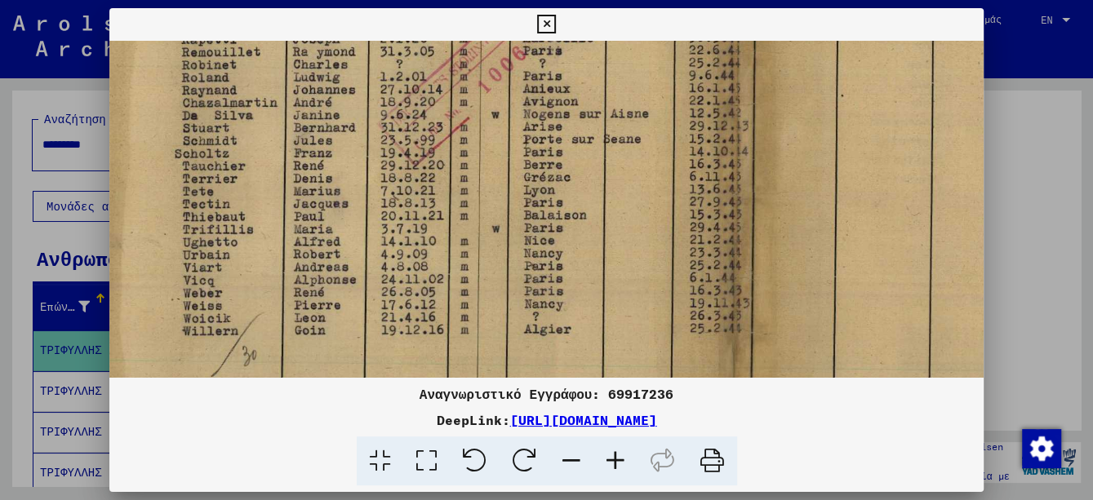
drag, startPoint x: 553, startPoint y: 315, endPoint x: 553, endPoint y: 255, distance: 60.4
click at [553, 255] on img at bounding box center [730, 161] width 1281 height 909
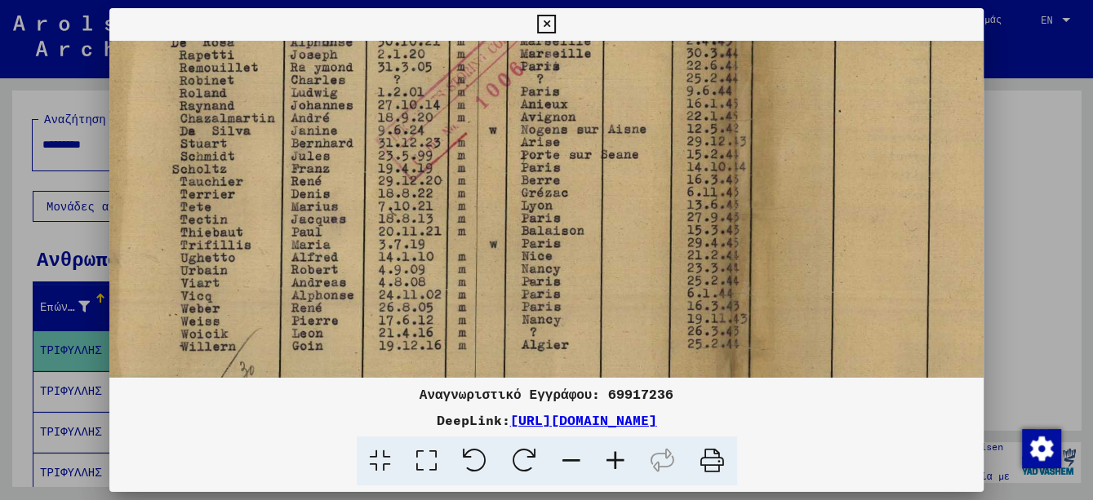
drag, startPoint x: 553, startPoint y: 255, endPoint x: 549, endPoint y: 273, distance: 18.3
click at [549, 273] on img at bounding box center [727, 176] width 1281 height 909
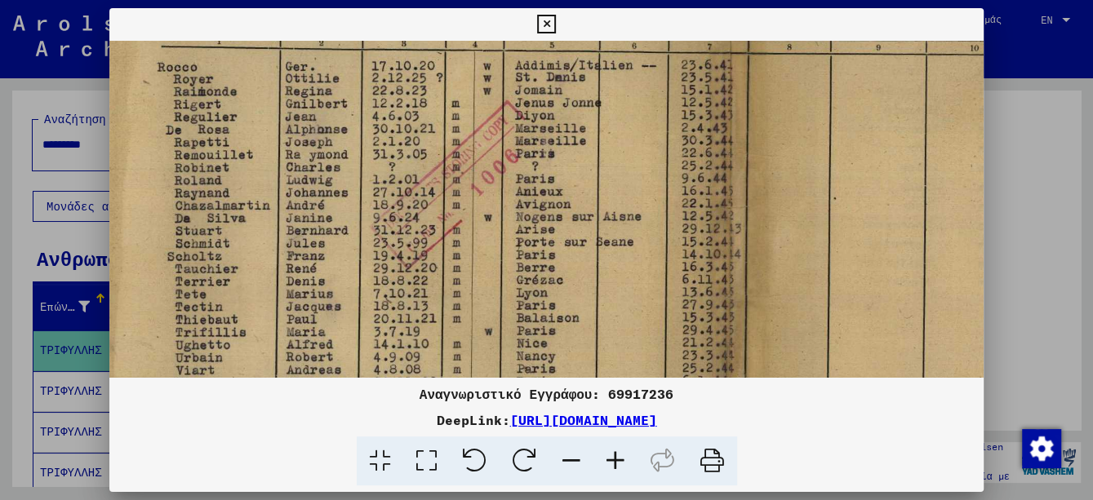
drag, startPoint x: 565, startPoint y: 193, endPoint x: 560, endPoint y: 279, distance: 85.9
click at [560, 279] on img at bounding box center [722, 264] width 1281 height 909
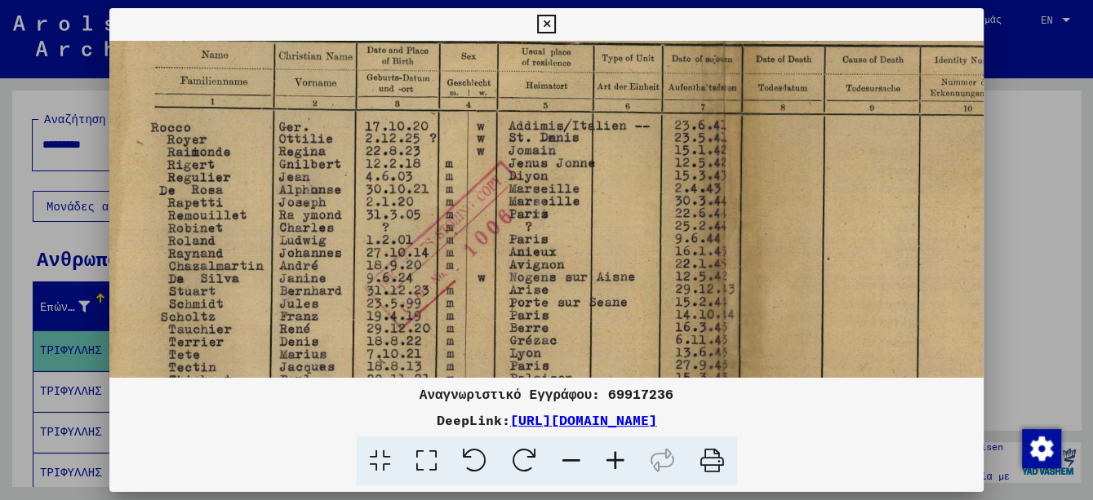
click at [562, 278] on img at bounding box center [716, 324] width 1281 height 909
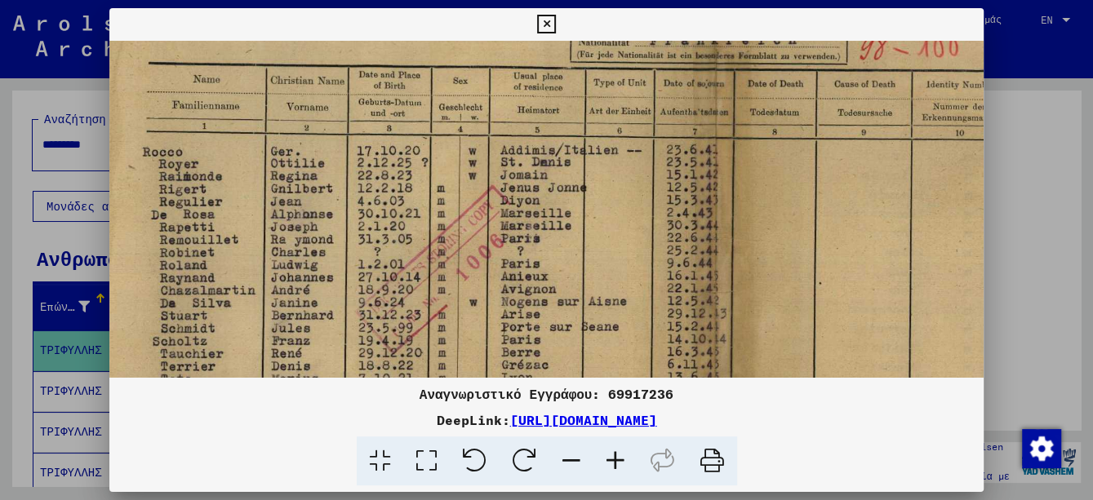
scroll to position [145, 42]
drag, startPoint x: 545, startPoint y: 256, endPoint x: 535, endPoint y: 282, distance: 27.9
click at [535, 282] on img at bounding box center [707, 350] width 1281 height 909
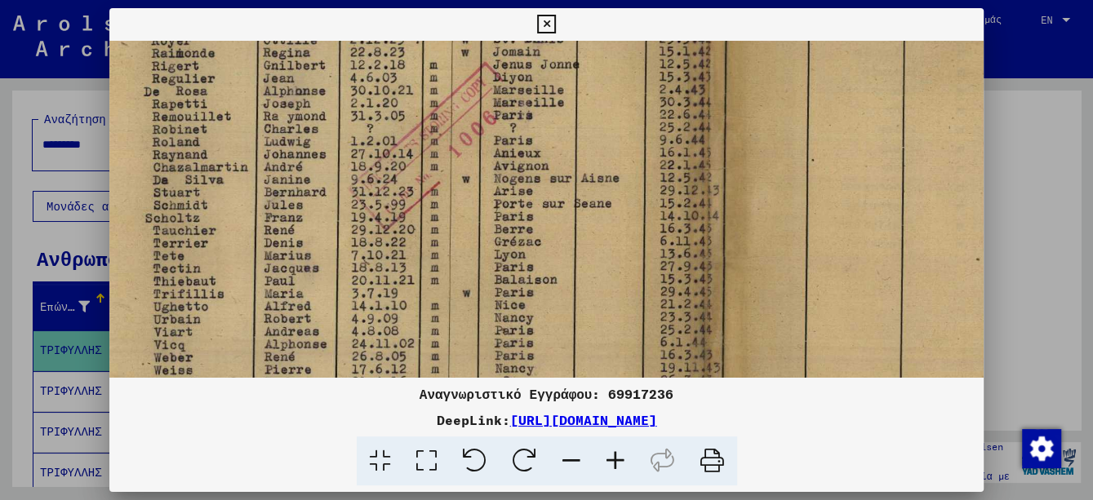
drag, startPoint x: 395, startPoint y: 282, endPoint x: 392, endPoint y: 214, distance: 67.8
click at [392, 214] on img at bounding box center [700, 225] width 1281 height 909
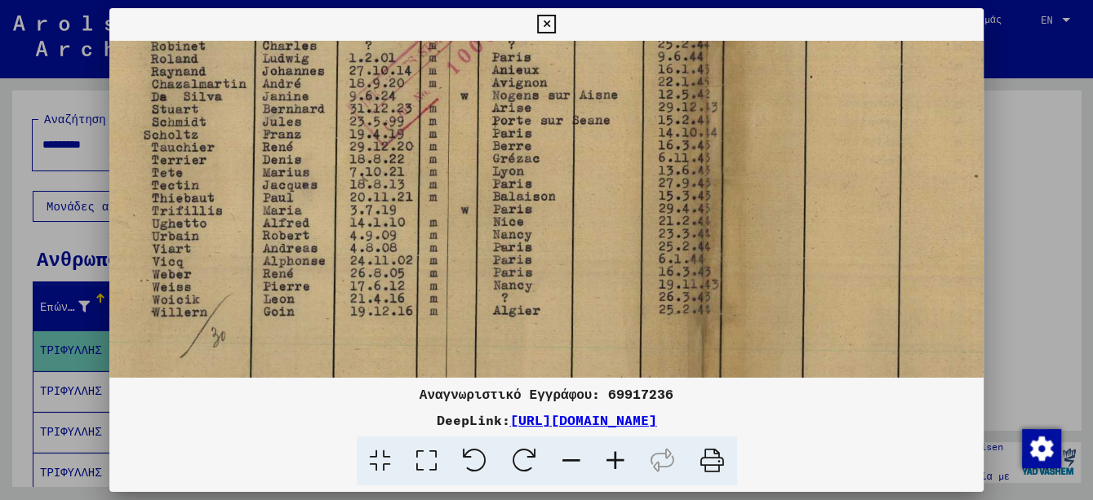
drag, startPoint x: 410, startPoint y: 326, endPoint x: 405, endPoint y: 210, distance: 116.0
click at [405, 210] on img at bounding box center [699, 142] width 1281 height 909
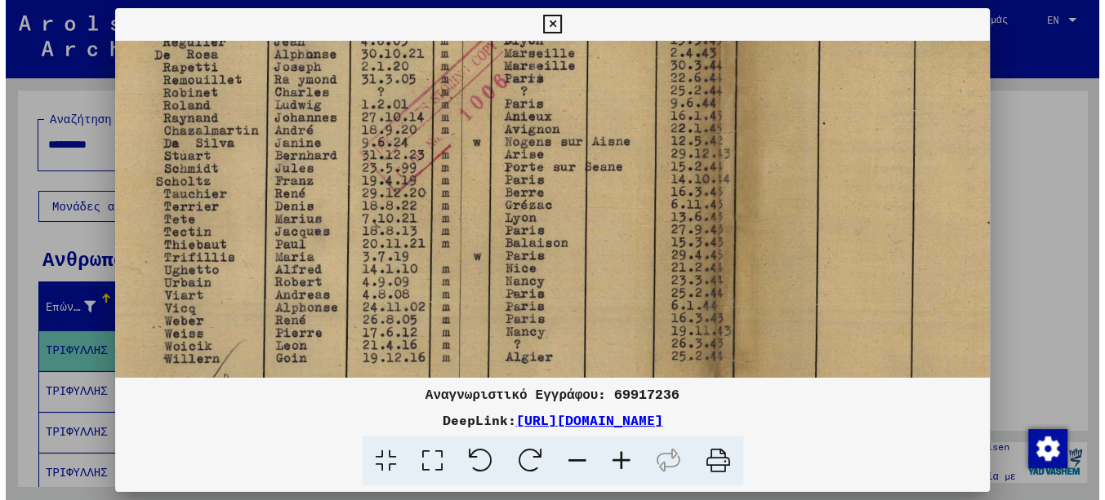
scroll to position [270, 42]
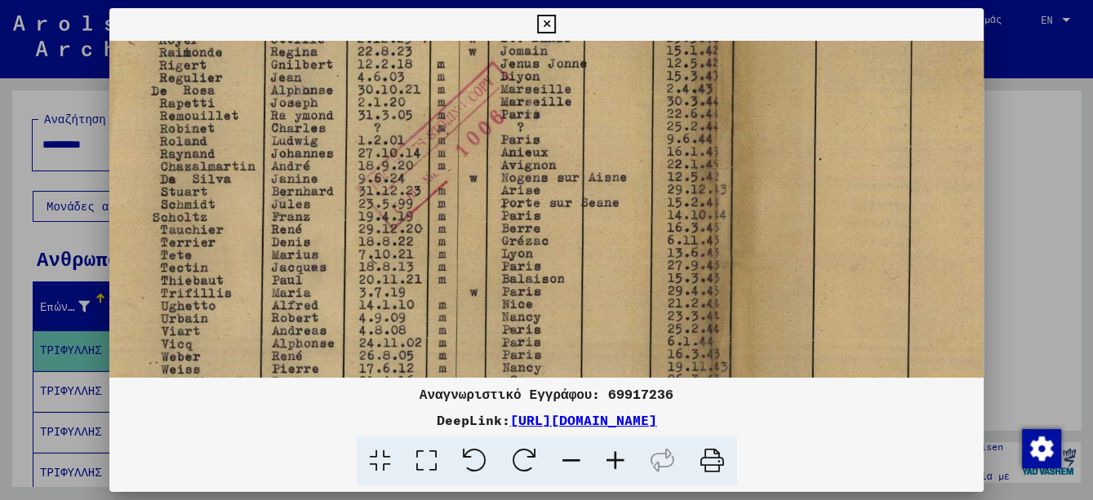
drag, startPoint x: 398, startPoint y: 280, endPoint x: 399, endPoint y: 297, distance: 17.2
click at [399, 297] on img at bounding box center [708, 225] width 1281 height 909
click at [552, 24] on icon at bounding box center [546, 25] width 19 height 20
